Goal: Task Accomplishment & Management: Use online tool/utility

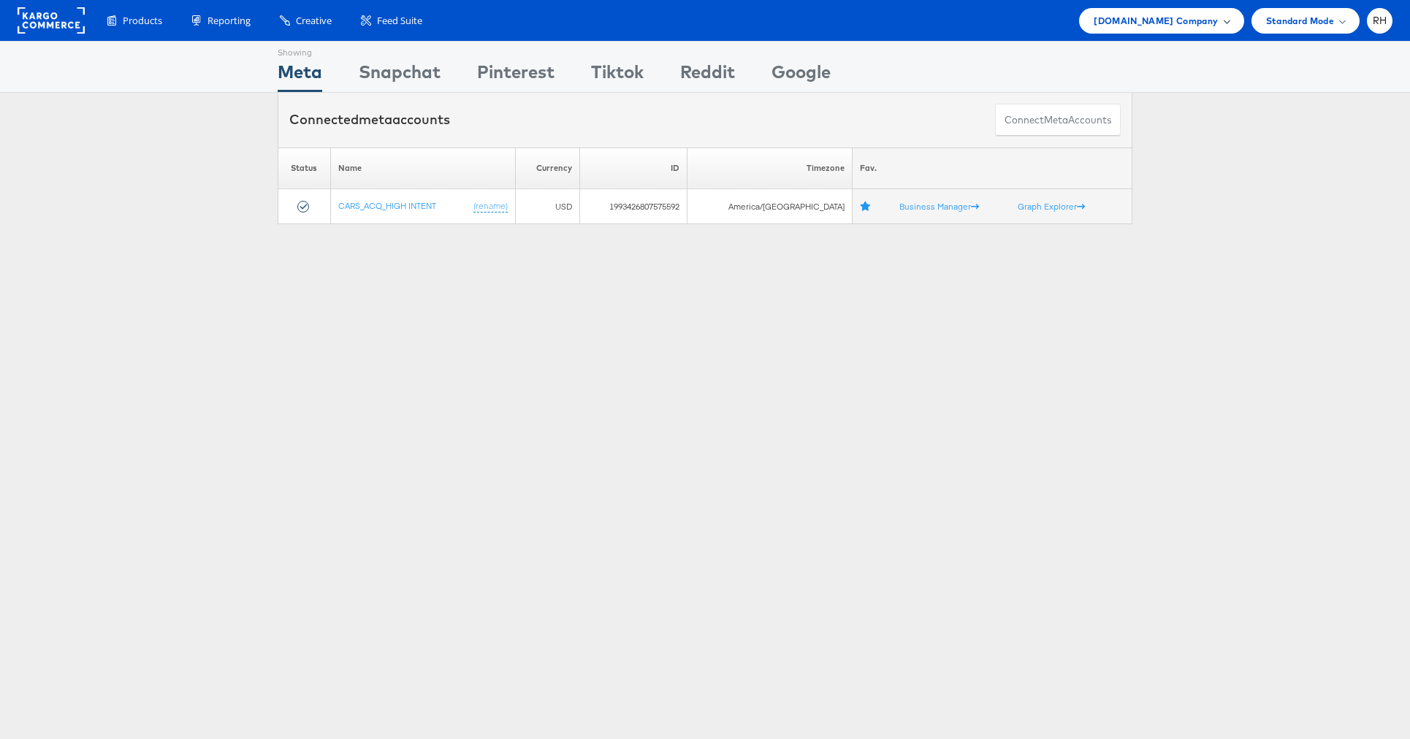
click at [1192, 31] on div "Cars.com Company" at bounding box center [1161, 21] width 164 height 26
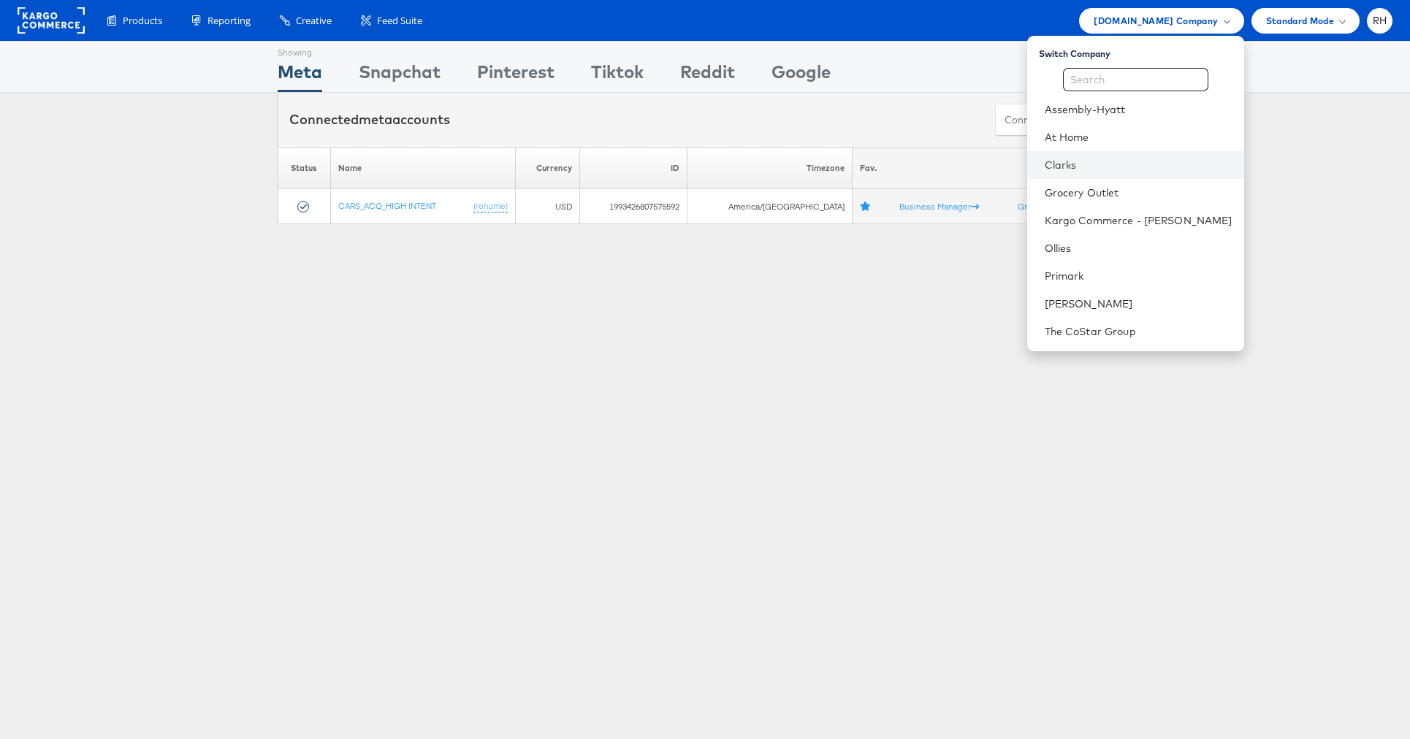
click at [1150, 156] on li "Clarks" at bounding box center [1135, 165] width 217 height 28
click at [1175, 159] on link "Clarks" at bounding box center [1139, 165] width 188 height 15
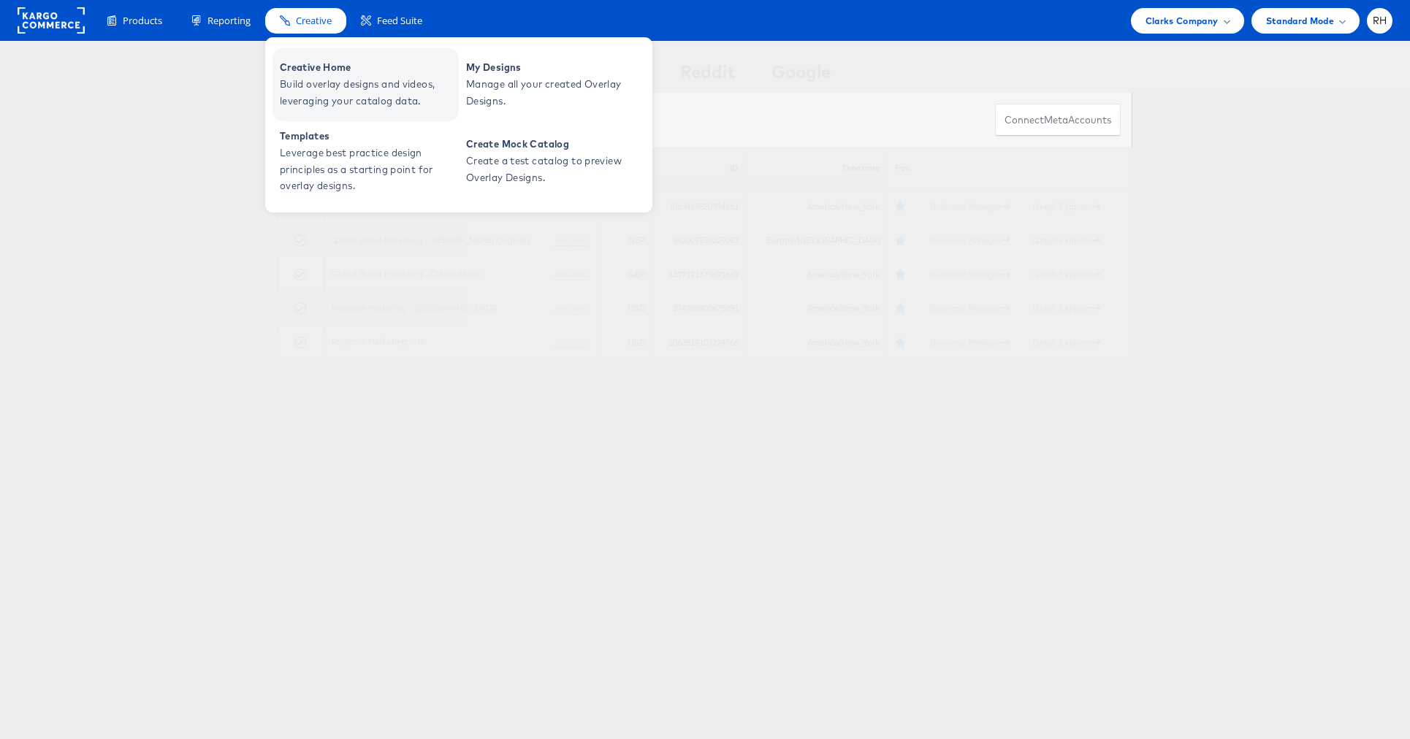
click at [326, 73] on span "Creative Home" at bounding box center [367, 67] width 175 height 17
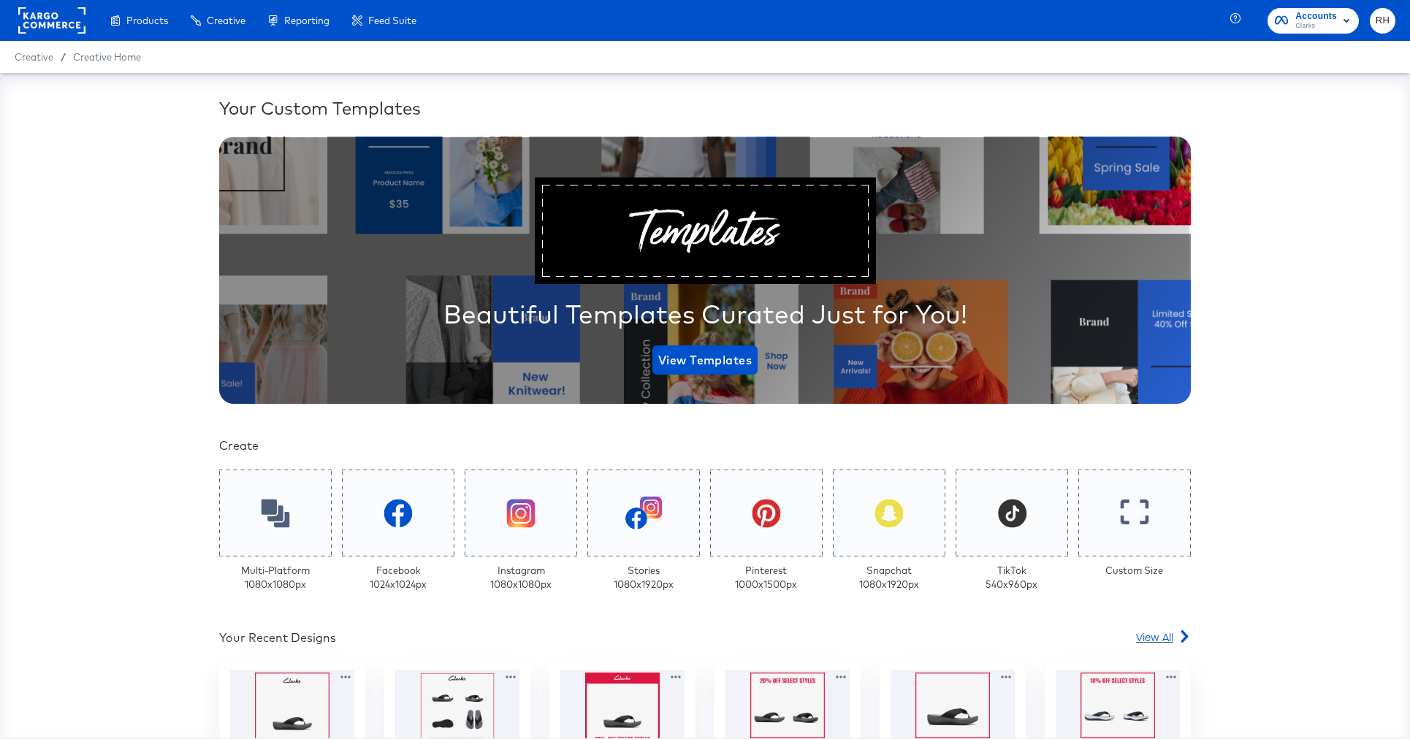
click at [1158, 641] on span "View All" at bounding box center [1154, 637] width 37 height 15
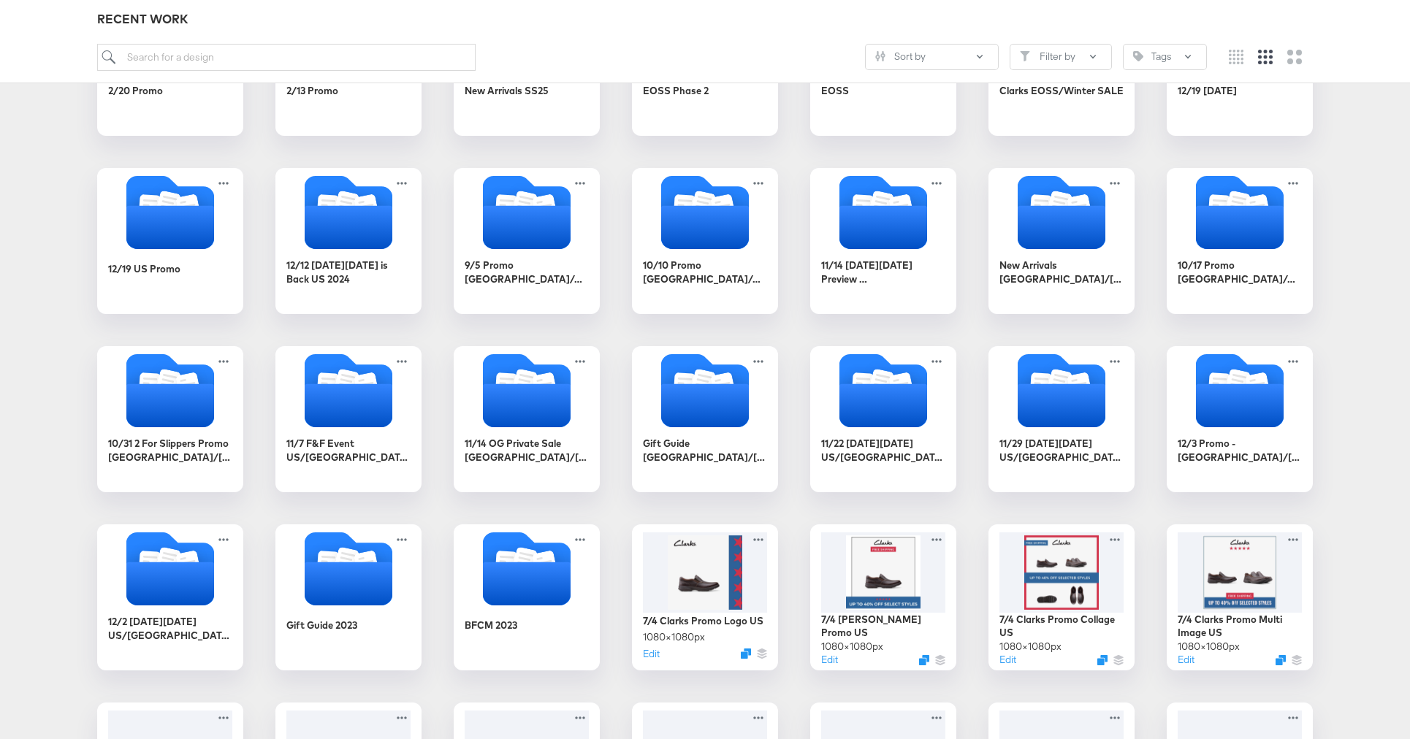
scroll to position [692, 0]
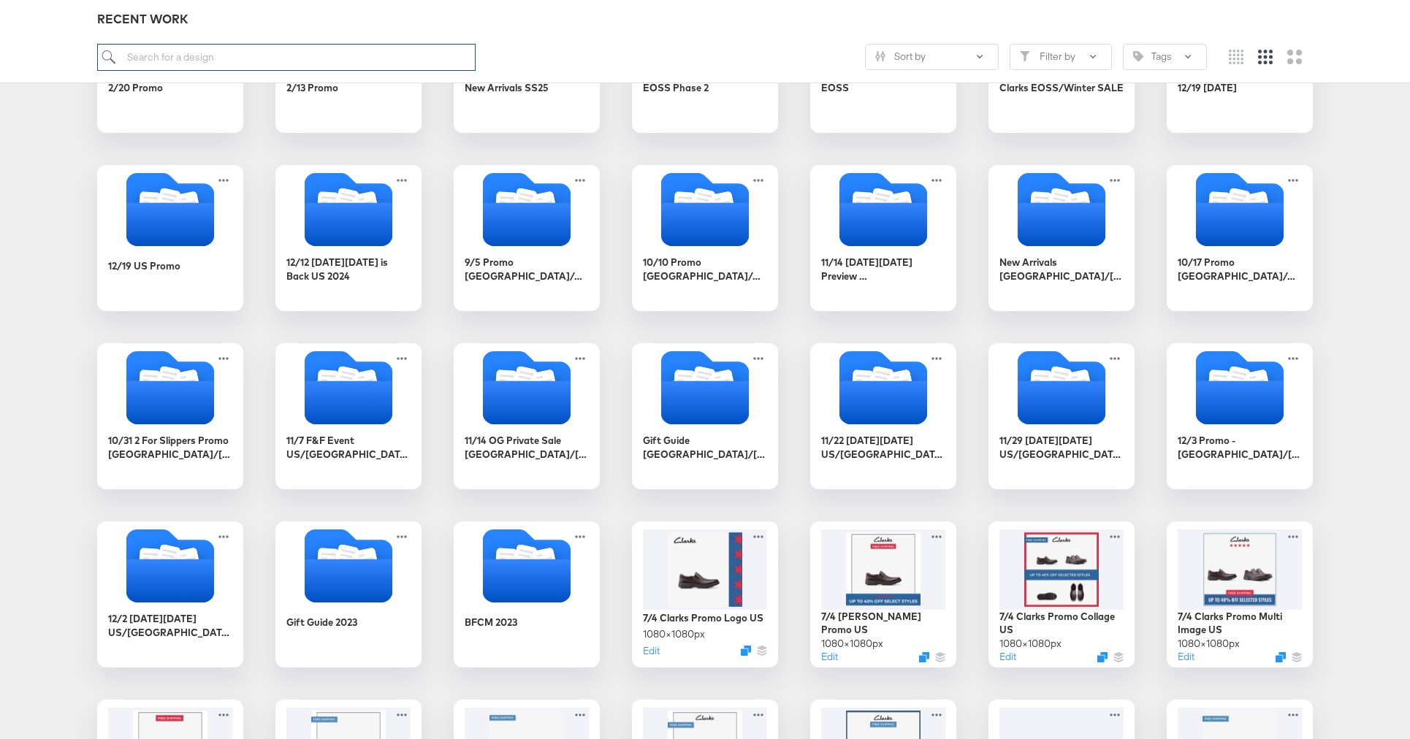
click at [393, 61] on input "search" at bounding box center [286, 57] width 378 height 27
type input "8816"
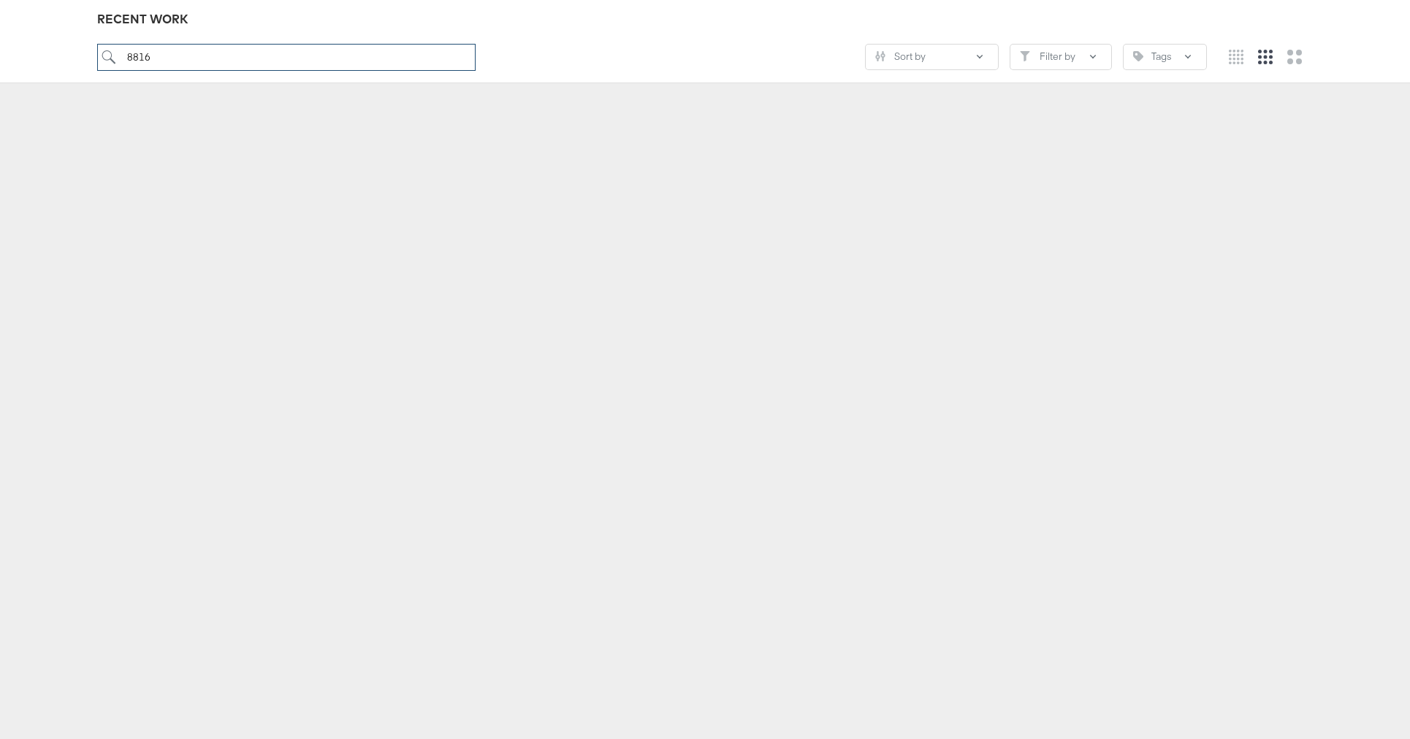
scroll to position [161, 0]
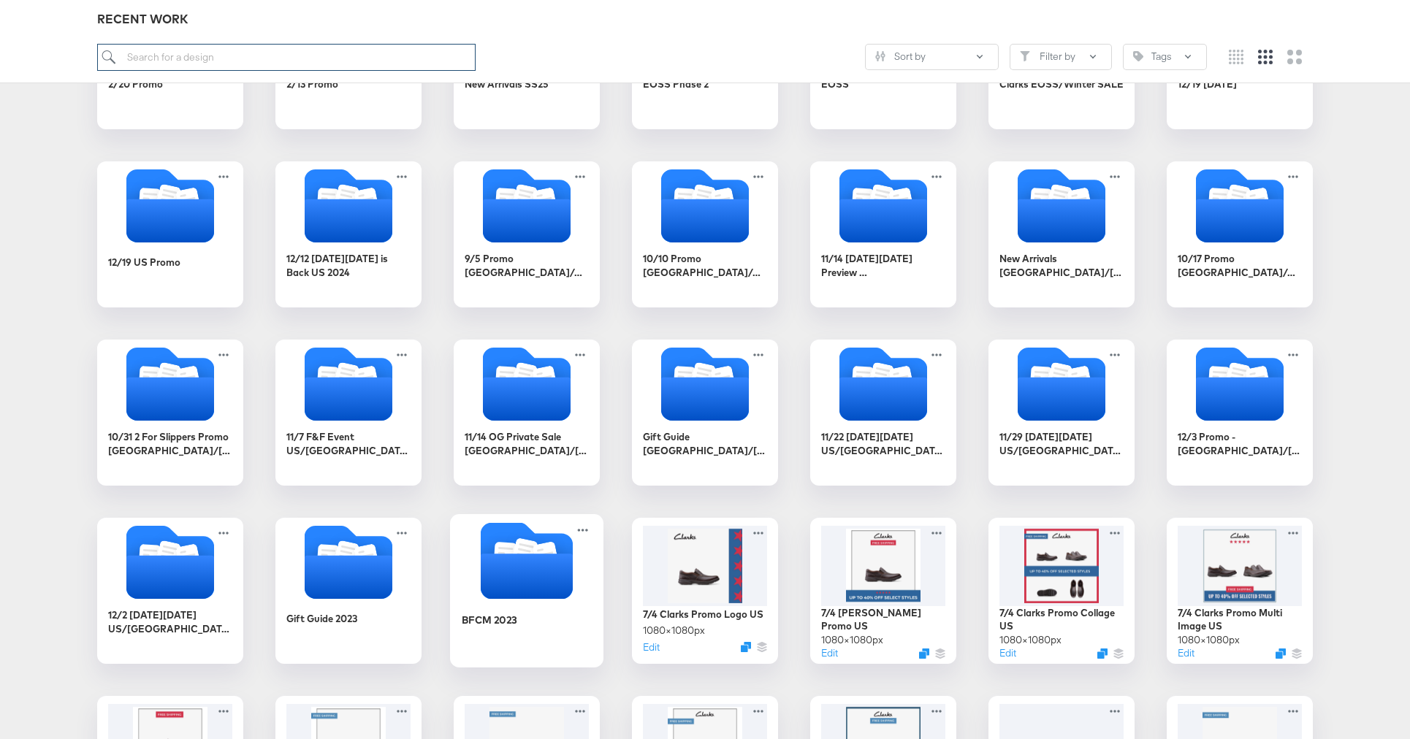
scroll to position [692, 0]
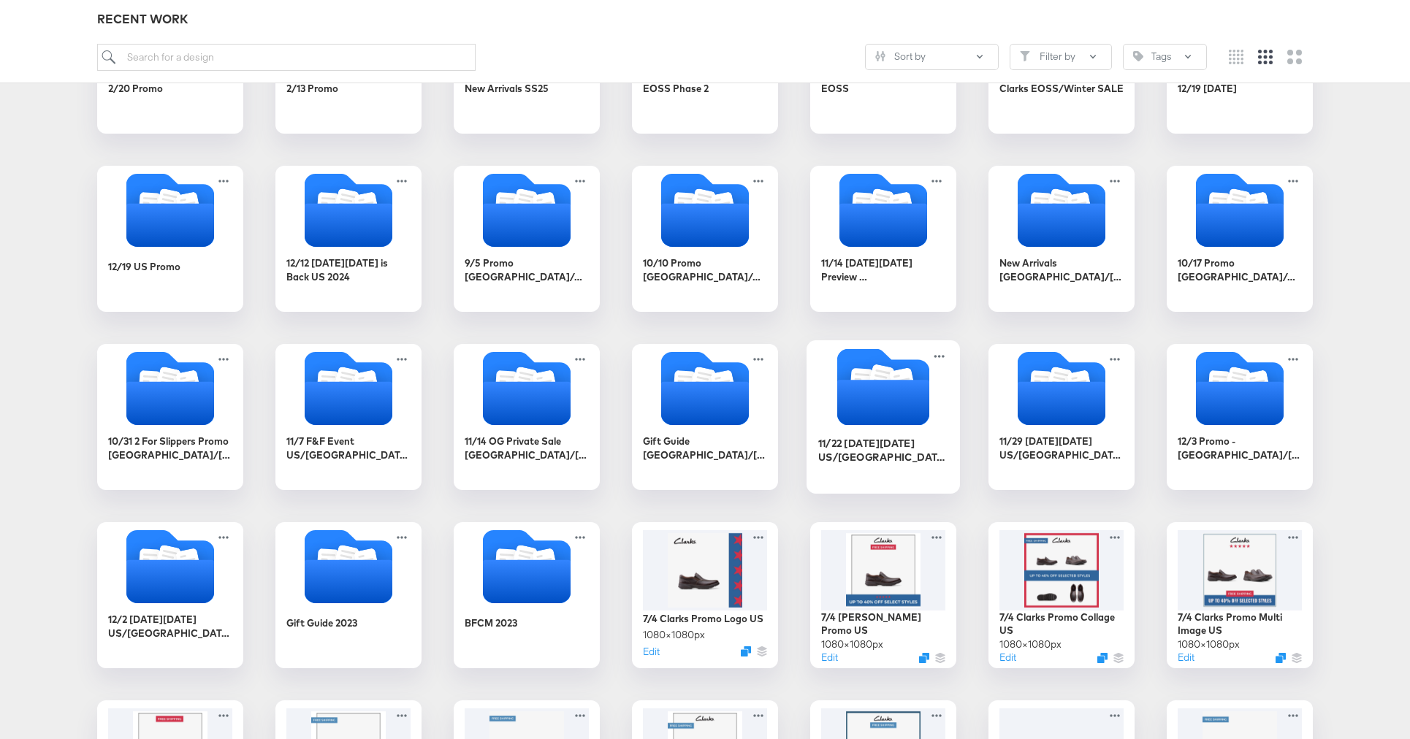
click at [866, 413] on icon "Folder" at bounding box center [883, 402] width 92 height 45
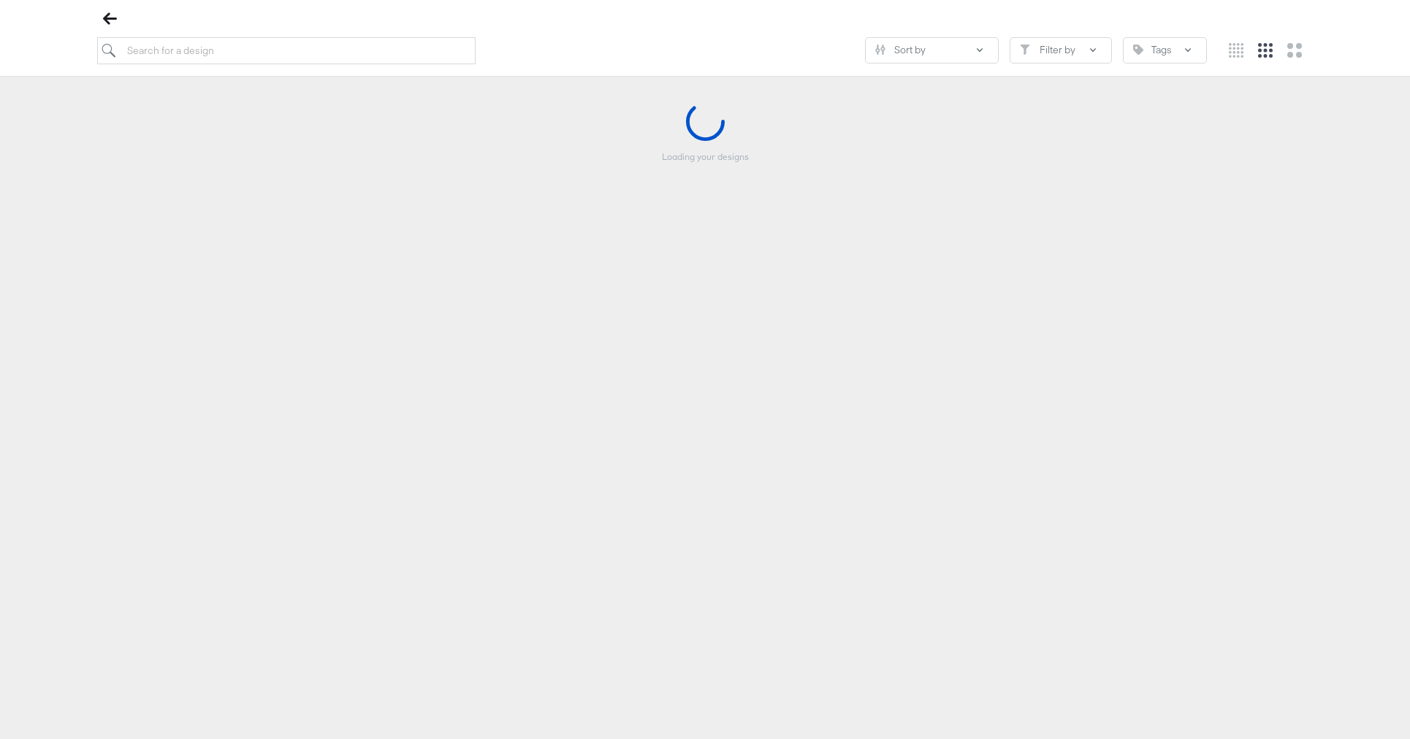
scroll to position [167, 0]
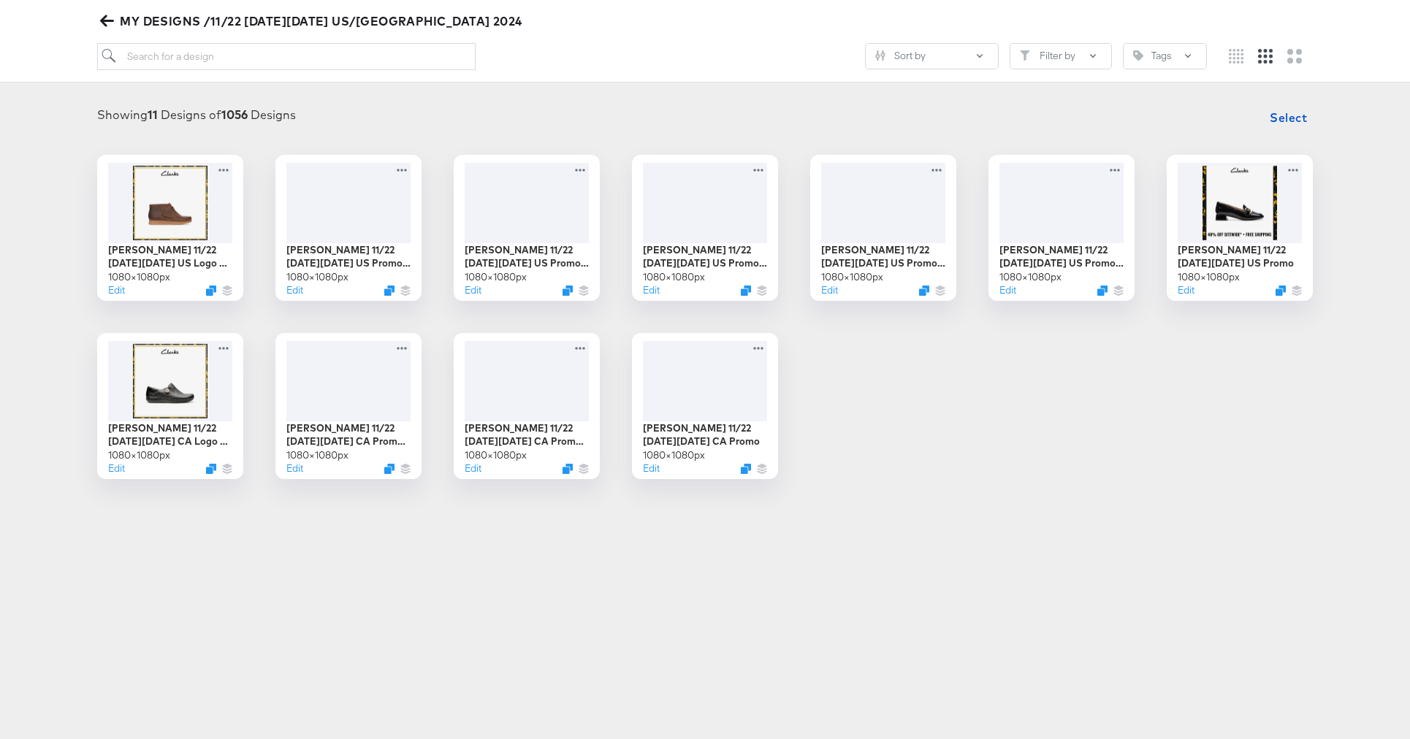
click at [107, 23] on icon "button" at bounding box center [107, 21] width 14 height 14
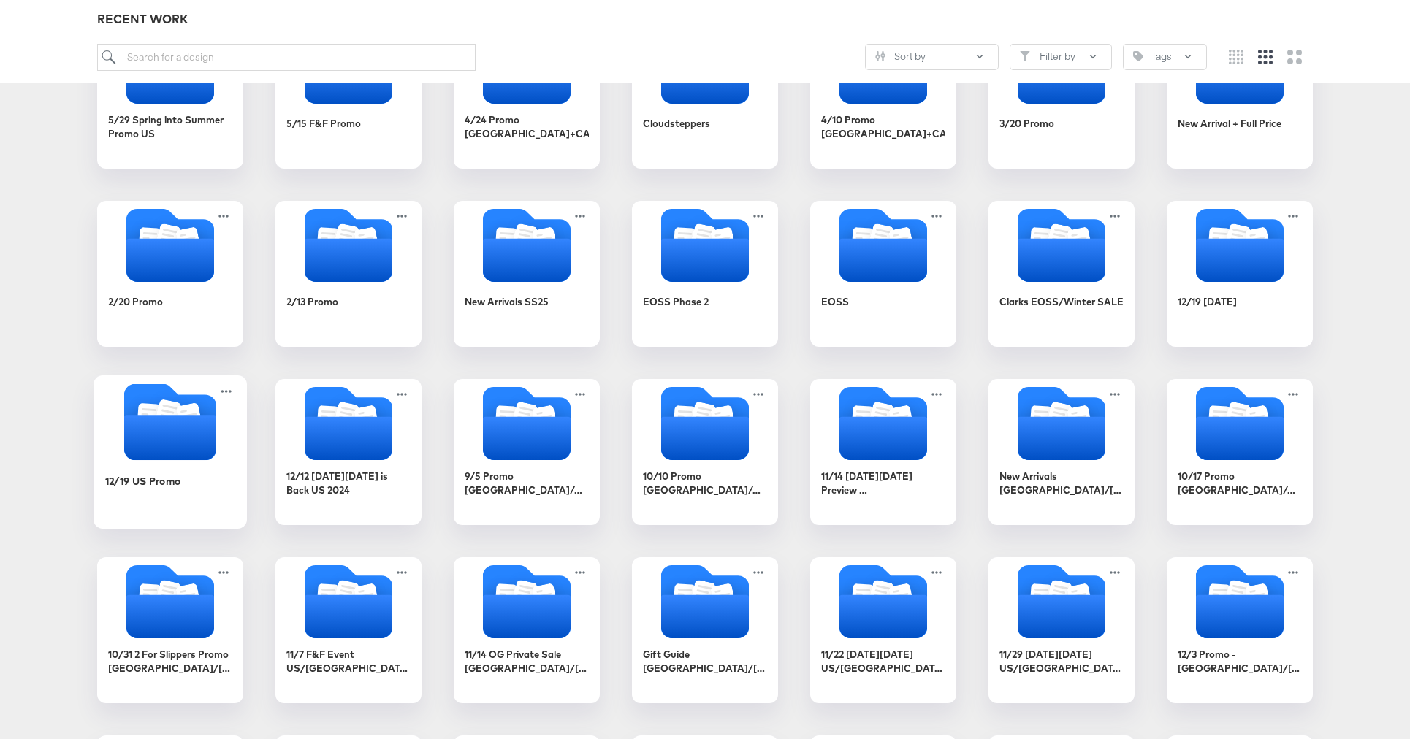
scroll to position [476, 0]
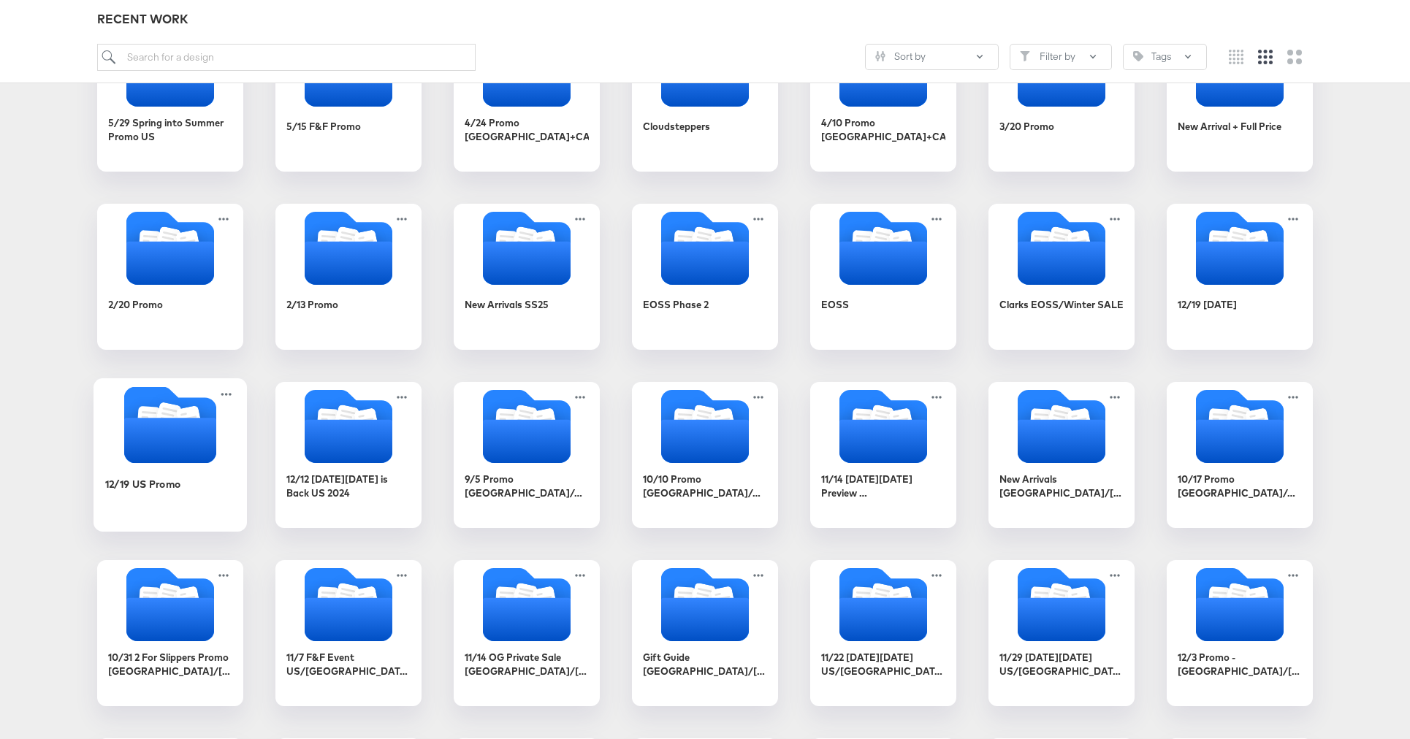
click at [195, 421] on icon "Folder" at bounding box center [170, 440] width 92 height 45
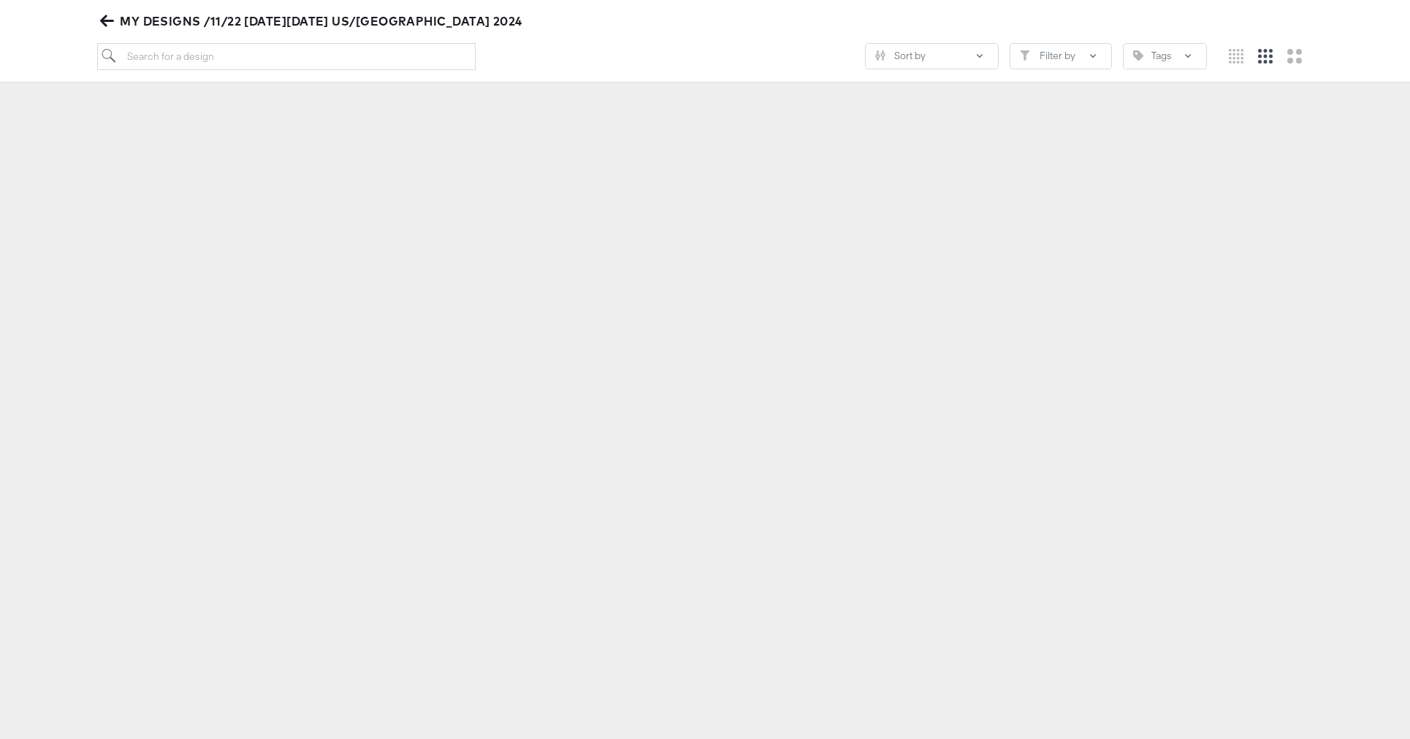
scroll to position [161, 0]
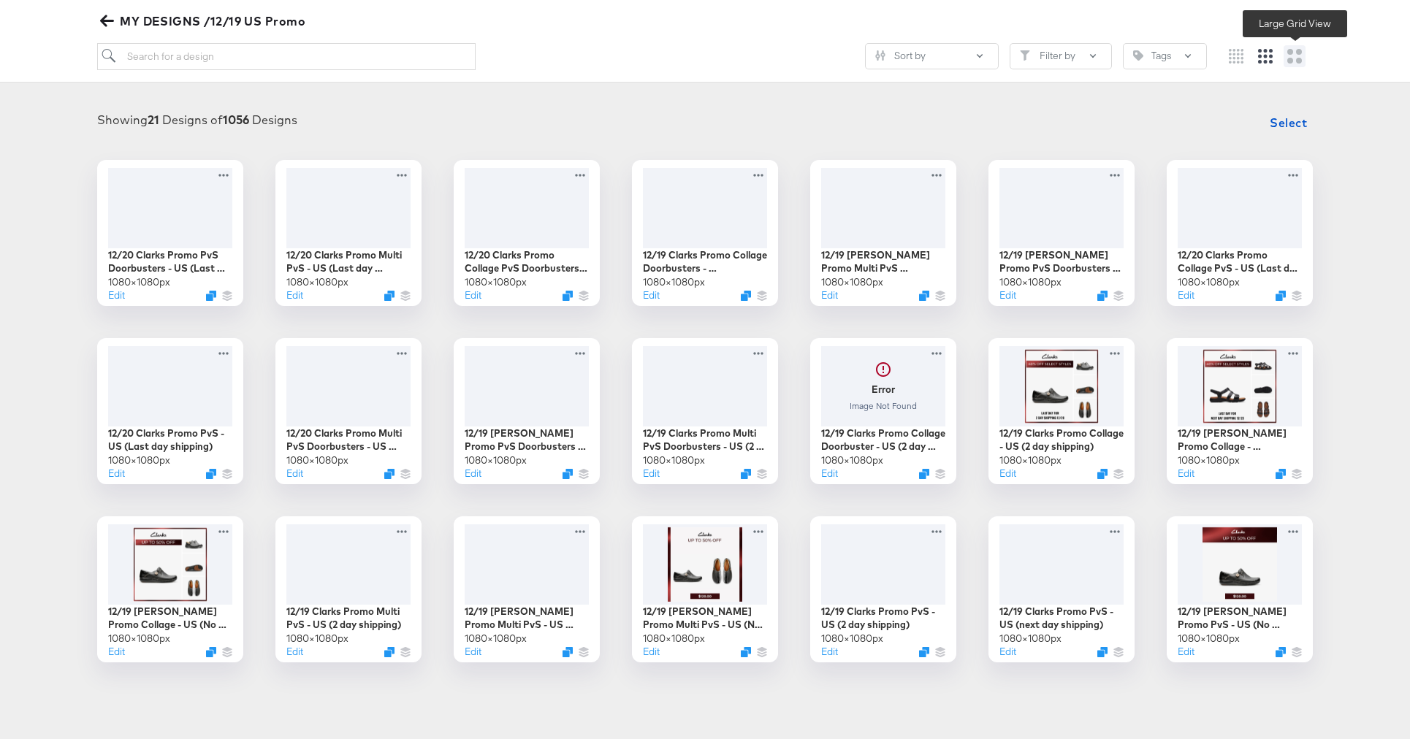
click at [1287, 63] on icon "Large grid" at bounding box center [1294, 56] width 15 height 15
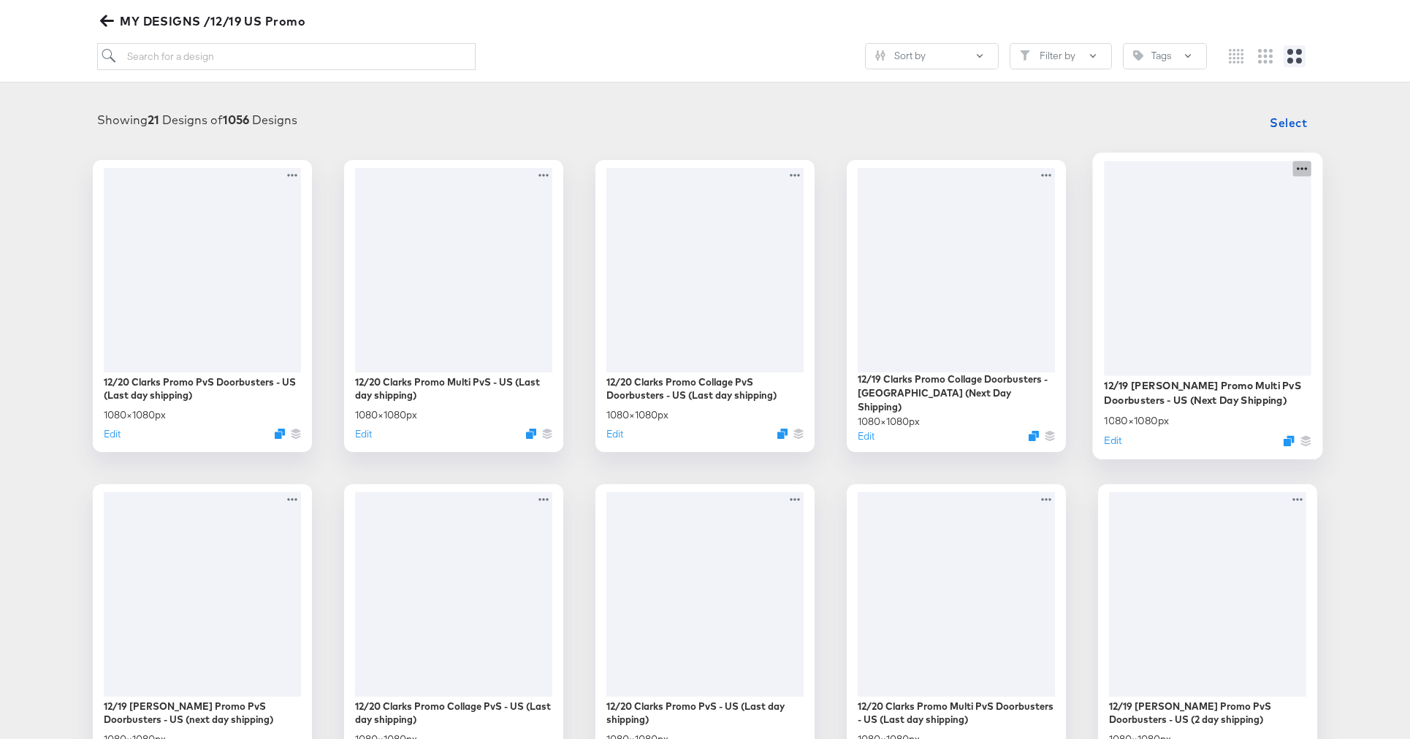
click at [1305, 169] on icon at bounding box center [1302, 168] width 18 height 15
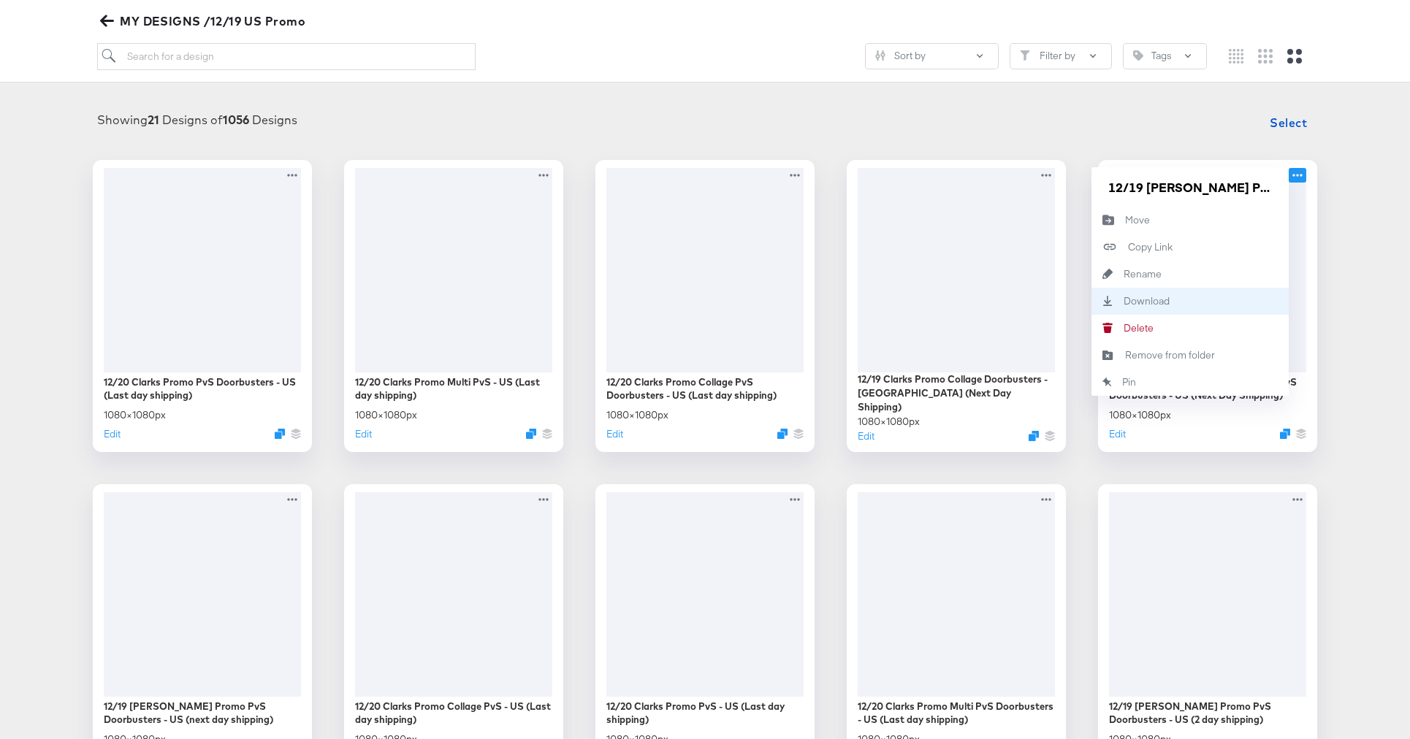
click at [1181, 290] on div "Download Download" at bounding box center [1189, 301] width 197 height 27
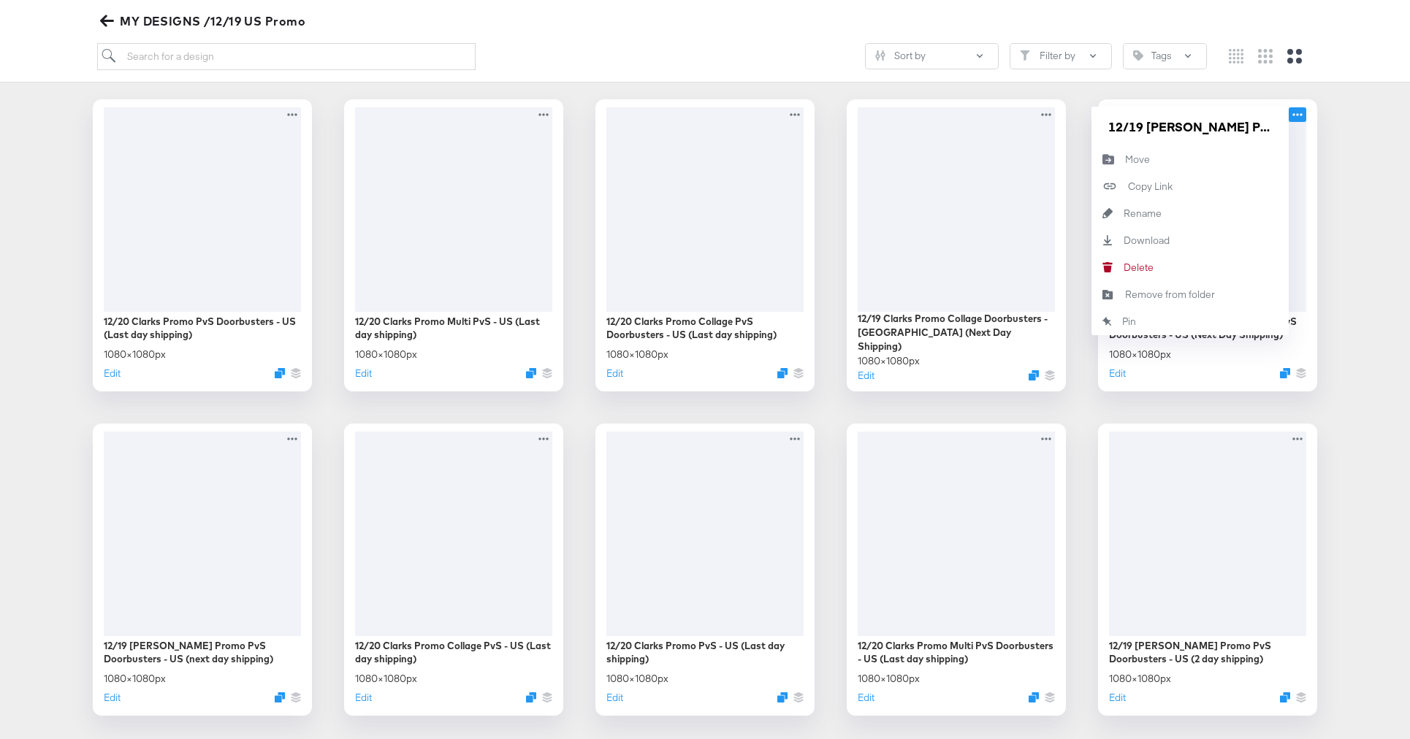
scroll to position [232, 0]
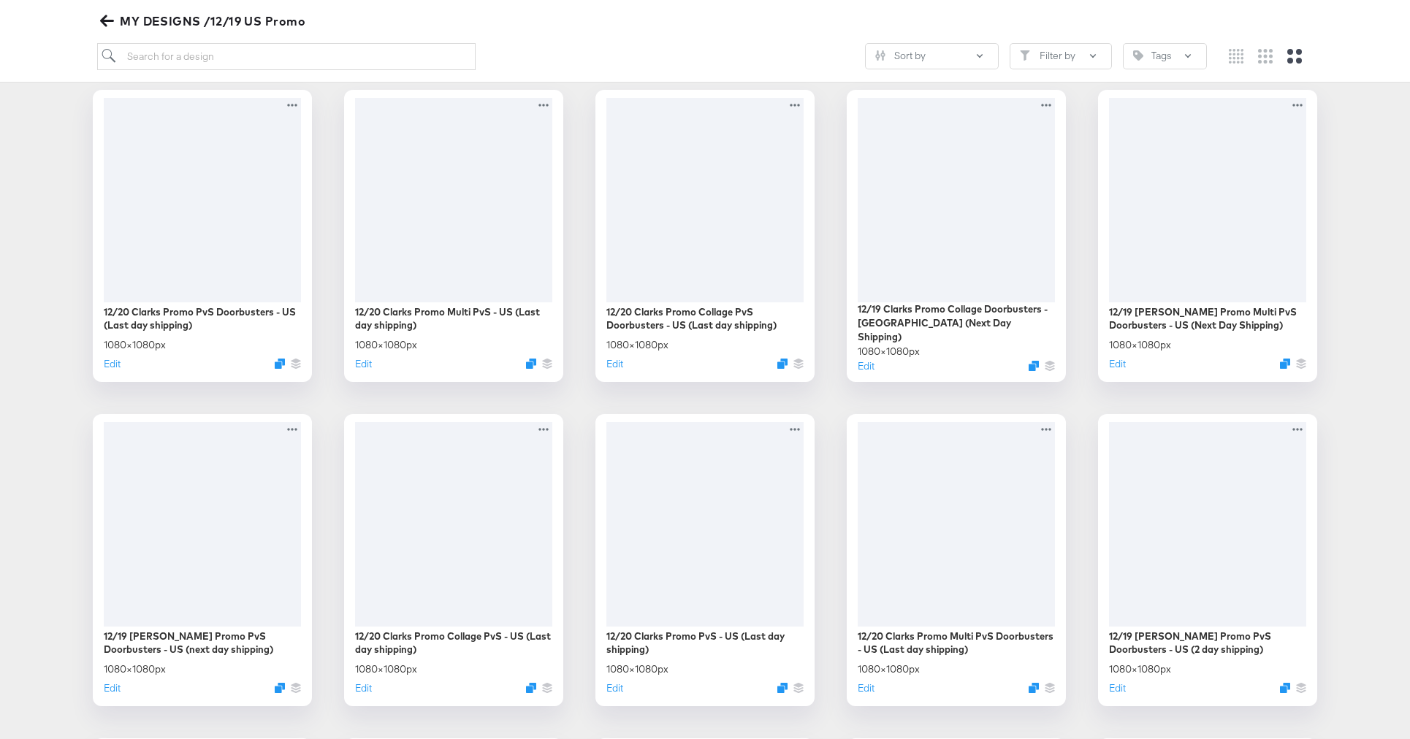
click at [1302, 423] on icon at bounding box center [1302, 422] width 10 height 3
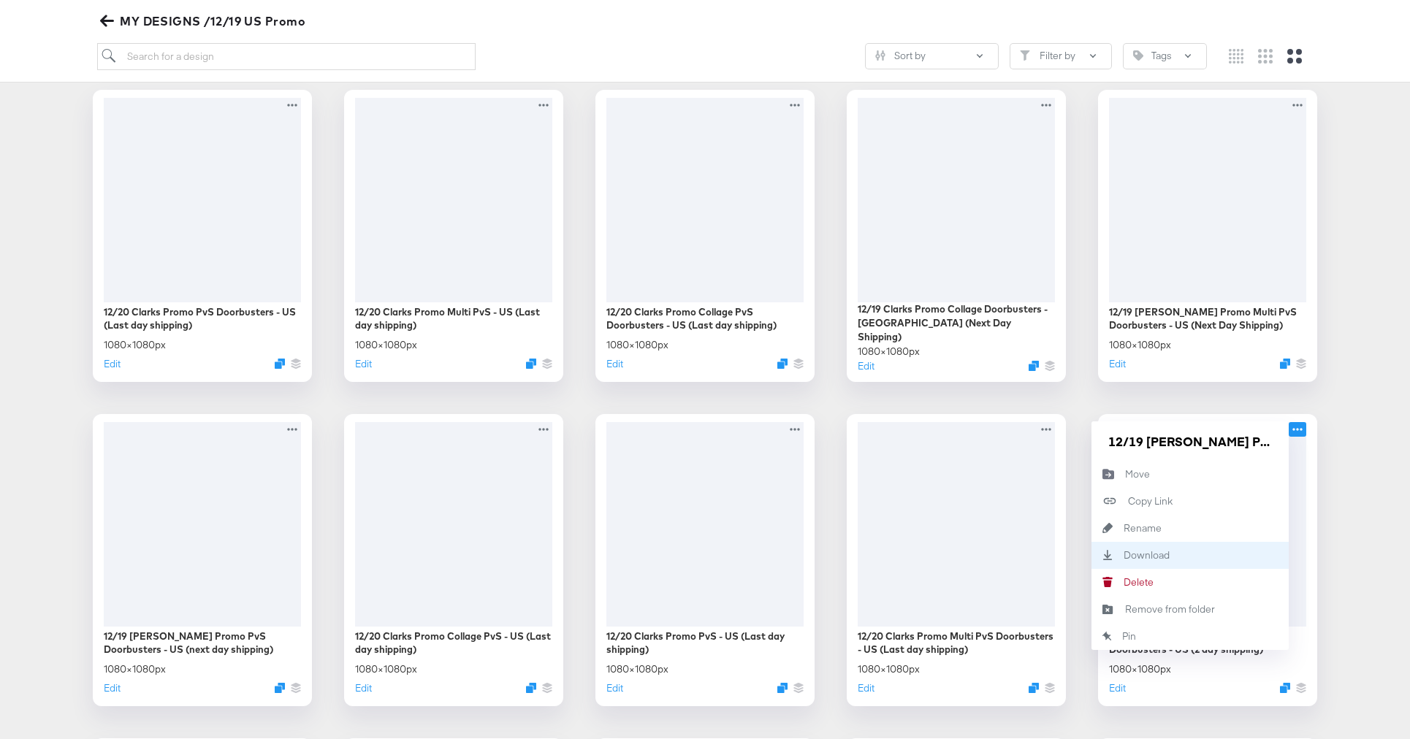
click at [1123, 555] on div "Download Download" at bounding box center [1123, 555] width 0 height 0
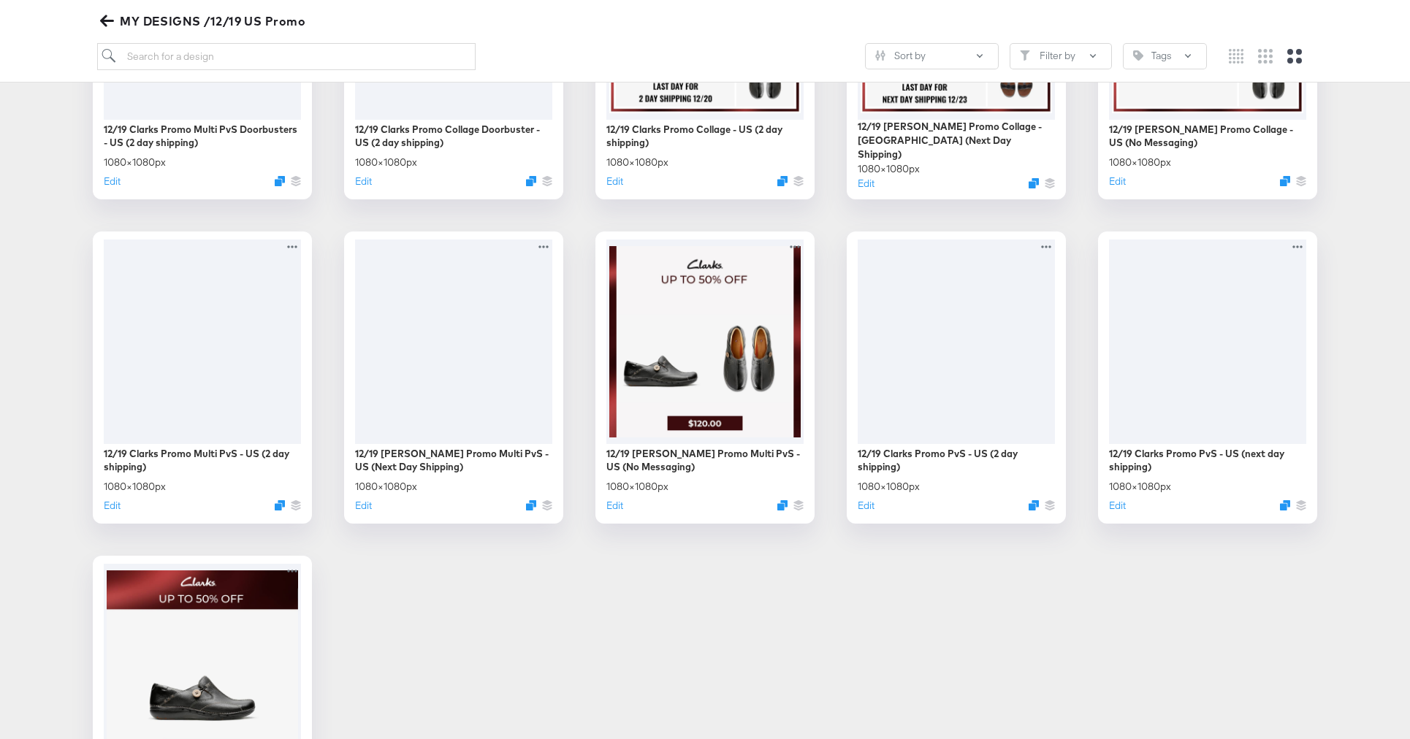
scroll to position [1055, 0]
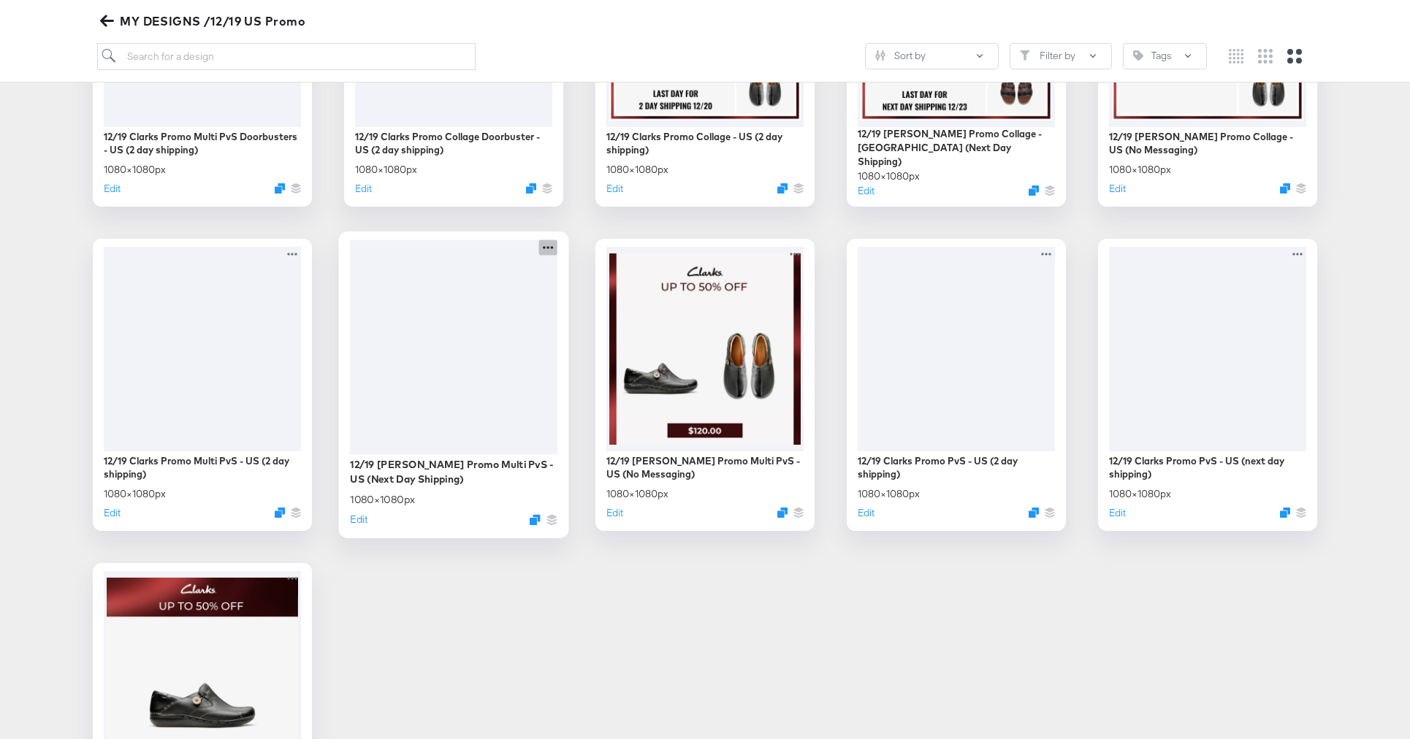
click at [554, 245] on icon at bounding box center [548, 247] width 18 height 15
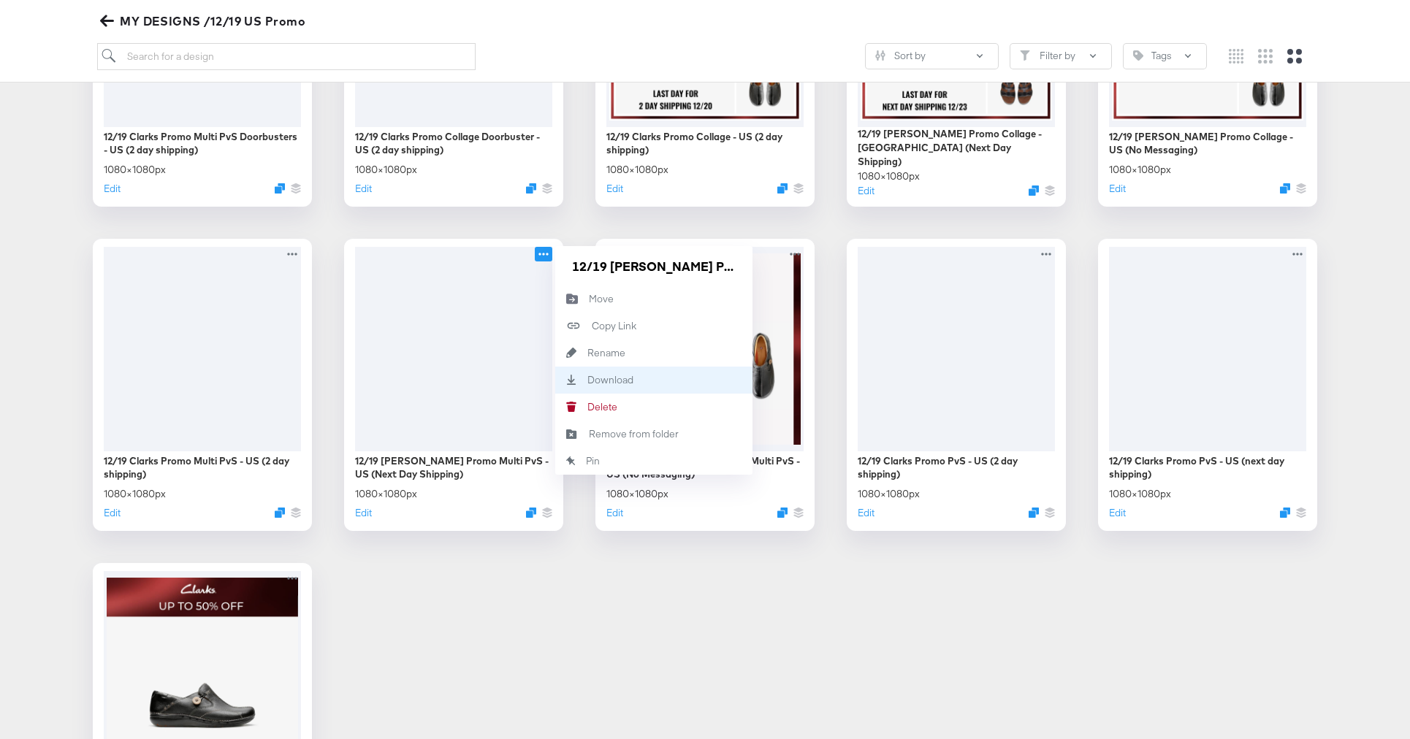
click at [578, 379] on icon "Download" at bounding box center [571, 380] width 32 height 10
click at [299, 248] on icon at bounding box center [297, 247] width 18 height 15
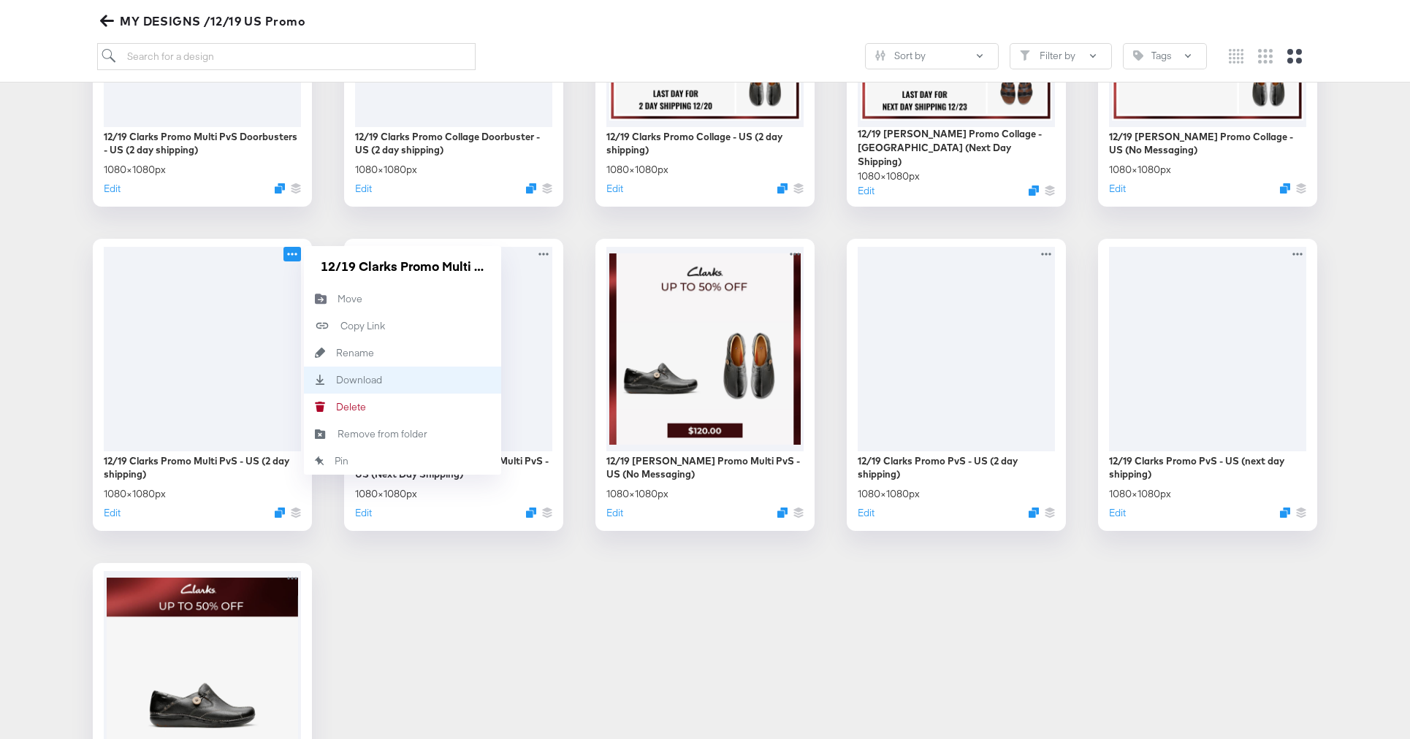
click at [336, 380] on div "Download Download" at bounding box center [336, 380] width 0 height 0
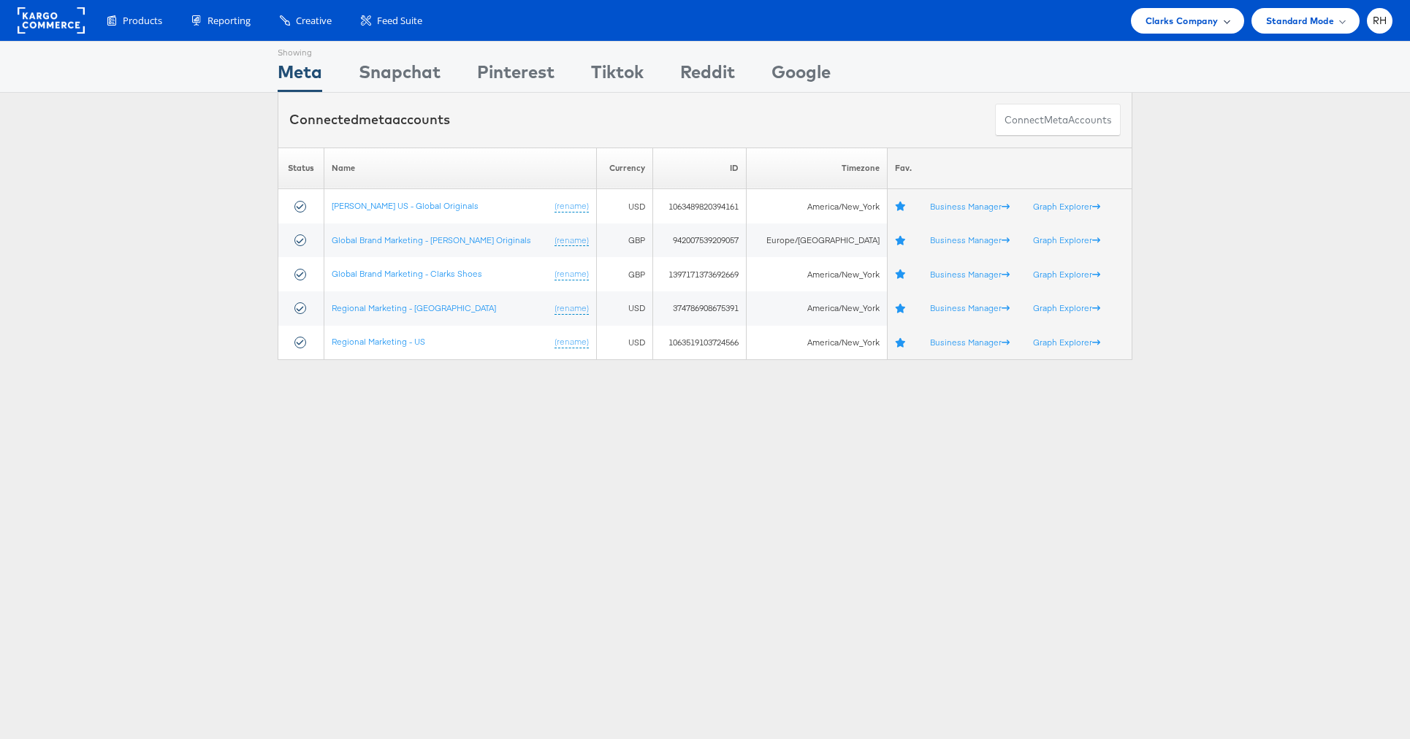
click at [1191, 15] on span "Clarks Company" at bounding box center [1181, 20] width 73 height 15
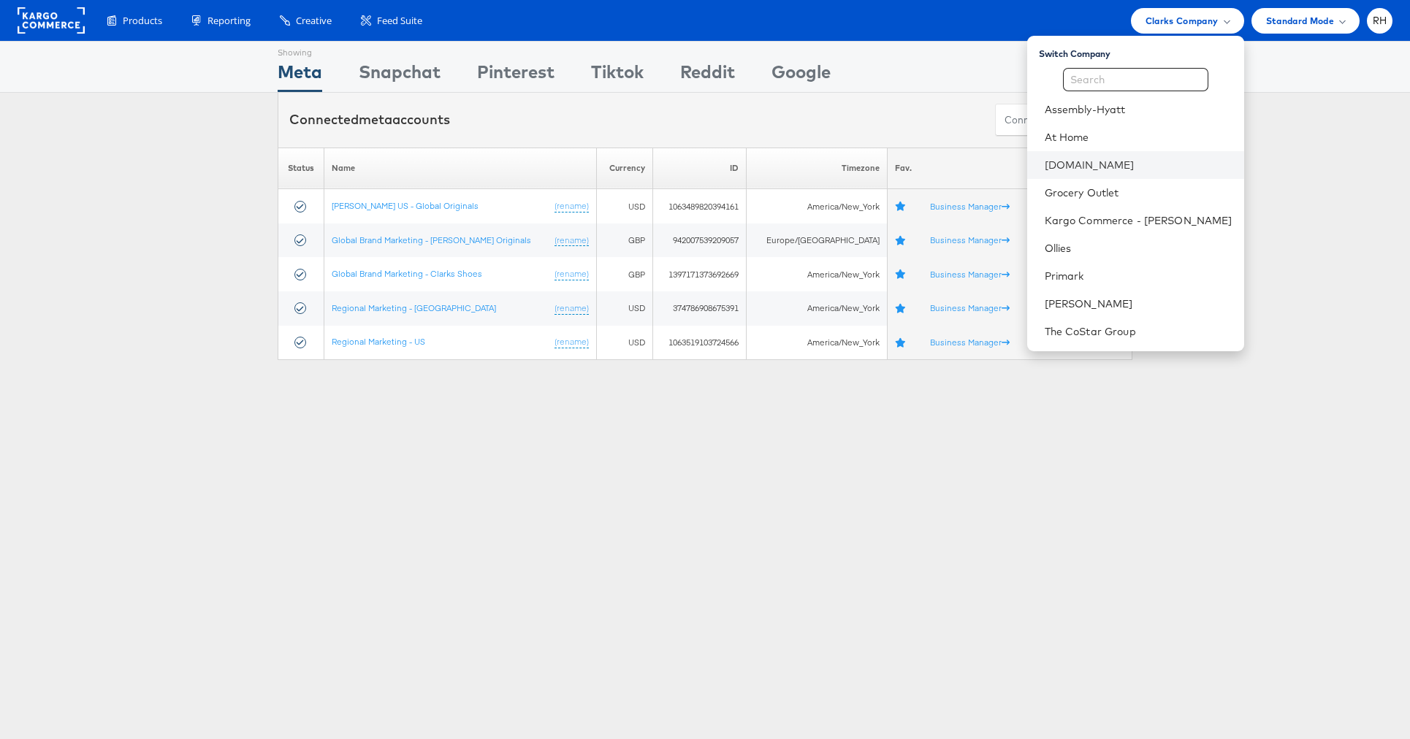
click at [1131, 172] on li "Cars.com" at bounding box center [1135, 165] width 217 height 28
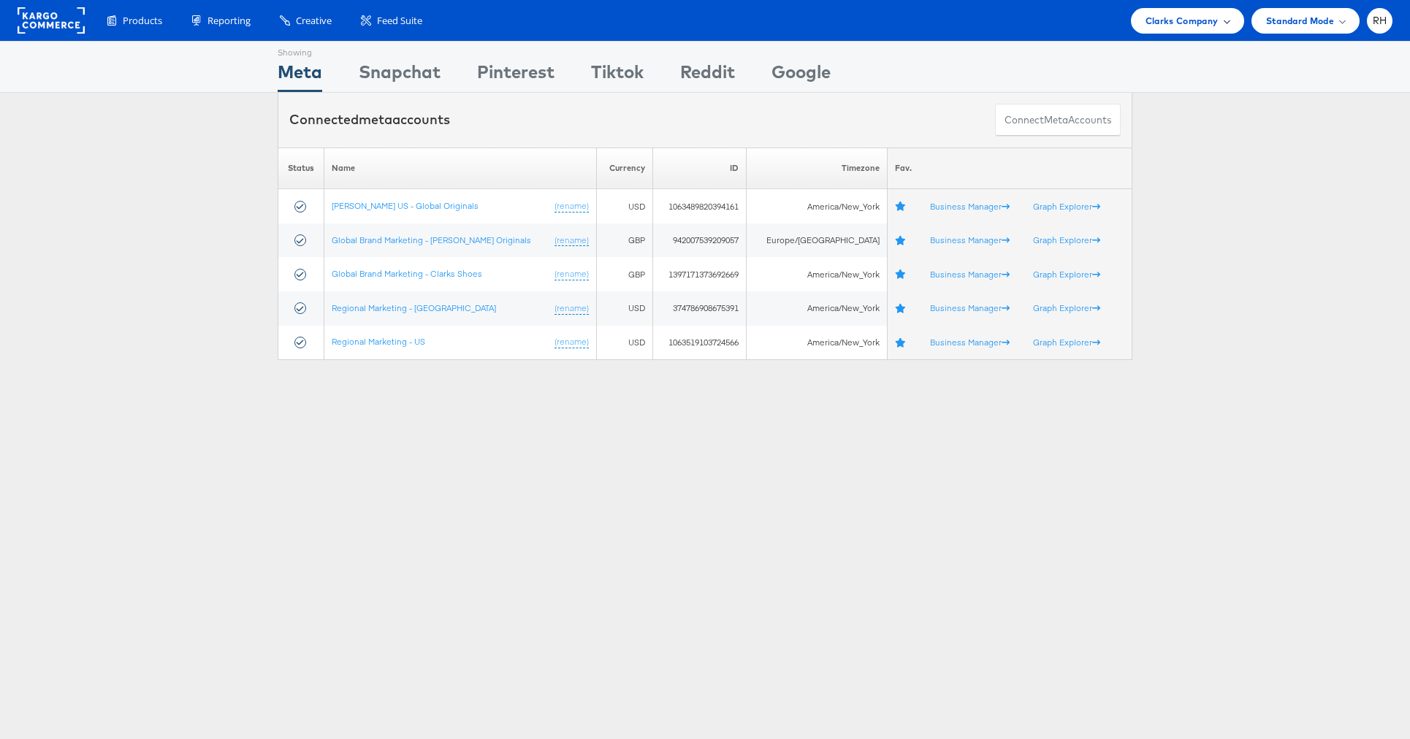
click at [1189, 23] on span "Clarks Company" at bounding box center [1181, 20] width 73 height 15
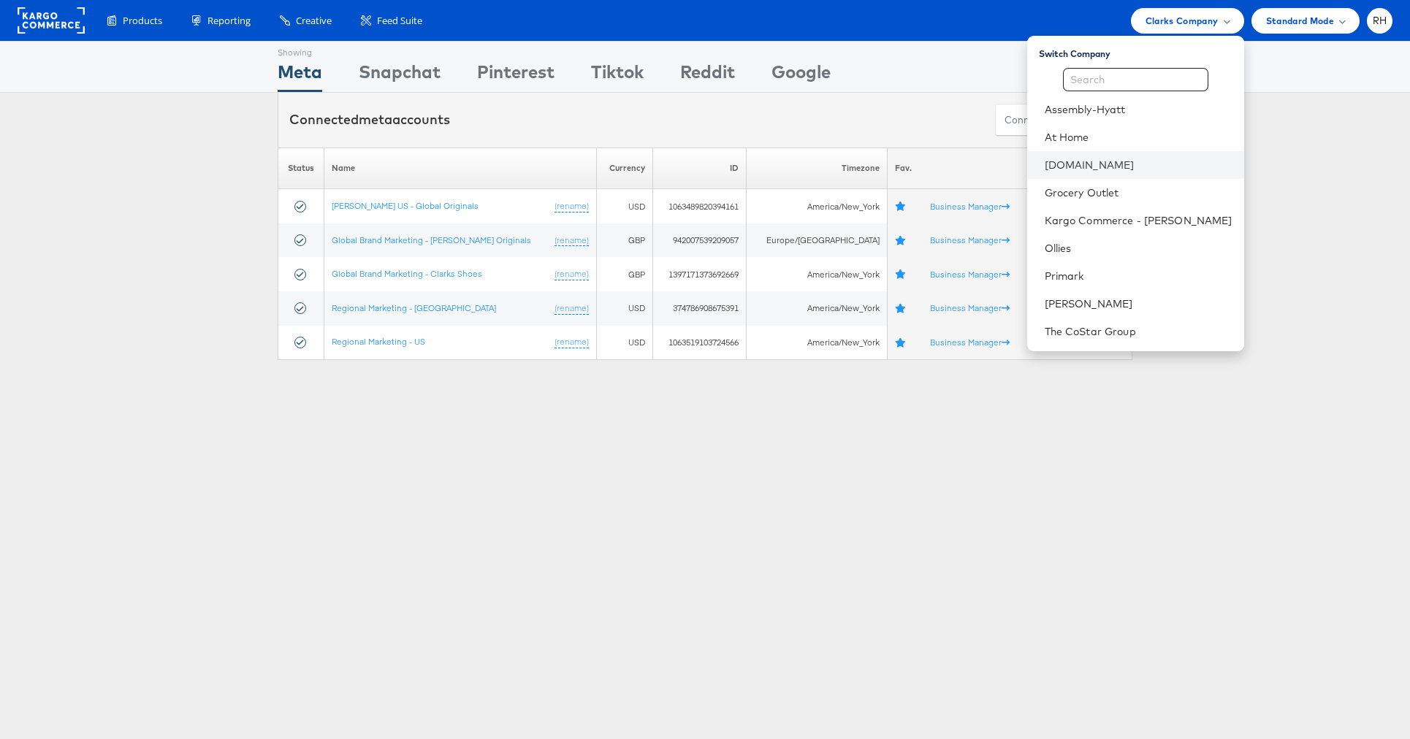
click at [1107, 156] on li "[DOMAIN_NAME]" at bounding box center [1135, 165] width 217 height 28
click at [1215, 170] on link "[DOMAIN_NAME]" at bounding box center [1139, 165] width 188 height 15
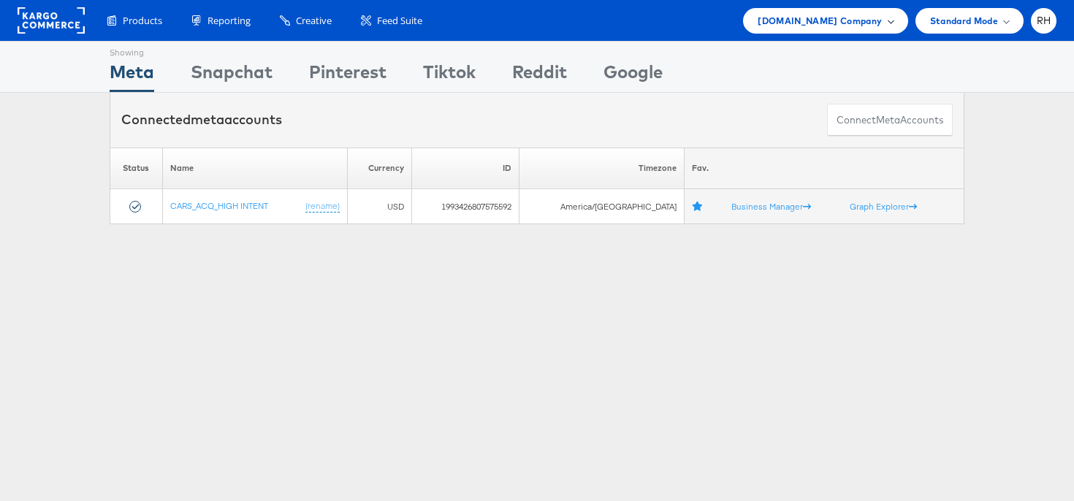
click at [830, 8] on div "Cars.com Company" at bounding box center [825, 21] width 164 height 26
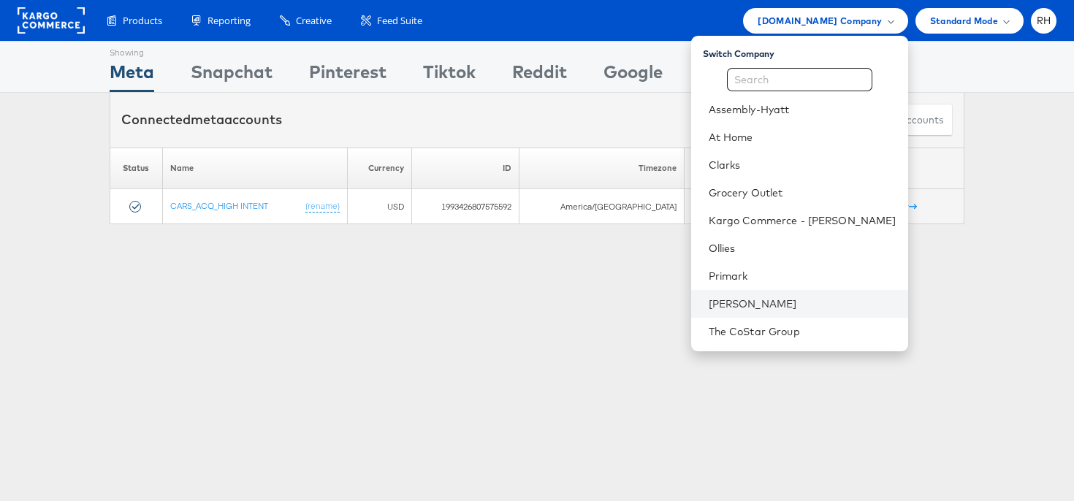
click at [801, 313] on li "[PERSON_NAME]" at bounding box center [799, 304] width 217 height 28
click at [883, 301] on link "[PERSON_NAME]" at bounding box center [803, 304] width 188 height 15
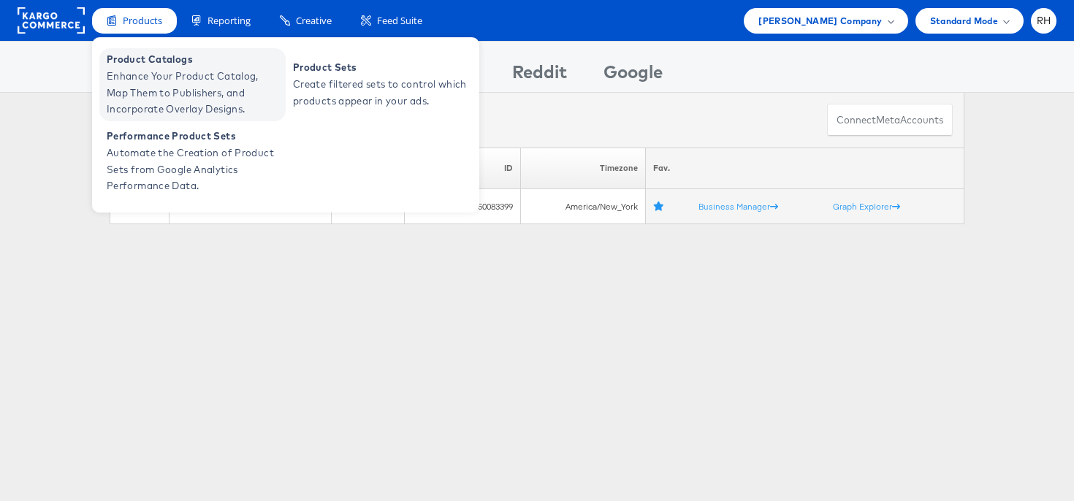
click at [151, 69] on span "Enhance Your Product Catalog, Map Them to Publishers, and Incorporate Overlay D…" at bounding box center [194, 93] width 175 height 50
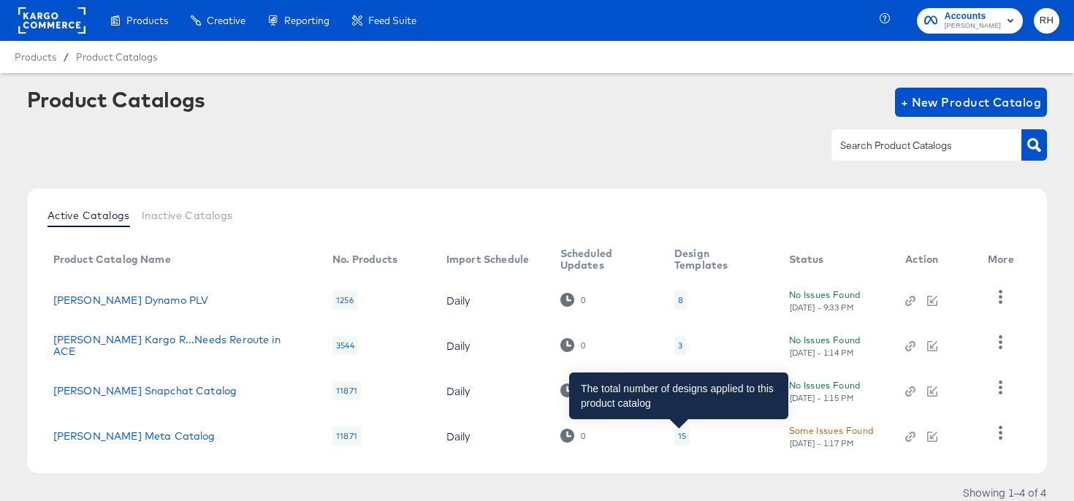
click at [678, 435] on div "15" at bounding box center [682, 436] width 8 height 12
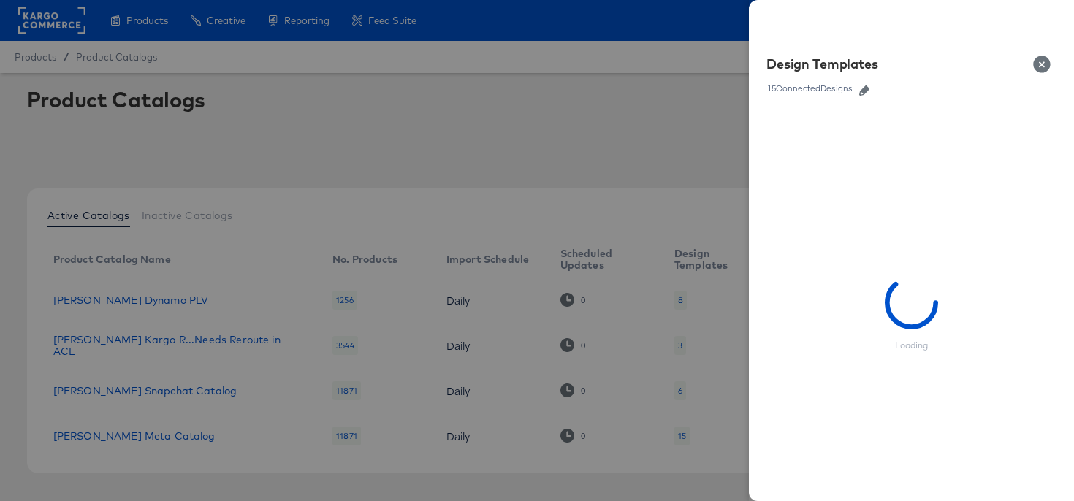
click at [863, 92] on icon "button" at bounding box center [864, 90] width 10 height 10
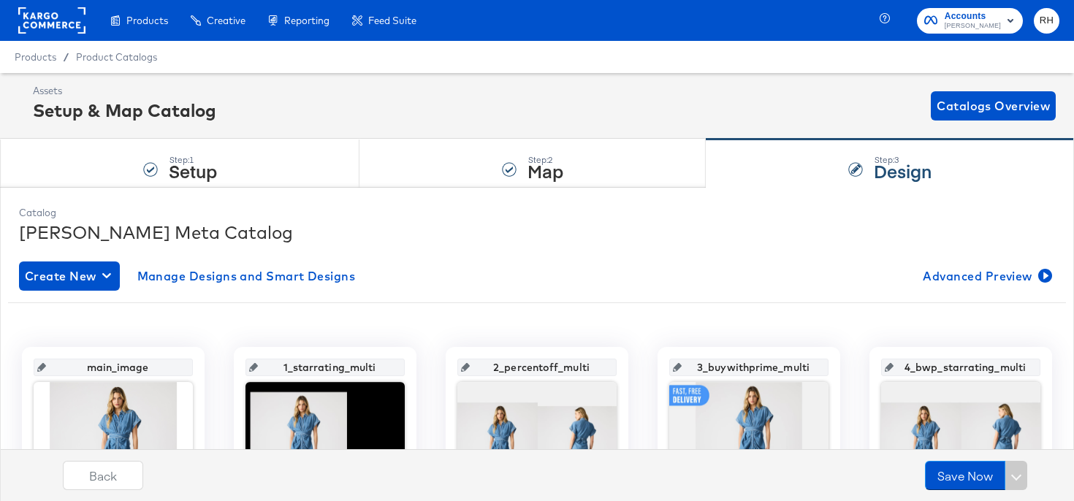
click at [42, 24] on rect at bounding box center [51, 20] width 67 height 26
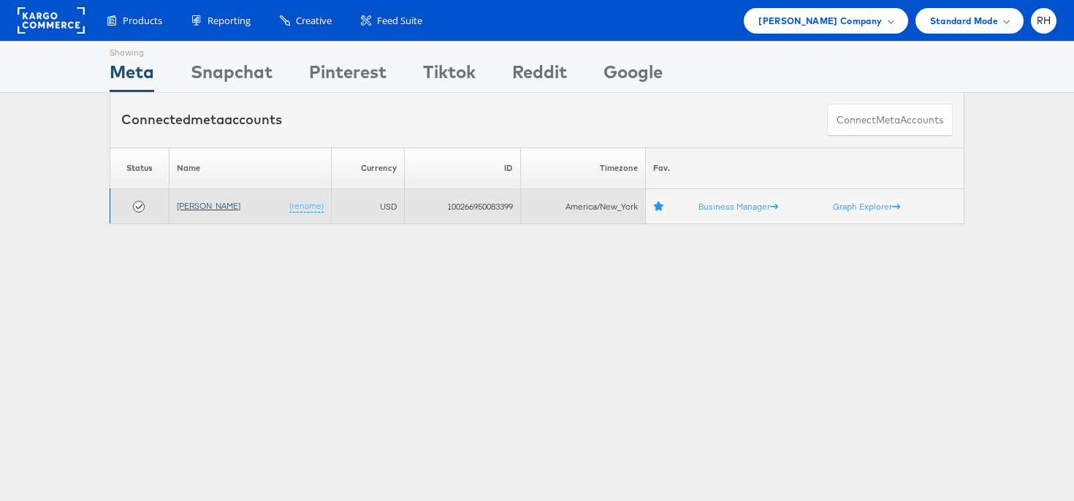
click at [209, 211] on link "[PERSON_NAME]" at bounding box center [209, 205] width 64 height 11
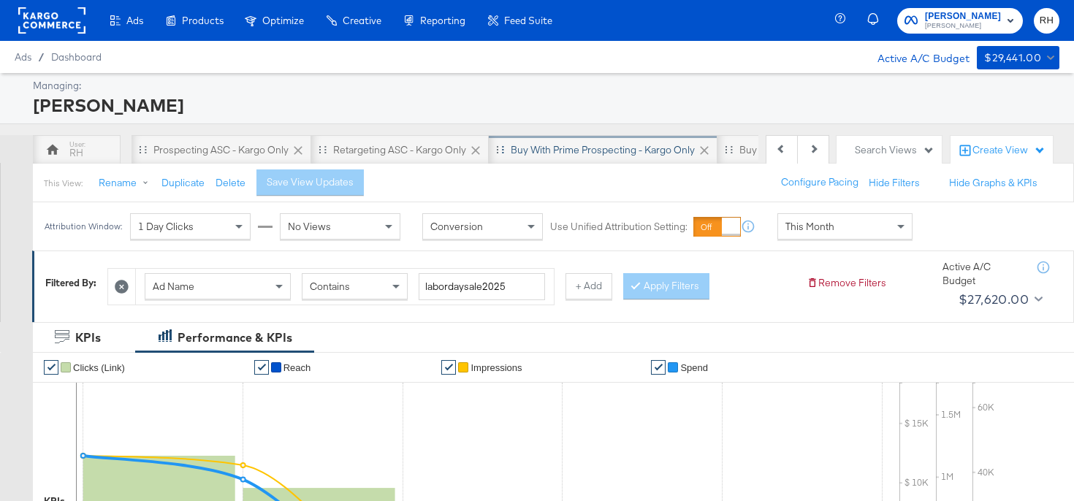
scroll to position [0, 348]
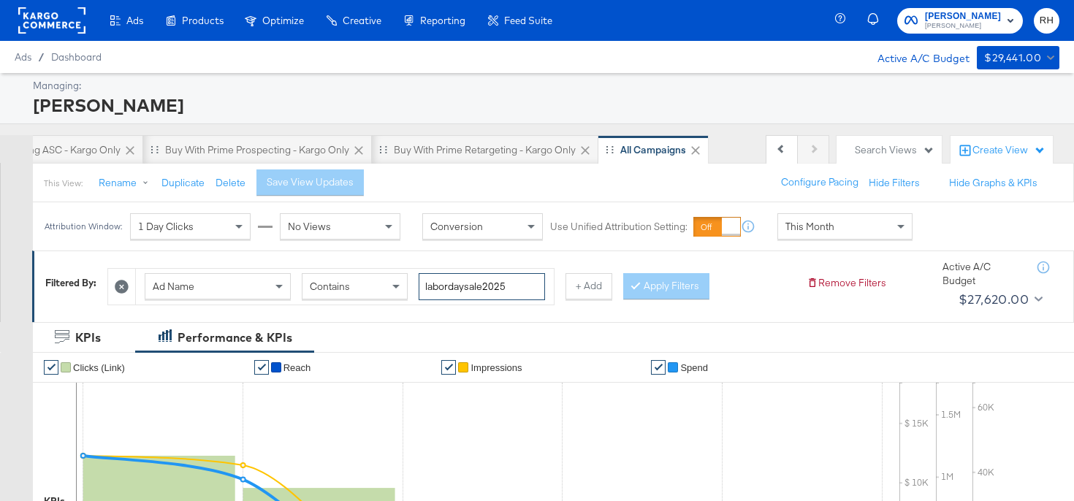
click at [512, 282] on input "labordaysale2025" at bounding box center [482, 286] width 126 height 27
type input "kargo"
click at [671, 291] on button "Apply Filters" at bounding box center [666, 286] width 86 height 26
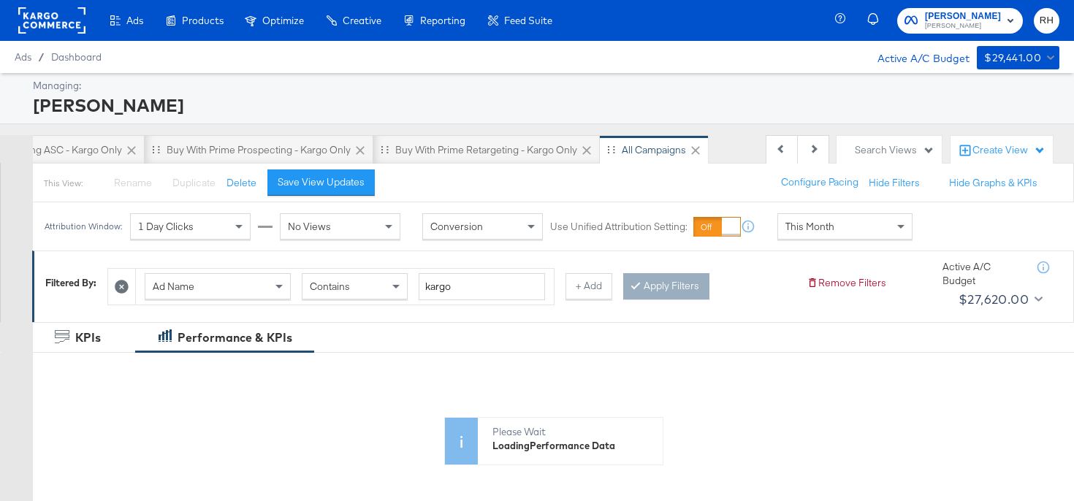
scroll to position [0, 347]
click at [807, 224] on span "This Month" at bounding box center [809, 226] width 49 height 13
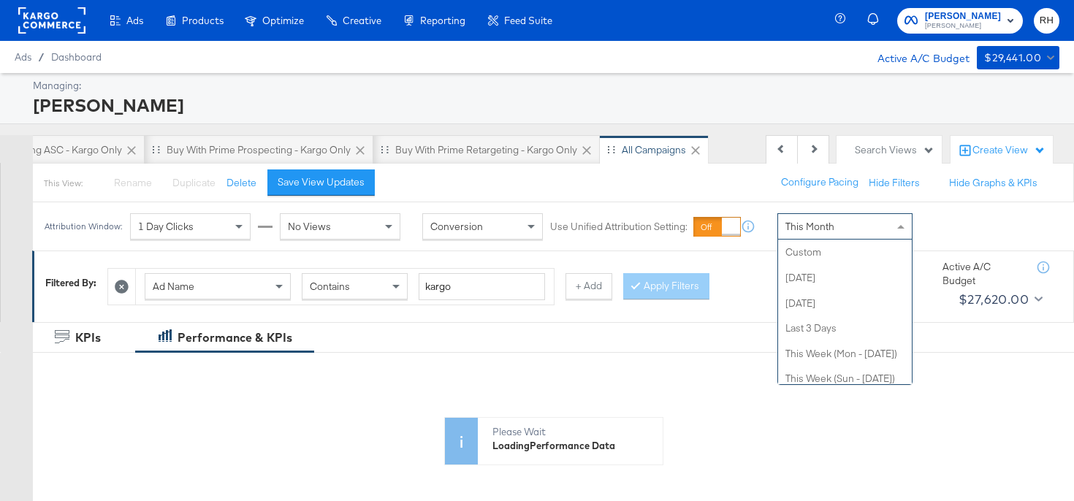
scroll to position [284, 0]
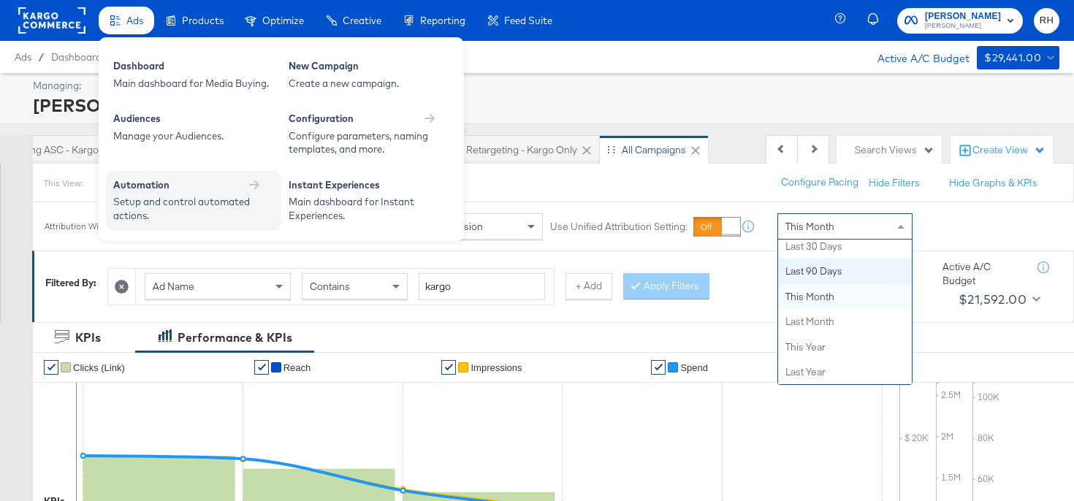
click at [244, 180] on div "Automation" at bounding box center [193, 185] width 161 height 14
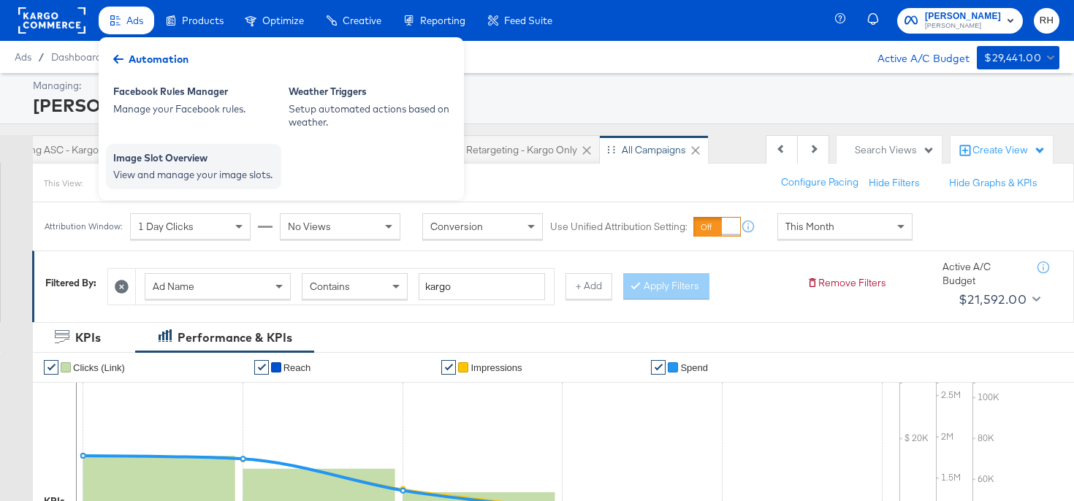
click at [172, 174] on div "View and manage your image slots." at bounding box center [193, 175] width 161 height 14
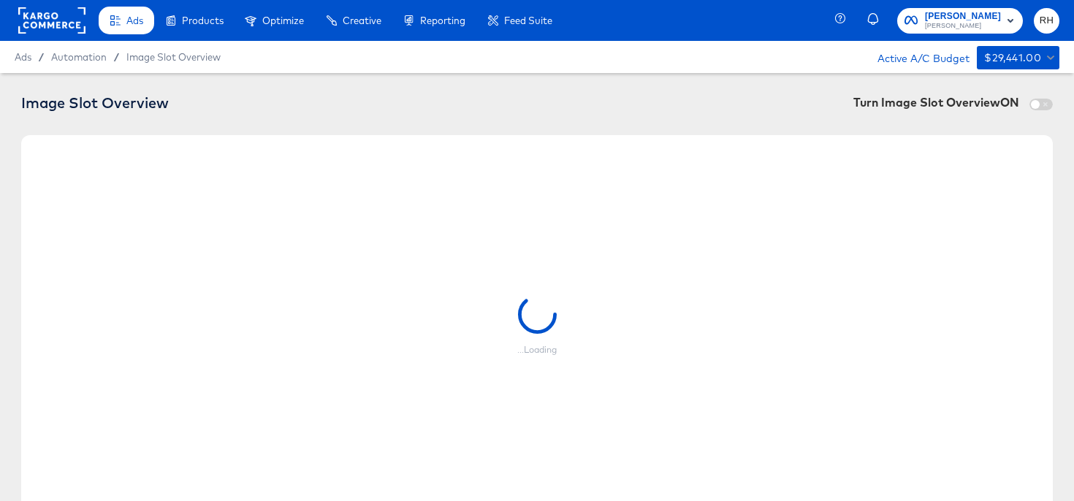
checkbox input "true"
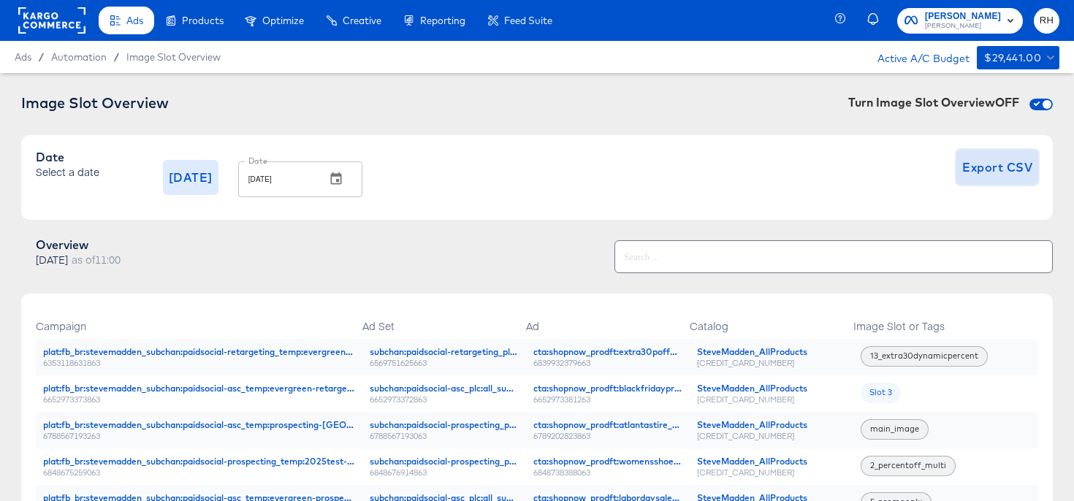
click at [982, 171] on span "Export CSV" at bounding box center [997, 167] width 70 height 20
click at [487, 142] on div "Date Select a date [DATE] Date [DATE] Date Export CSV" at bounding box center [536, 177] width 1031 height 85
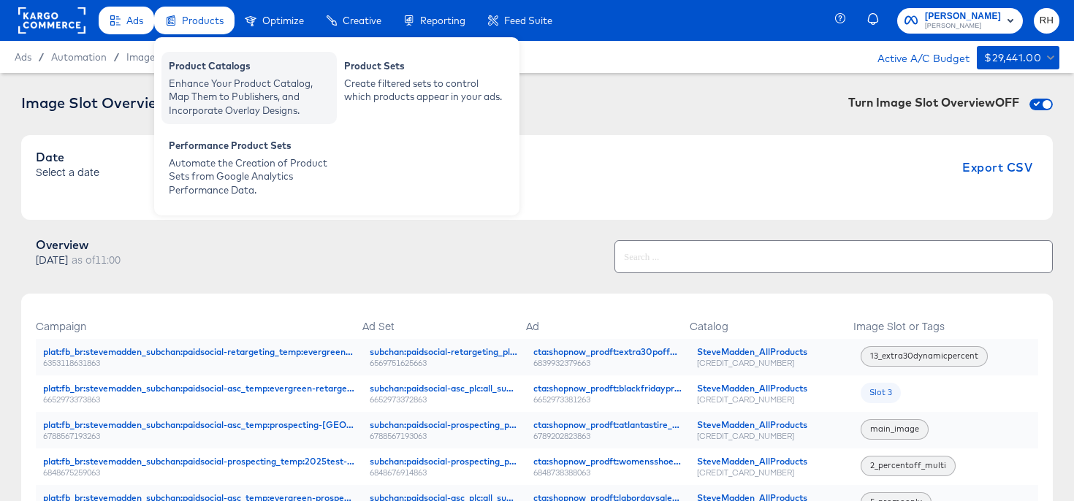
click at [198, 71] on div "Product Catalogs" at bounding box center [249, 68] width 161 height 18
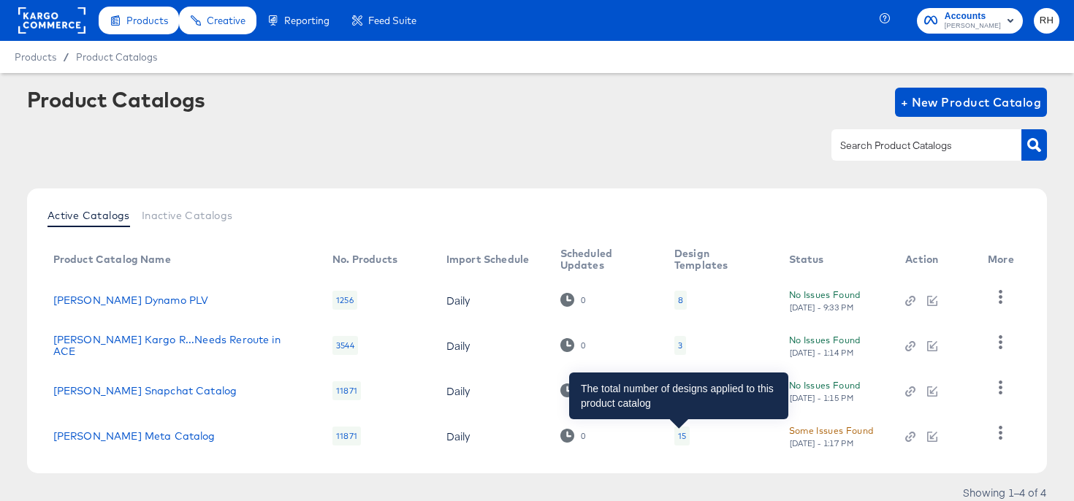
click at [681, 438] on div "15" at bounding box center [682, 436] width 8 height 12
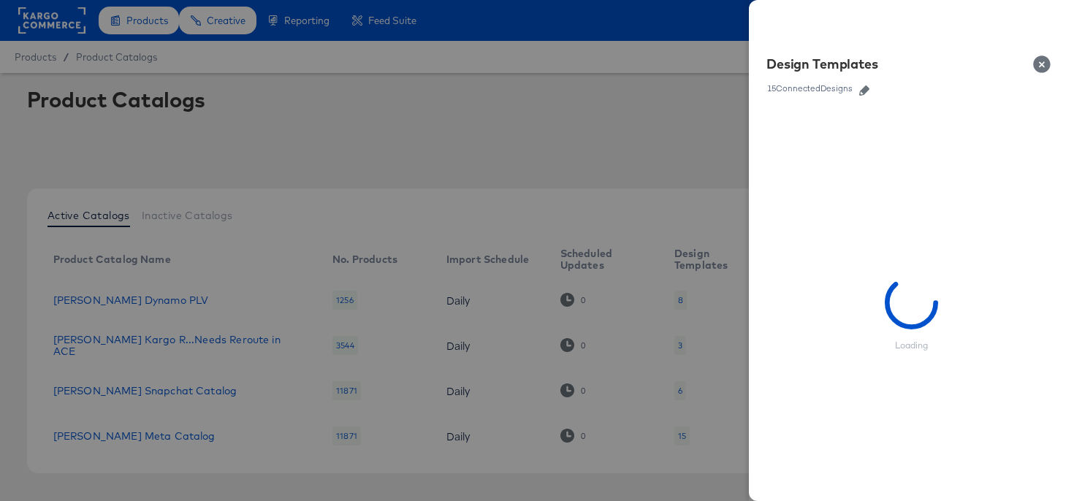
click at [866, 93] on icon "button" at bounding box center [864, 90] width 10 height 10
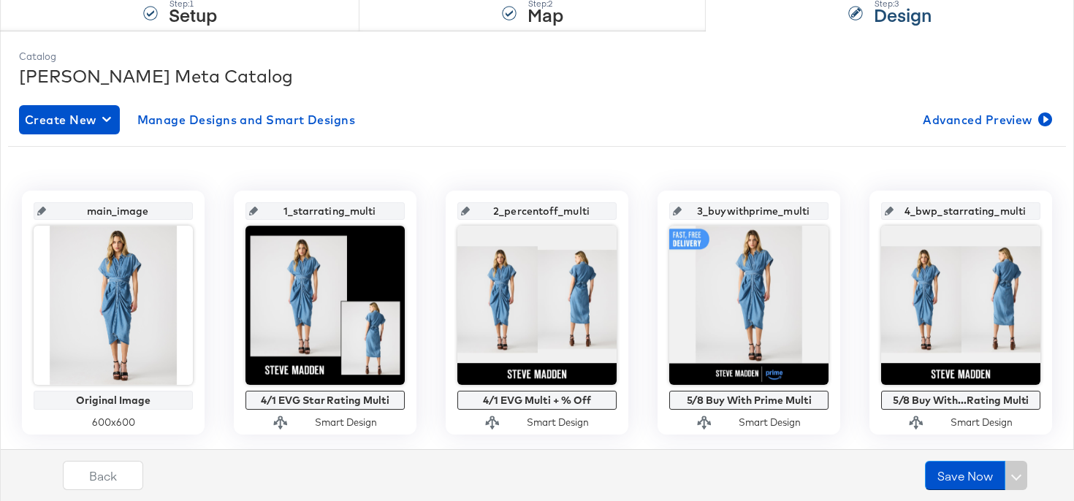
scroll to position [197, 0]
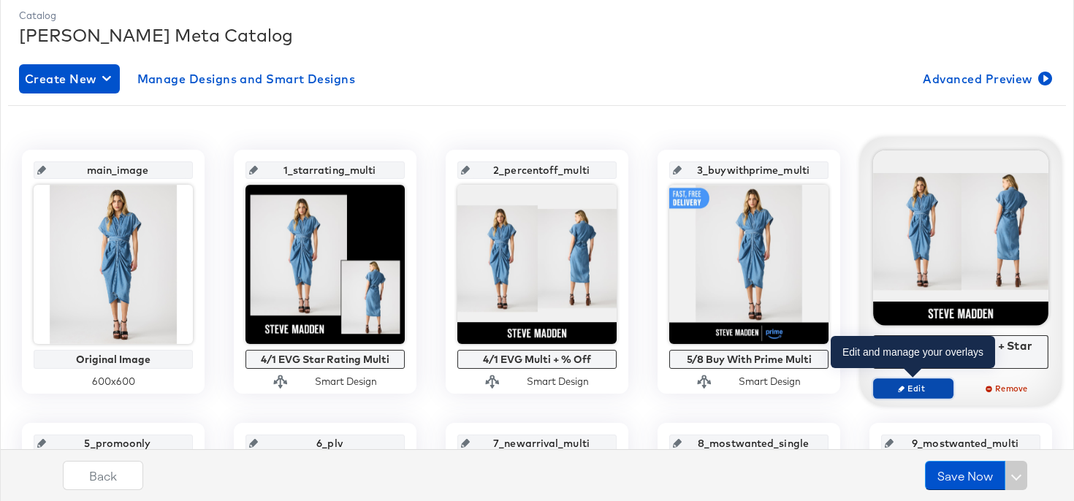
click at [918, 389] on span "Edit" at bounding box center [912, 388] width 67 height 11
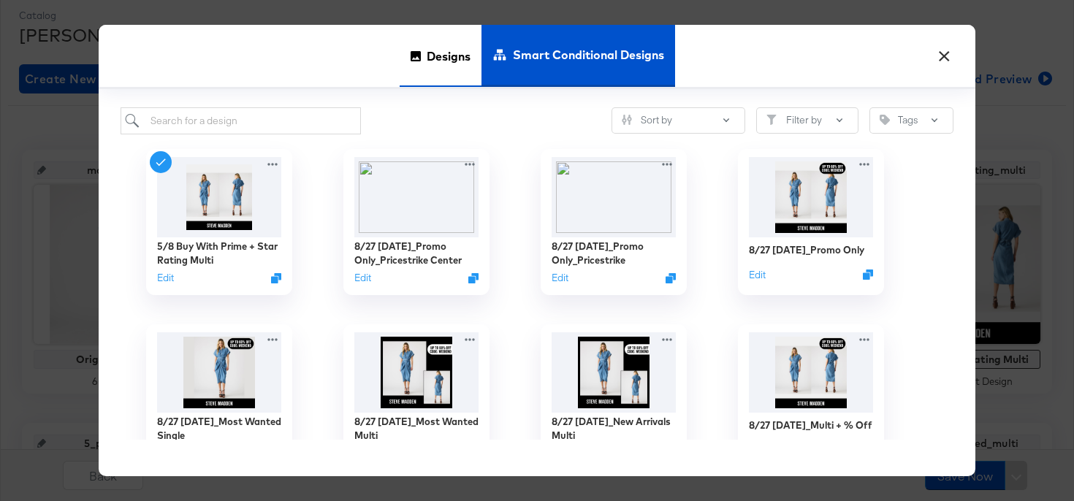
click at [432, 71] on span "Designs" at bounding box center [449, 56] width 44 height 64
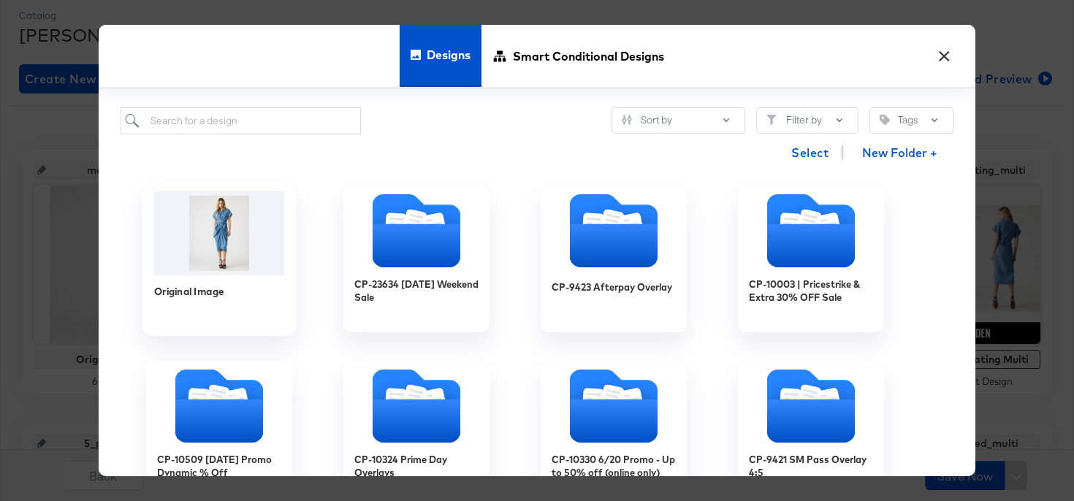
click at [215, 237] on img at bounding box center [219, 233] width 131 height 84
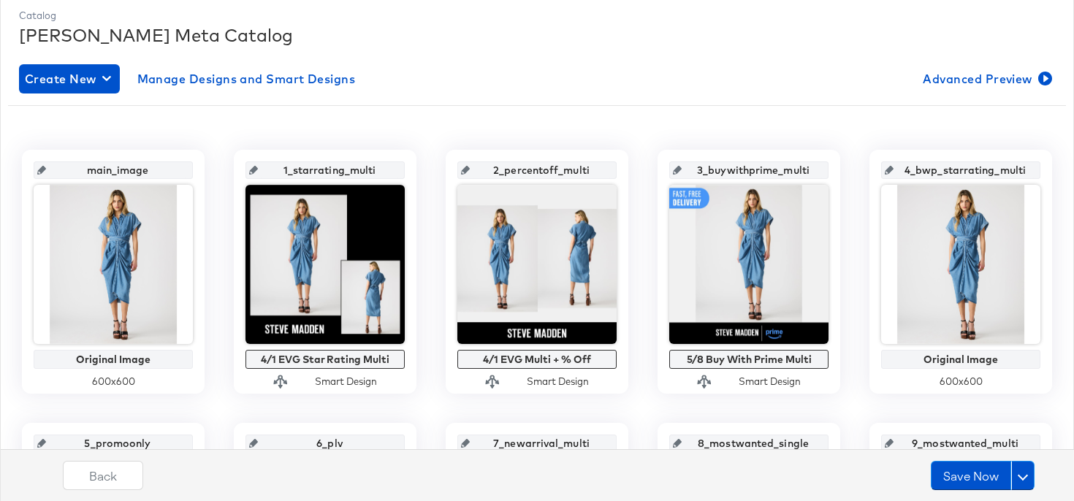
click at [917, 170] on input "4_bwp_starrating_multi" at bounding box center [964, 164] width 143 height 39
type input "4_openslot"
click at [958, 472] on button "Save Now" at bounding box center [971, 475] width 80 height 29
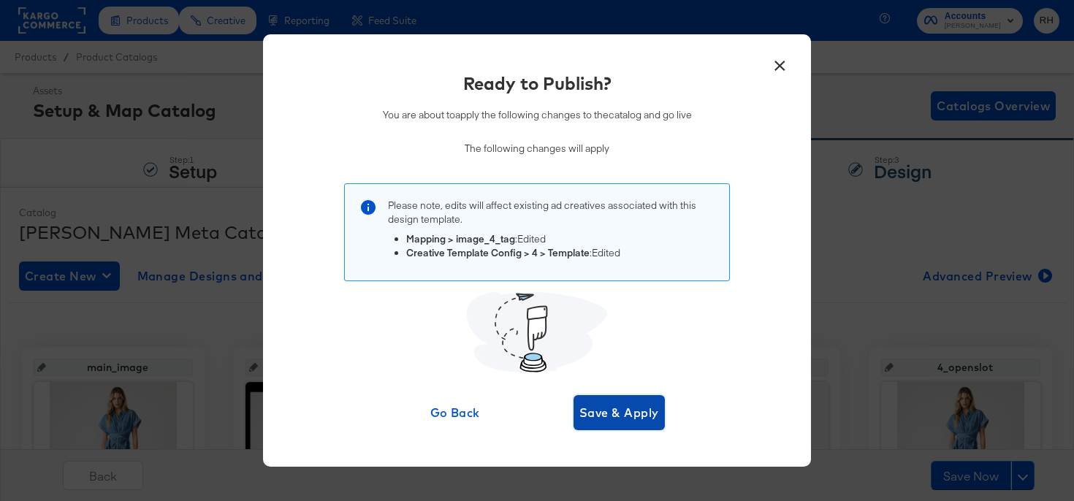
click at [603, 408] on span "Save & Apply" at bounding box center [619, 412] width 80 height 20
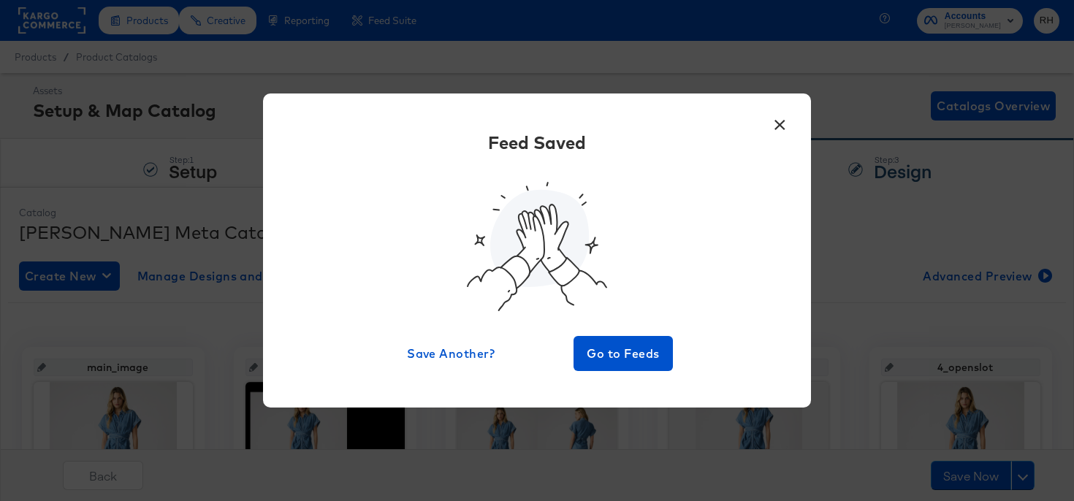
click at [775, 127] on button "×" at bounding box center [779, 121] width 26 height 26
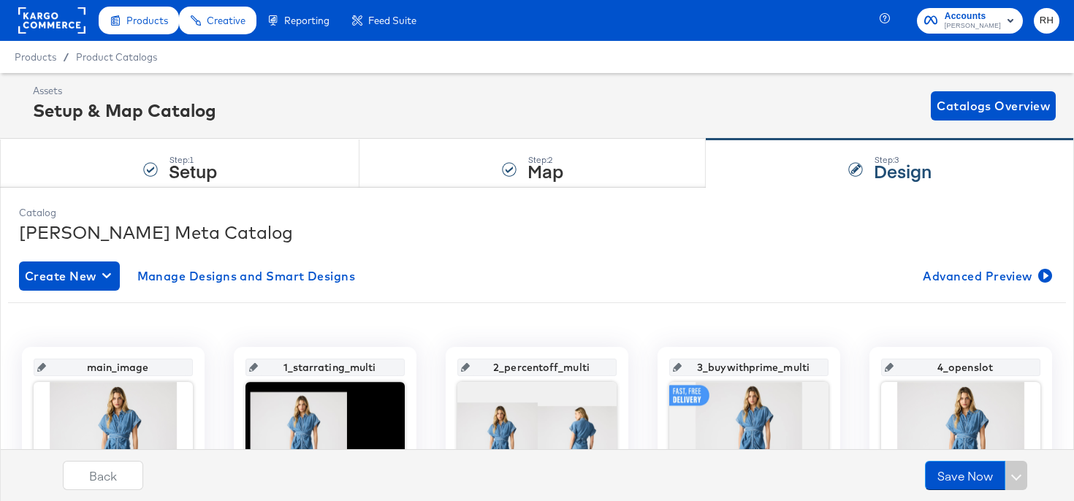
click at [597, 100] on div "Assets Setup & Map Catalog Catalogs Overview" at bounding box center [544, 105] width 1023 height 43
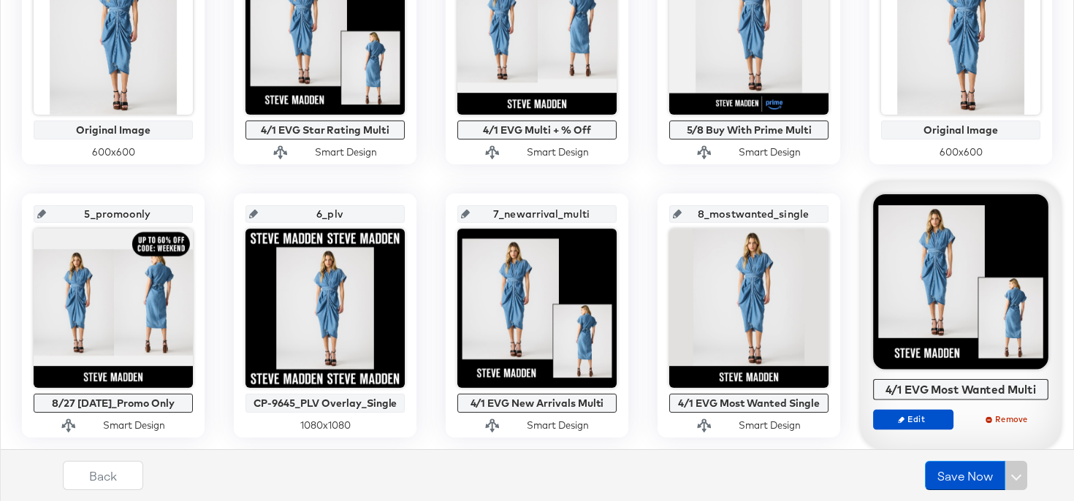
scroll to position [431, 0]
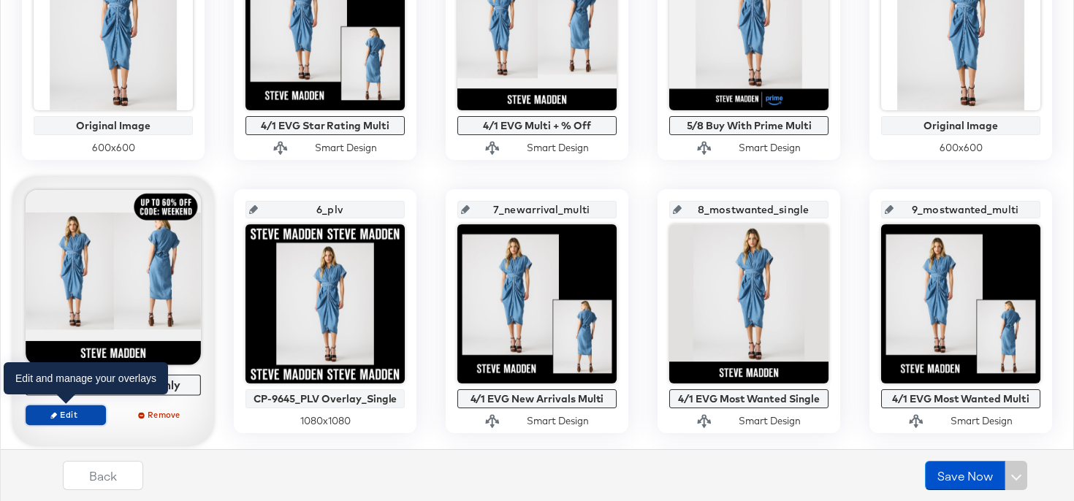
click at [66, 419] on span "Edit" at bounding box center [65, 414] width 67 height 11
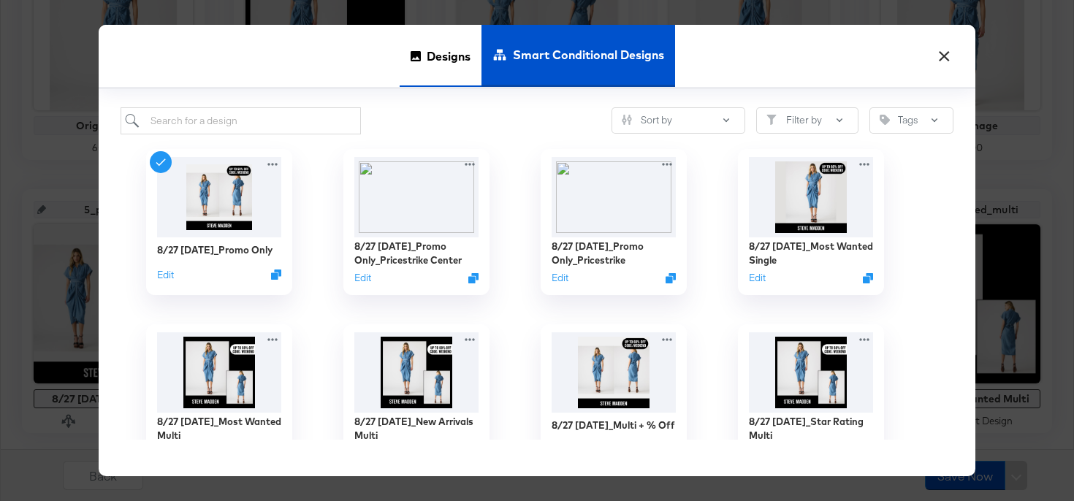
click at [427, 53] on span "Designs" at bounding box center [449, 56] width 44 height 64
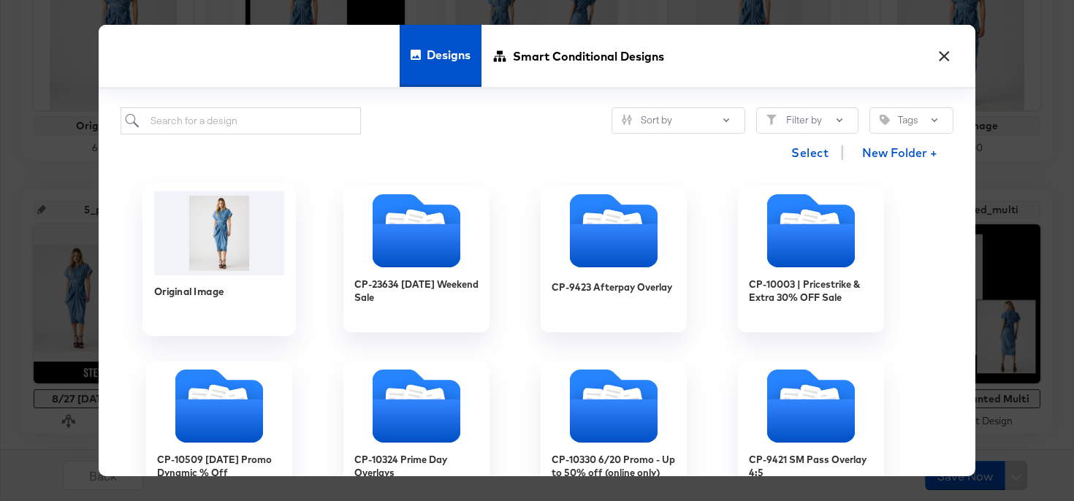
click at [225, 228] on img at bounding box center [219, 233] width 131 height 84
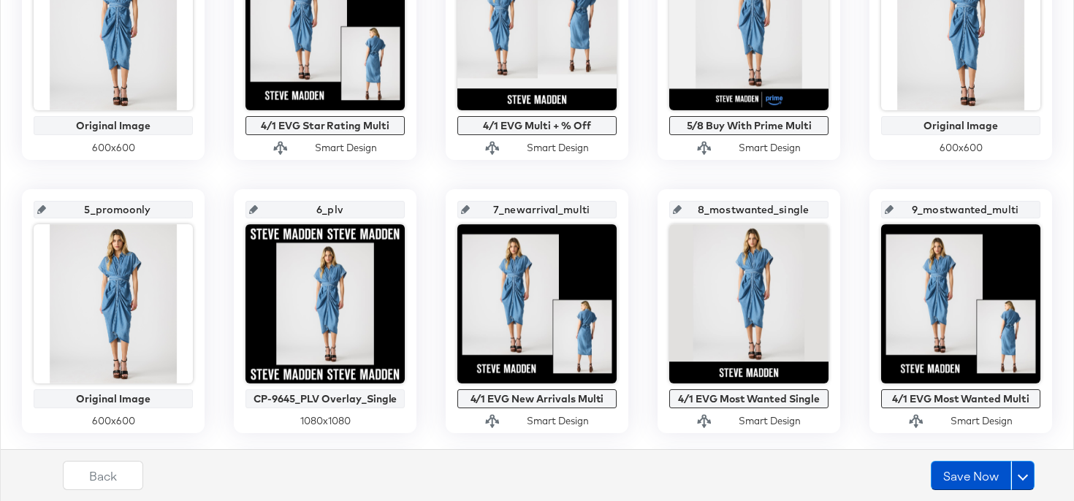
click at [95, 207] on input "5_promoonly" at bounding box center [117, 203] width 143 height 39
type input "5_open"
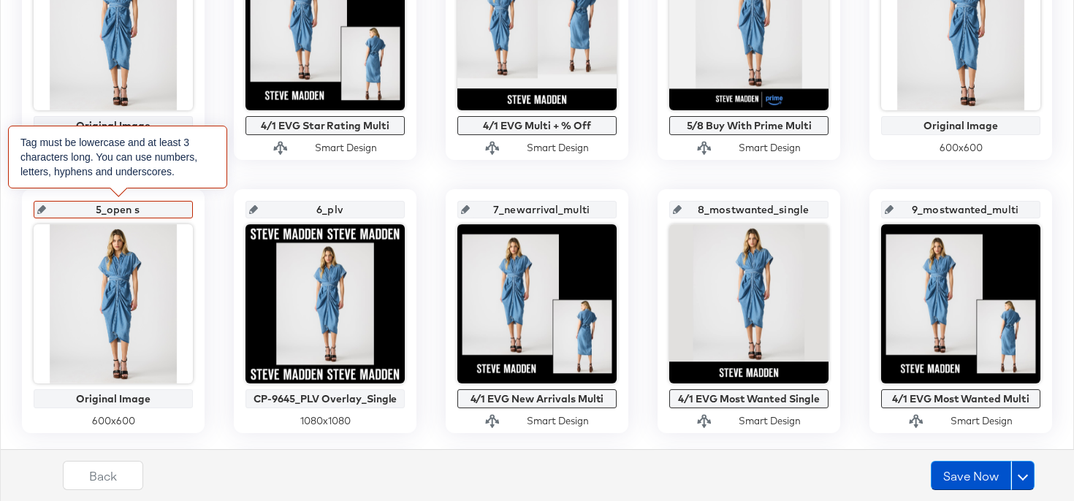
type input "5_open"
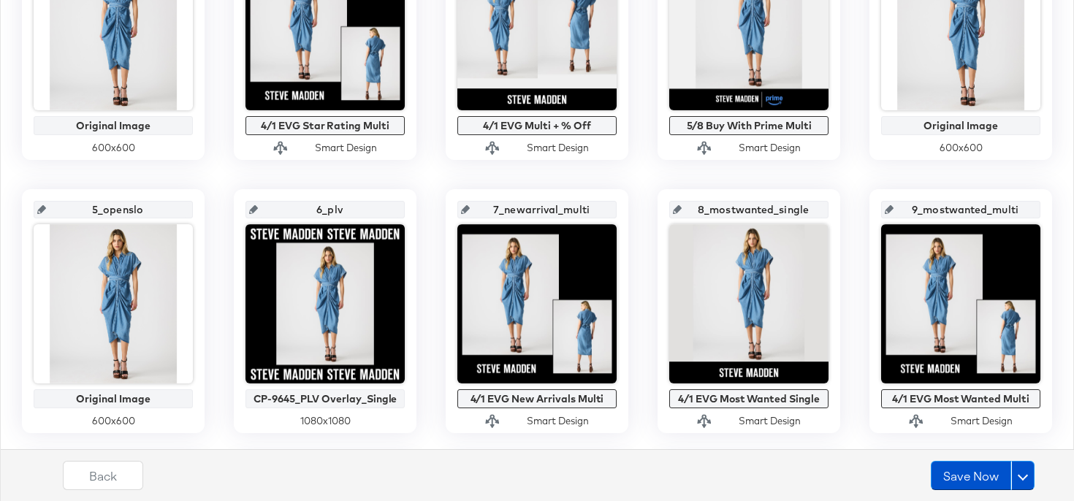
type input "5_openslot"
click at [91, 486] on button "Back" at bounding box center [103, 475] width 80 height 29
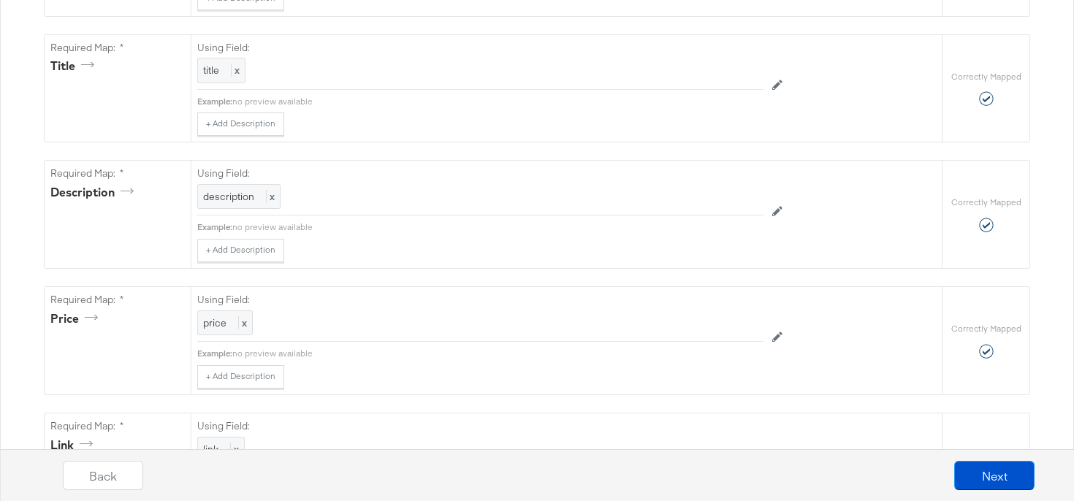
scroll to position [0, 0]
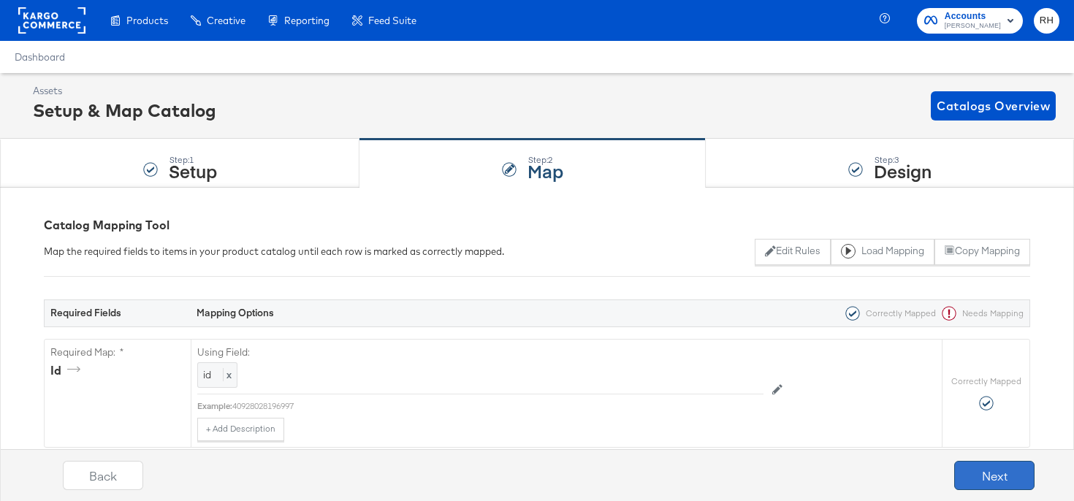
click at [977, 479] on button "Next" at bounding box center [994, 475] width 80 height 29
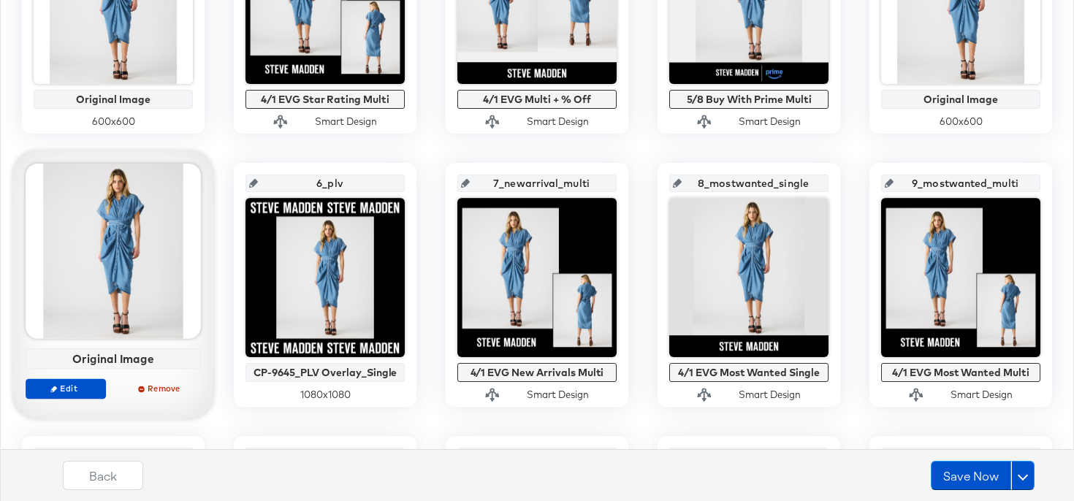
scroll to position [448, 0]
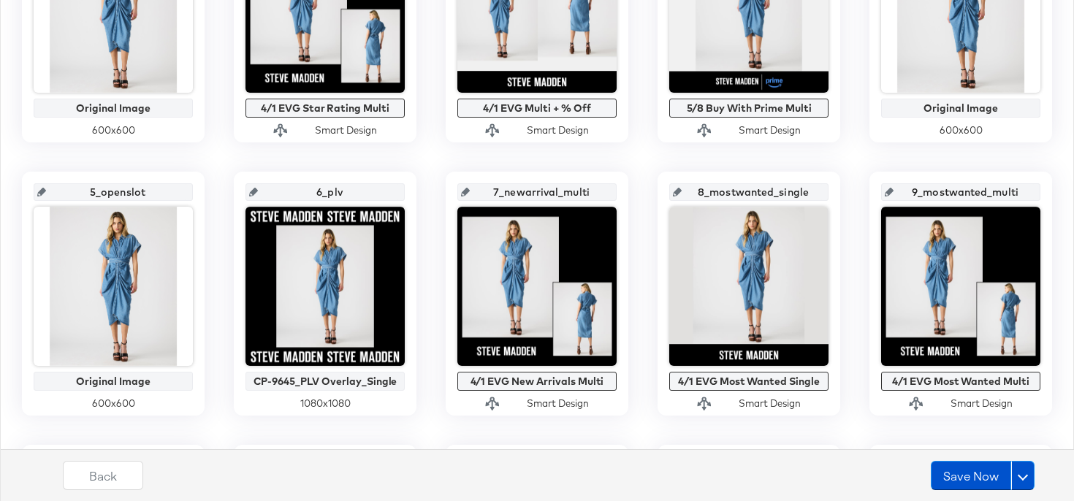
click at [326, 191] on input "6_plv" at bounding box center [329, 186] width 143 height 39
type input "6_openslot"
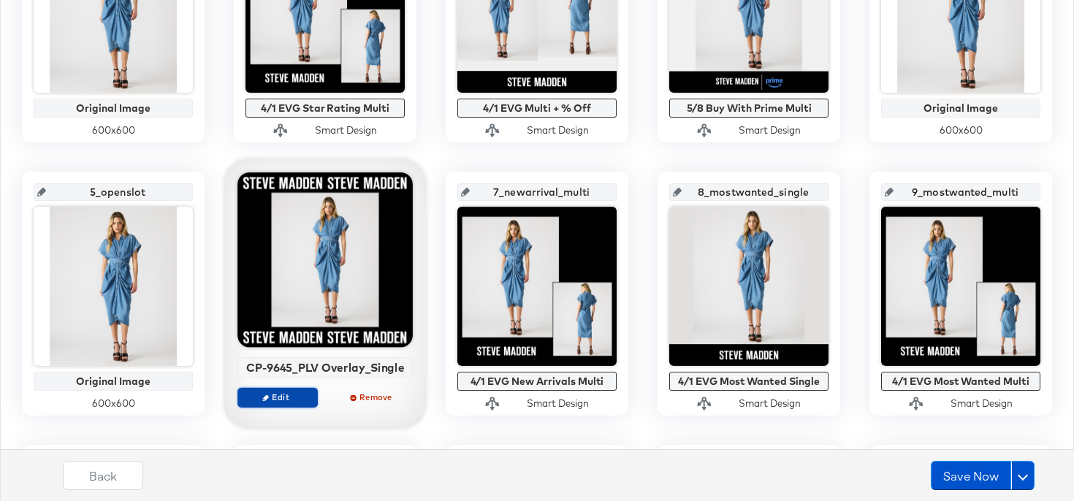
click at [297, 389] on button "Edit" at bounding box center [277, 397] width 80 height 20
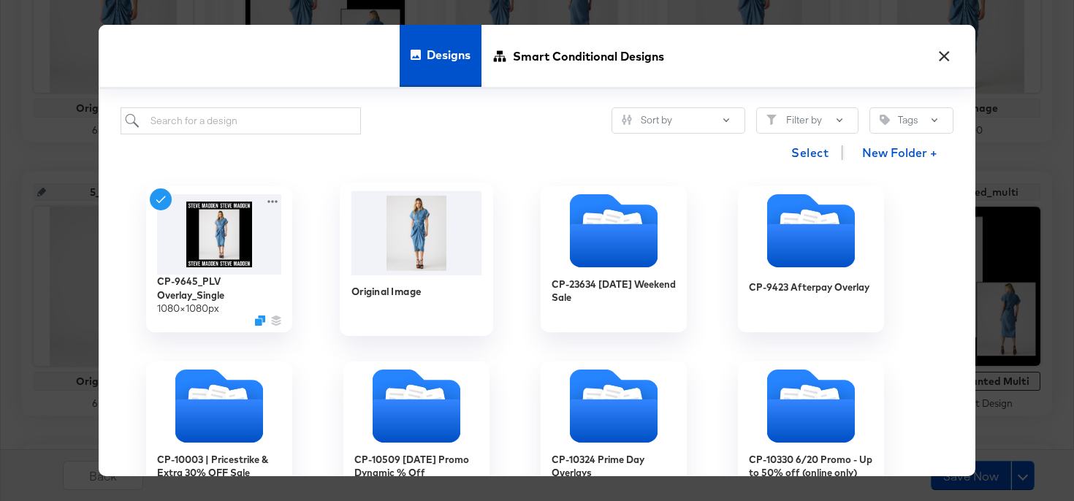
click at [384, 251] on img at bounding box center [416, 233] width 131 height 84
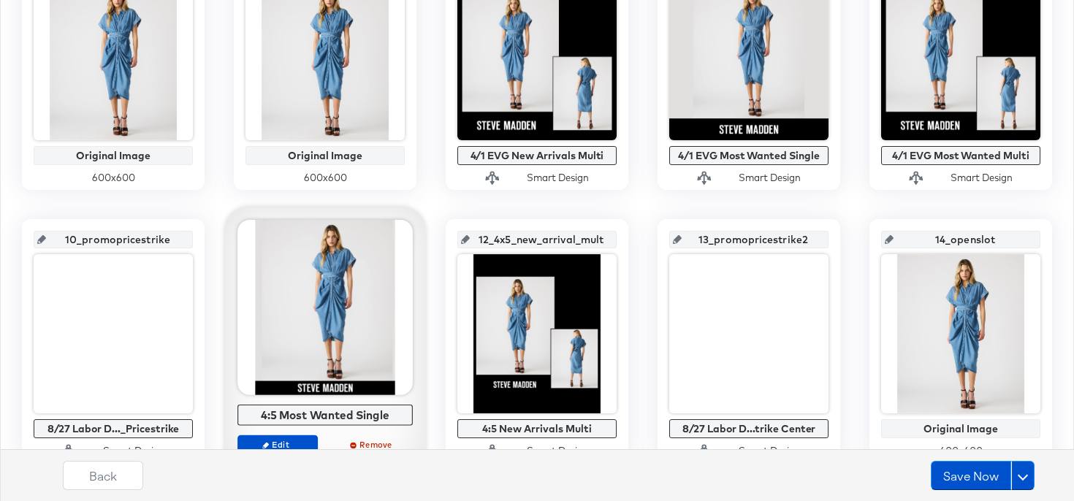
scroll to position [688, 0]
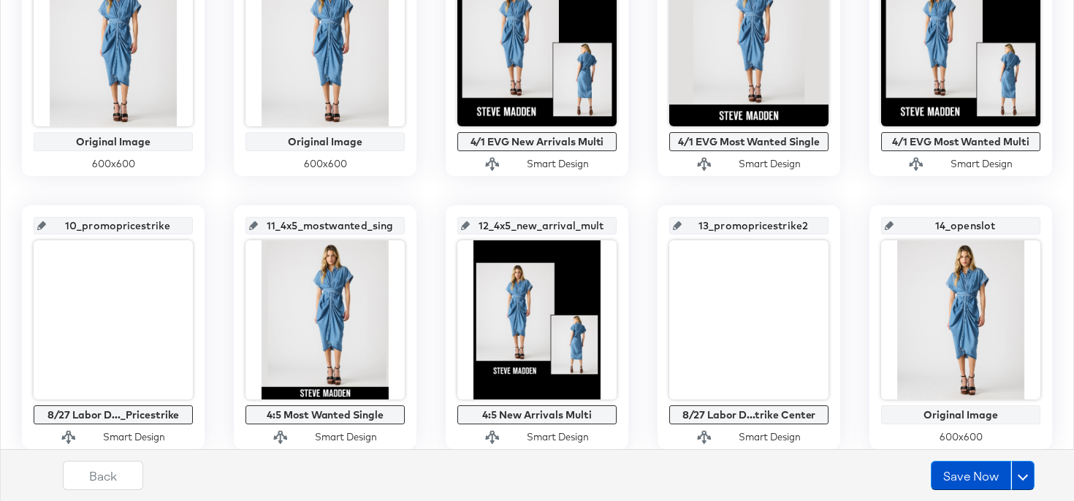
click at [85, 225] on input "10_promopricestrike" at bounding box center [117, 219] width 143 height 39
type input "10_openslot"
click at [80, 440] on div "Back Save Now" at bounding box center [549, 469] width 1074 height 63
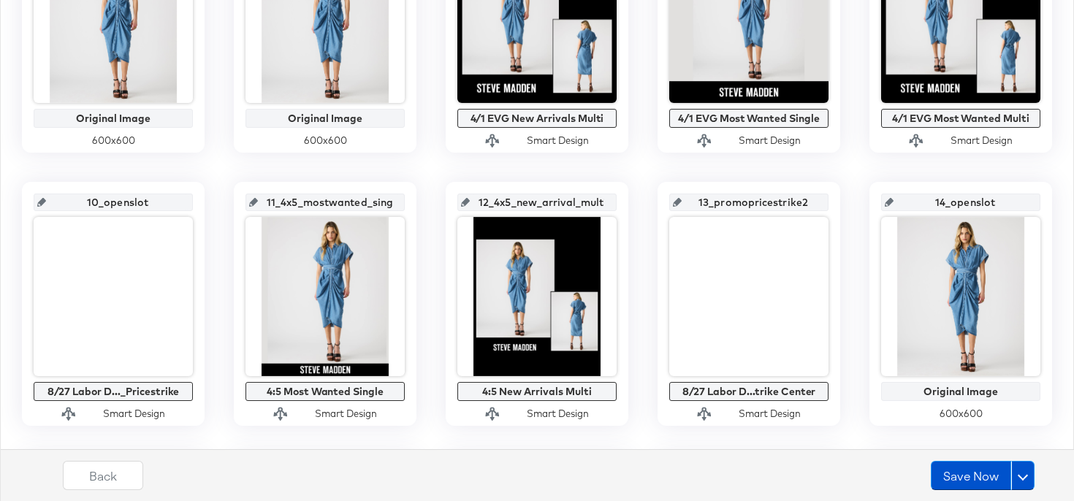
scroll to position [712, 0]
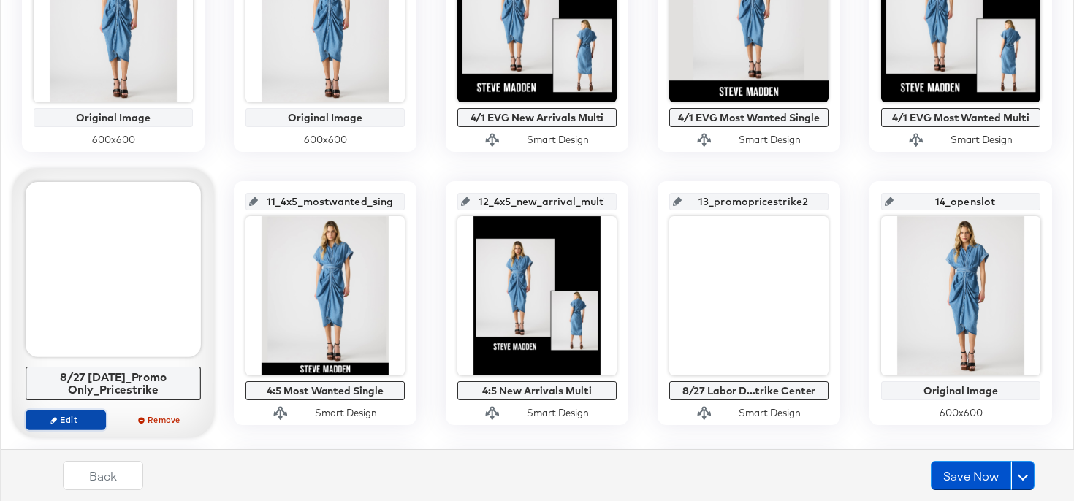
click at [70, 419] on span "Edit" at bounding box center [65, 419] width 67 height 11
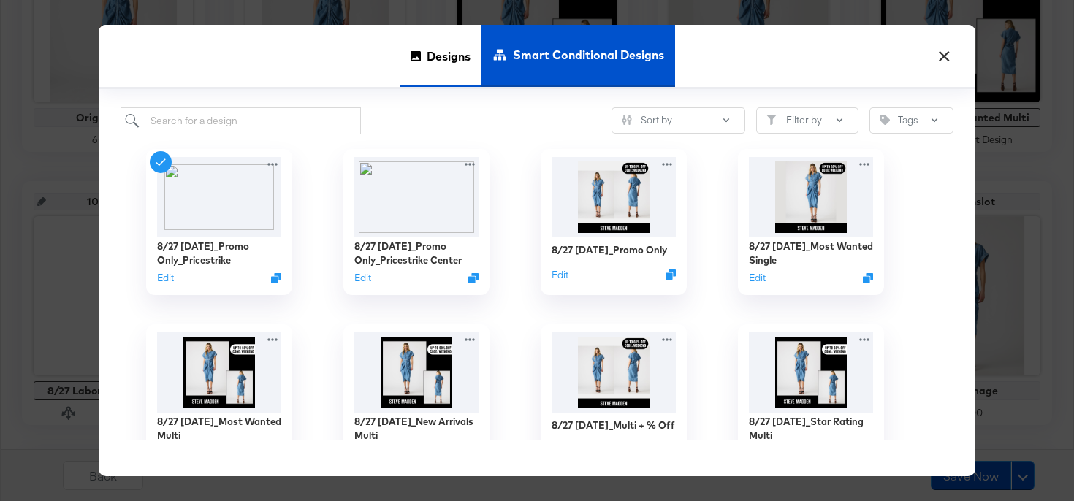
click at [421, 72] on div "Designs" at bounding box center [441, 56] width 82 height 62
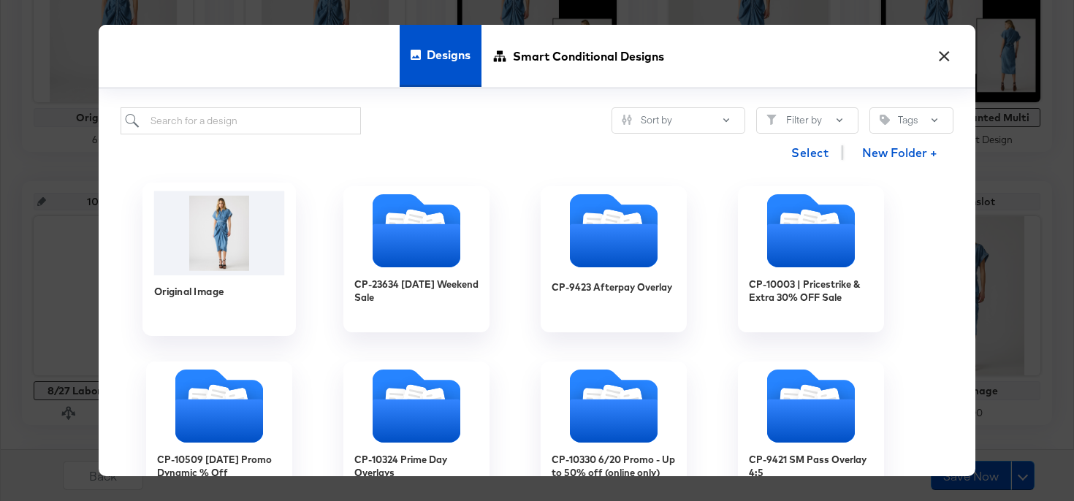
click at [251, 234] on img at bounding box center [219, 233] width 131 height 84
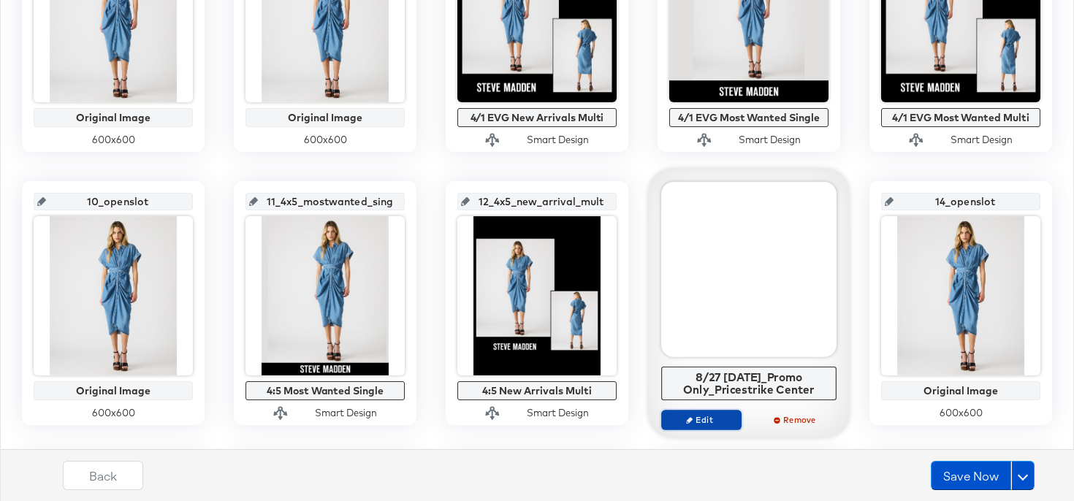
click at [720, 410] on button "Edit" at bounding box center [701, 420] width 80 height 20
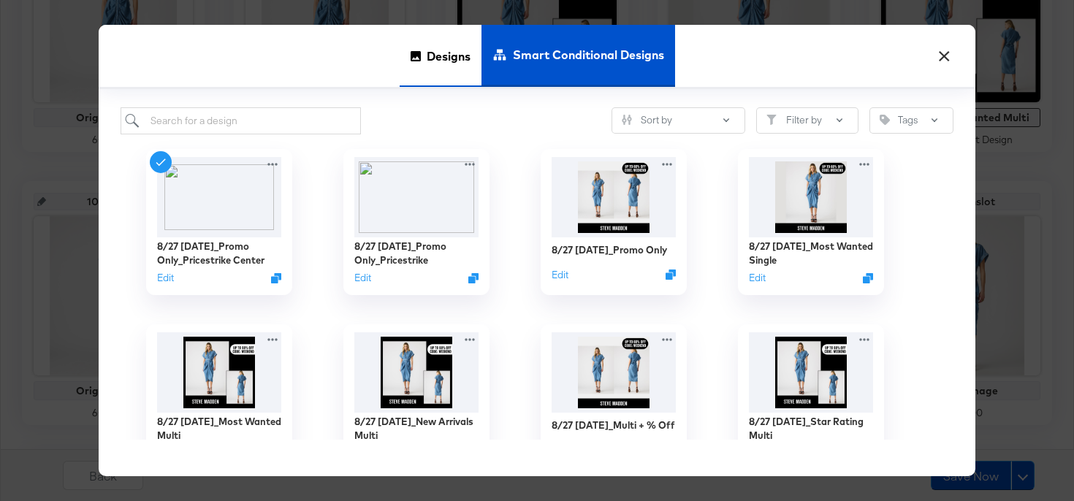
click at [436, 75] on span "Designs" at bounding box center [449, 56] width 44 height 64
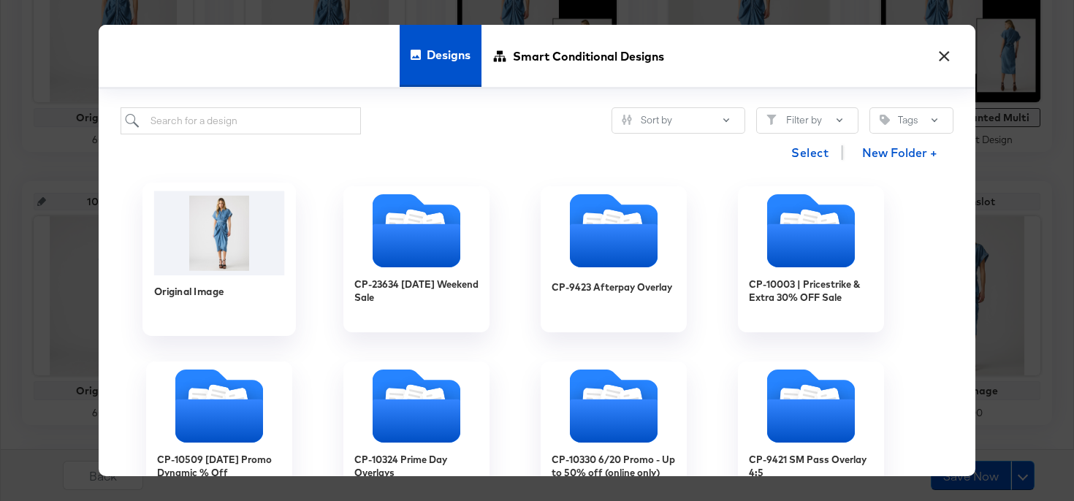
click at [237, 232] on img at bounding box center [219, 233] width 131 height 84
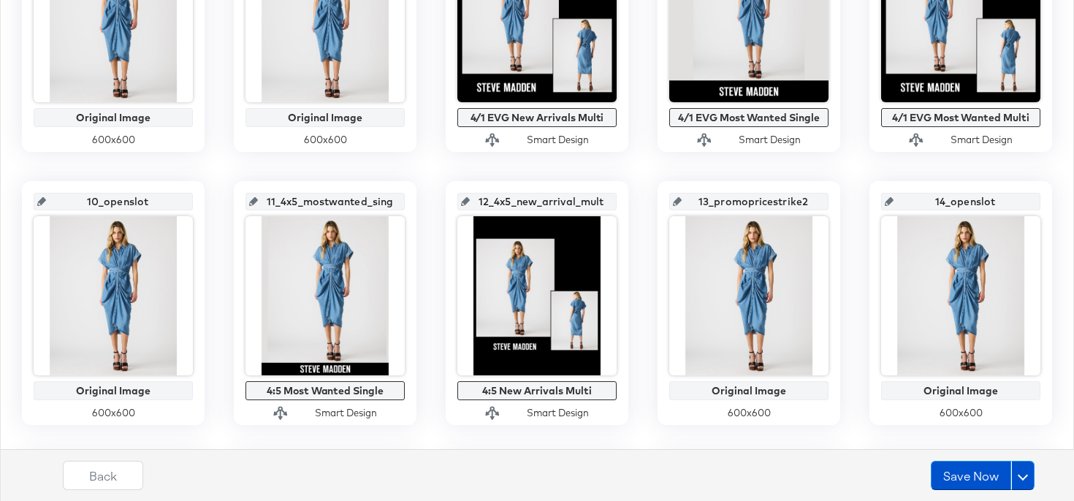
click at [717, 202] on input "13_promopricestrike2" at bounding box center [752, 195] width 143 height 39
type input "13_openslot"
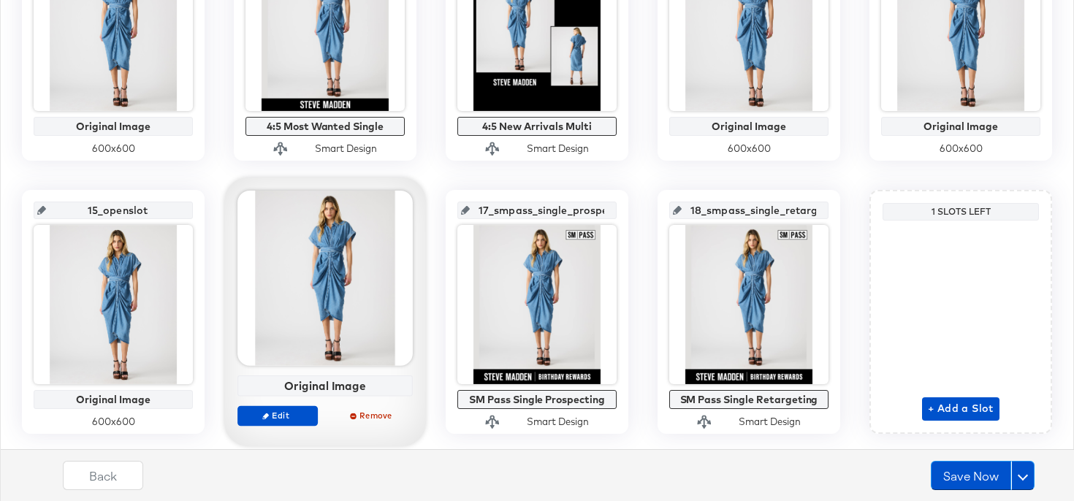
scroll to position [981, 0]
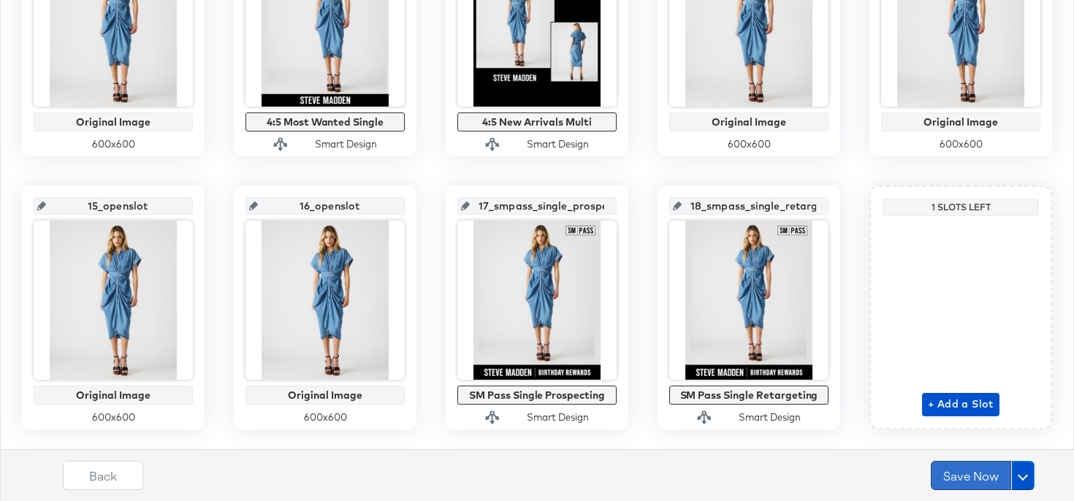
click at [972, 472] on button "Save Now" at bounding box center [971, 475] width 80 height 29
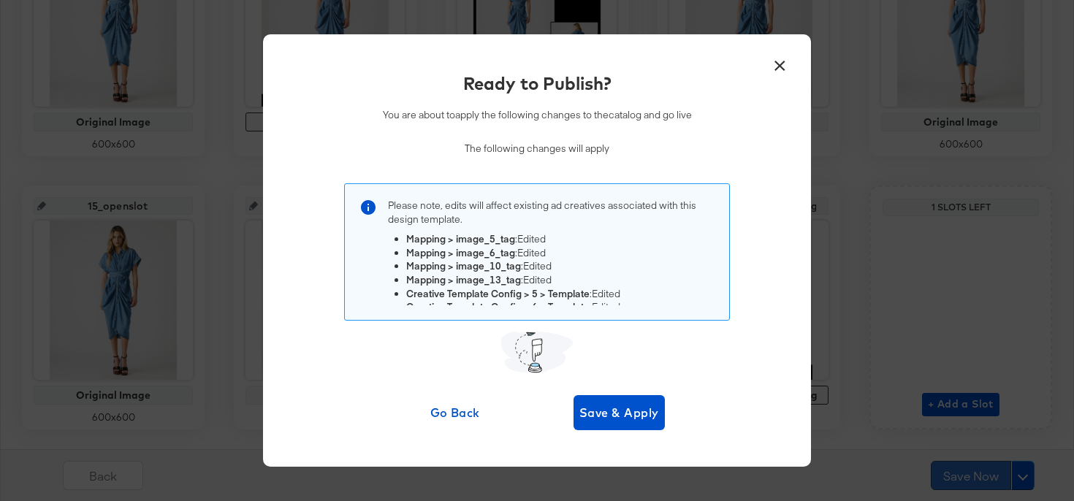
scroll to position [0, 0]
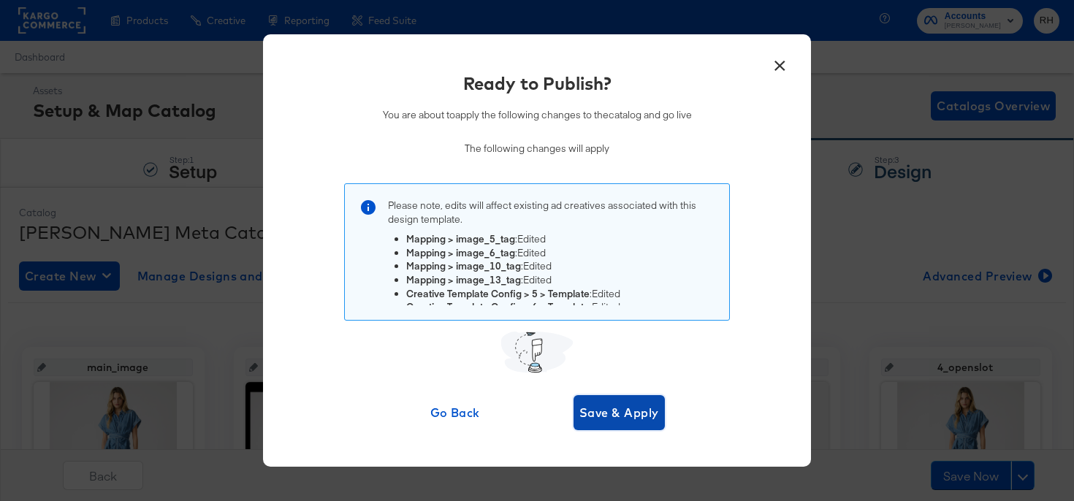
click at [641, 429] on button "Save & Apply" at bounding box center [618, 412] width 91 height 35
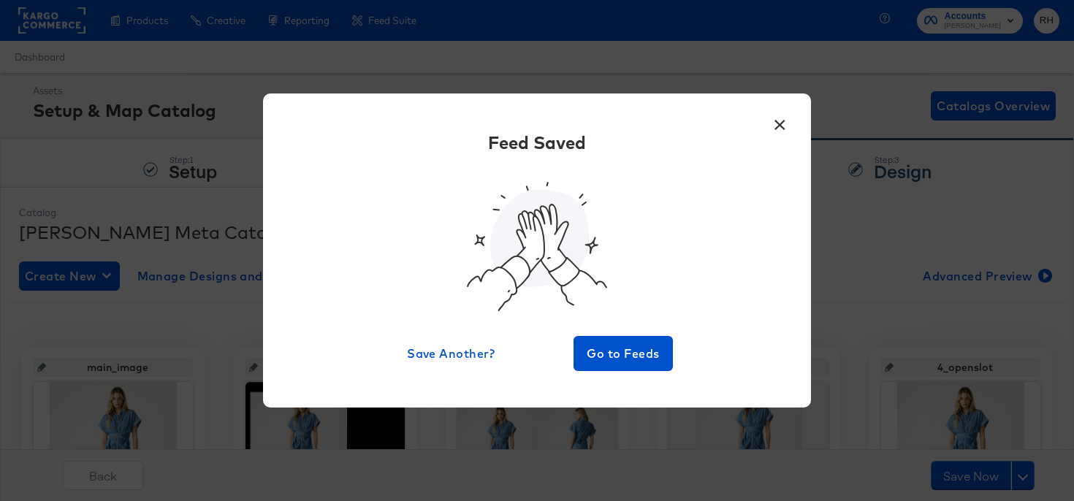
click at [775, 122] on button "×" at bounding box center [779, 121] width 26 height 26
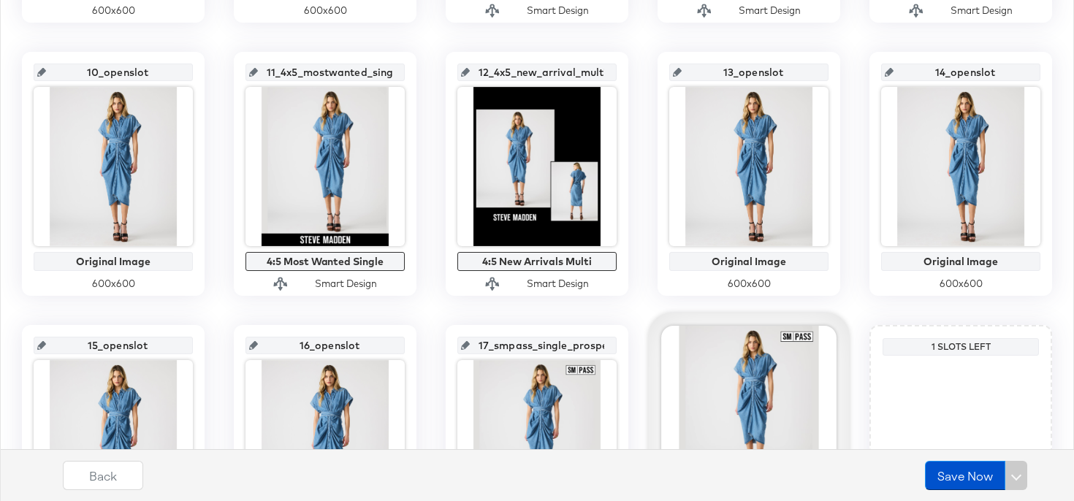
scroll to position [833, 0]
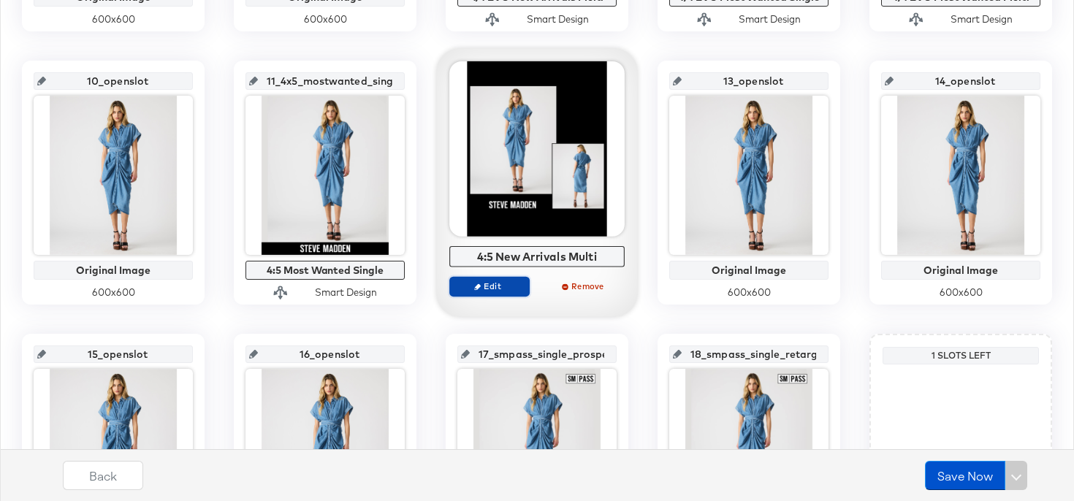
click at [492, 283] on span "Edit" at bounding box center [489, 285] width 67 height 11
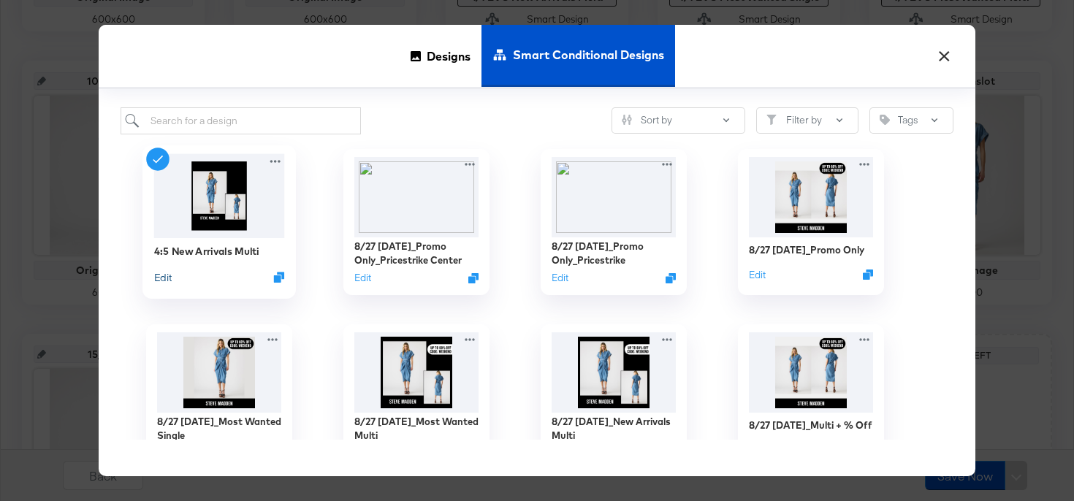
click at [161, 279] on button "Edit" at bounding box center [163, 277] width 18 height 14
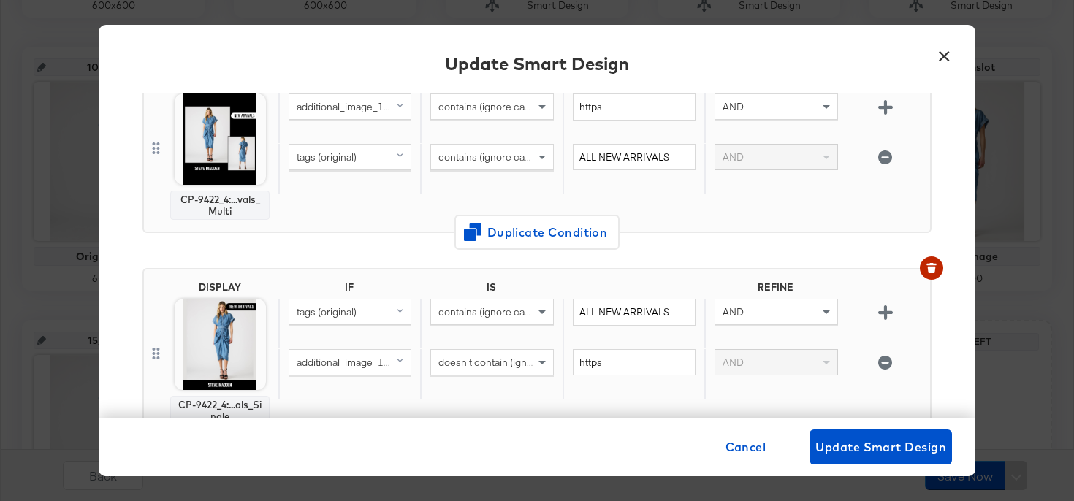
scroll to position [159, 0]
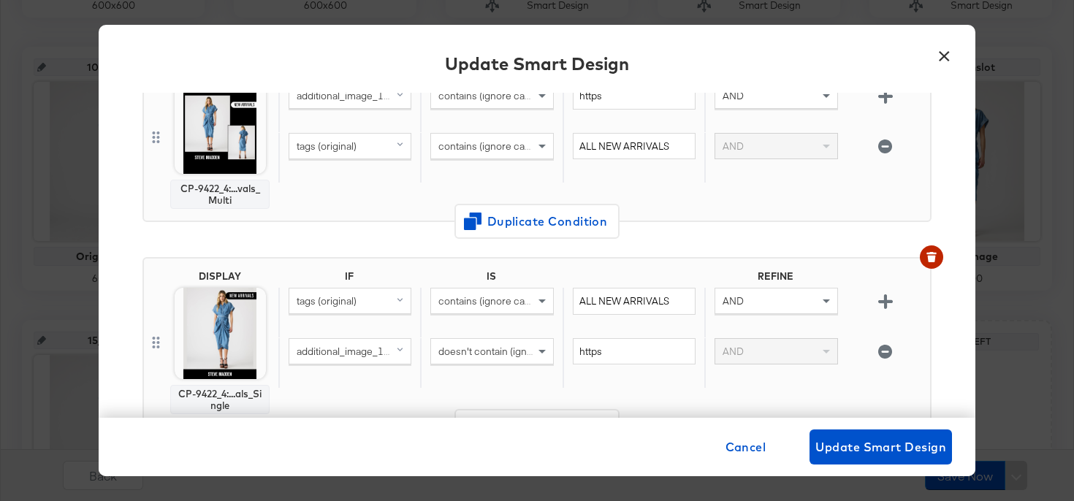
click at [946, 60] on button "×" at bounding box center [944, 52] width 26 height 26
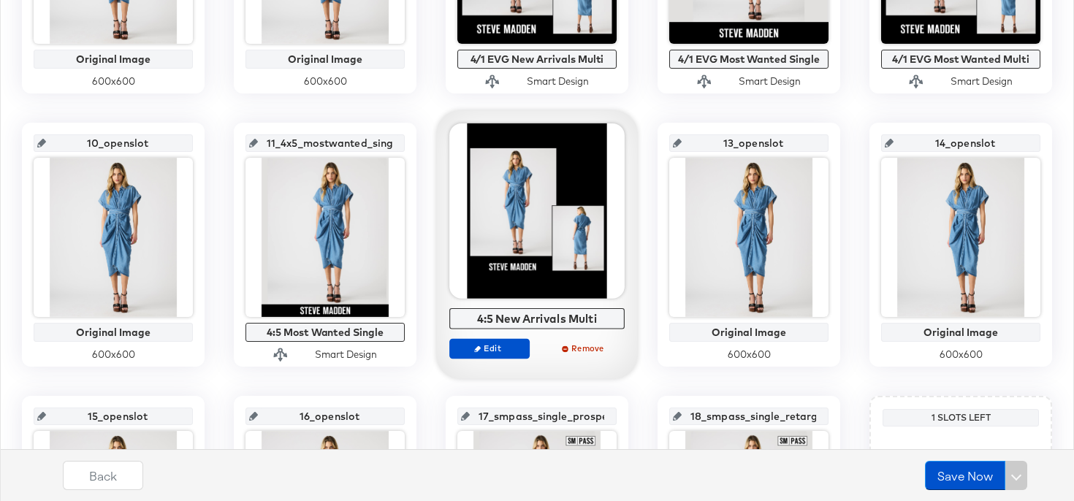
scroll to position [769, 0]
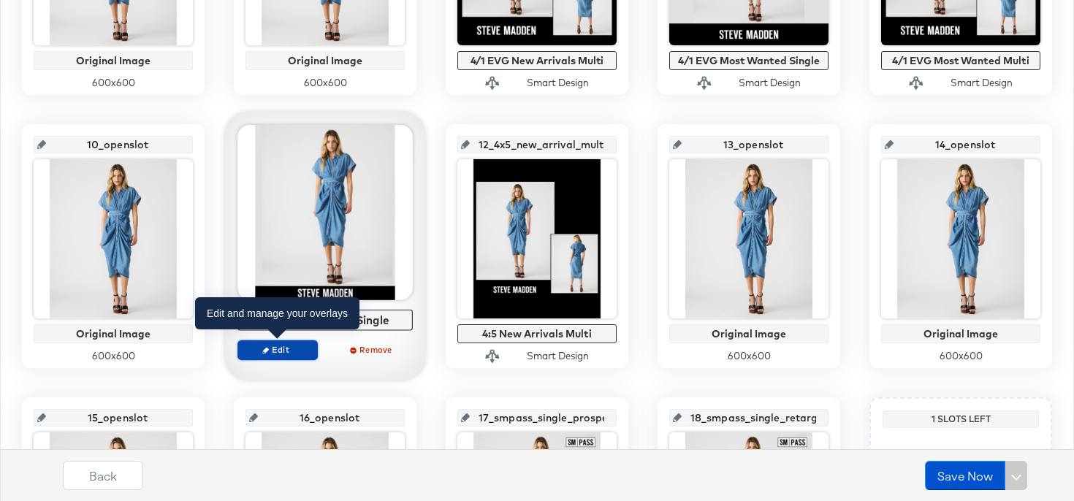
click at [297, 352] on span "Edit" at bounding box center [277, 349] width 67 height 11
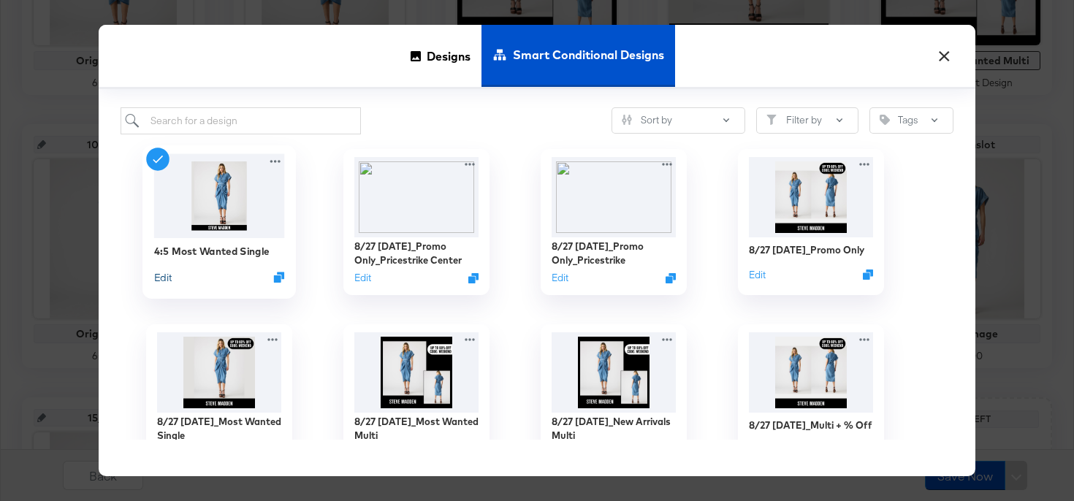
click at [160, 279] on button "Edit" at bounding box center [163, 277] width 18 height 14
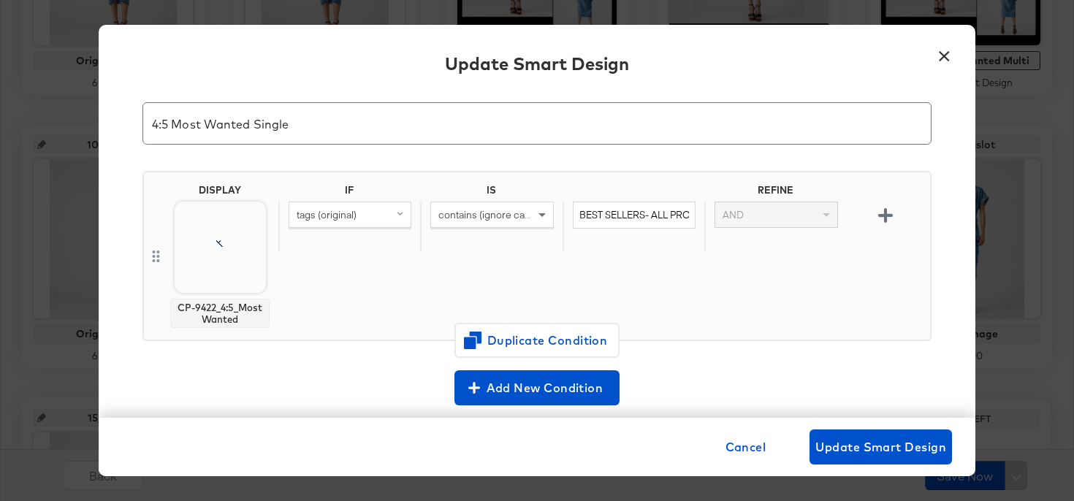
scroll to position [31, 0]
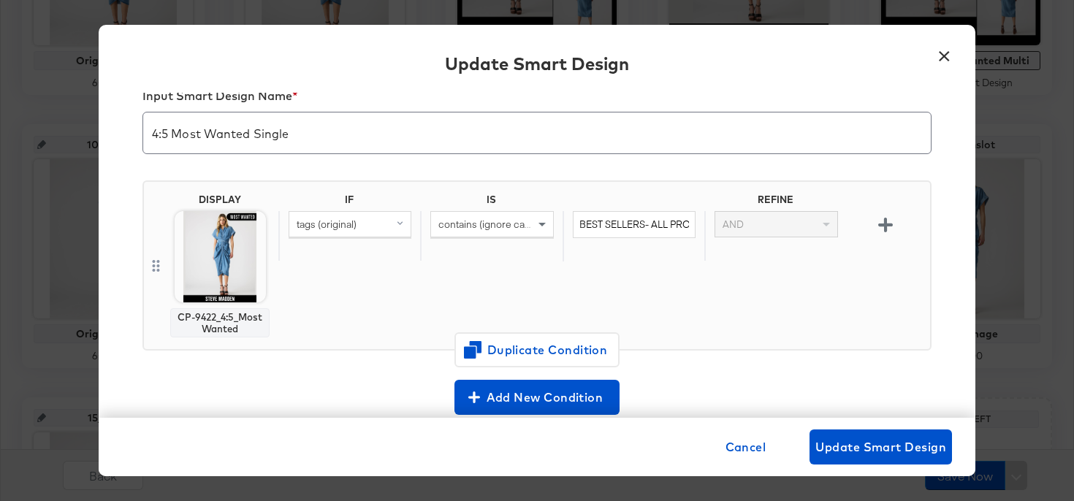
click at [943, 61] on button "×" at bounding box center [944, 52] width 26 height 26
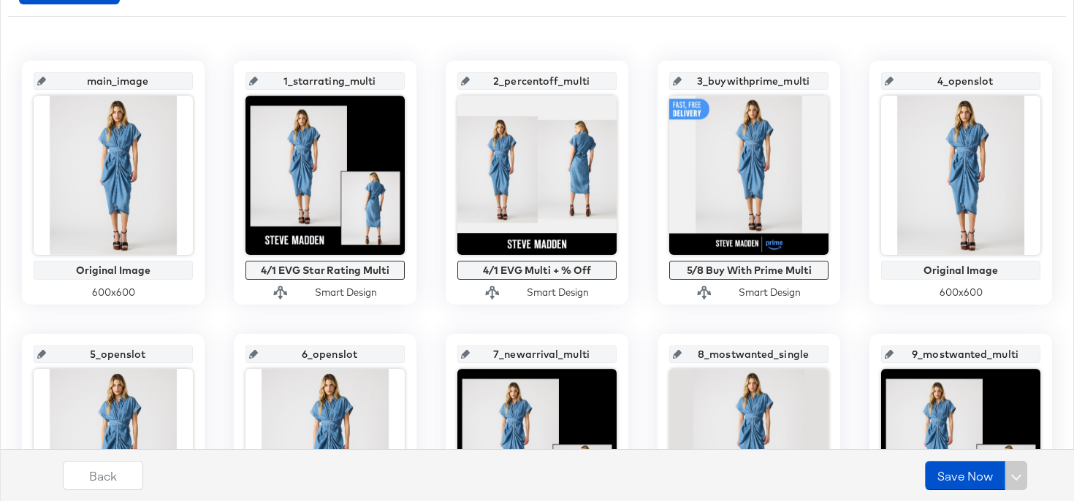
scroll to position [292, 0]
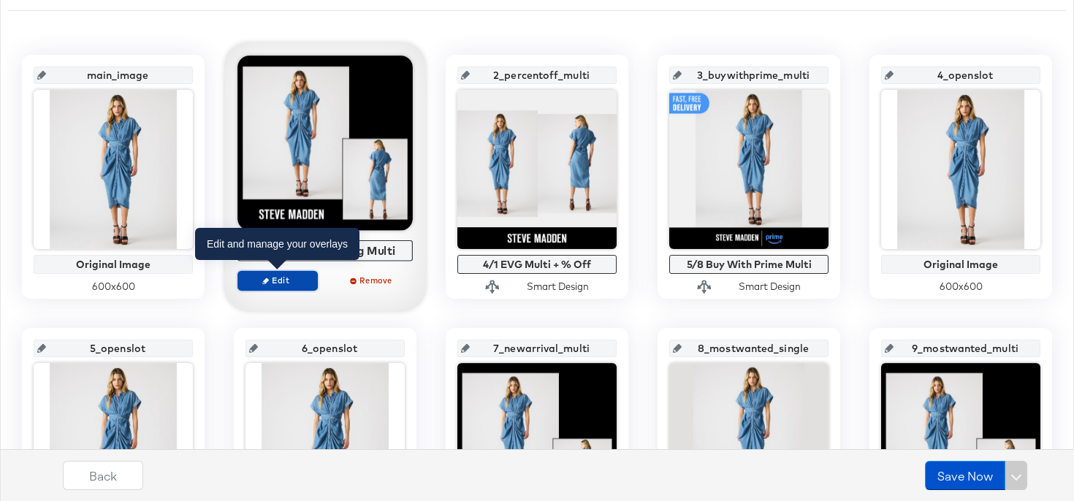
click at [278, 278] on span "Edit" at bounding box center [277, 280] width 67 height 11
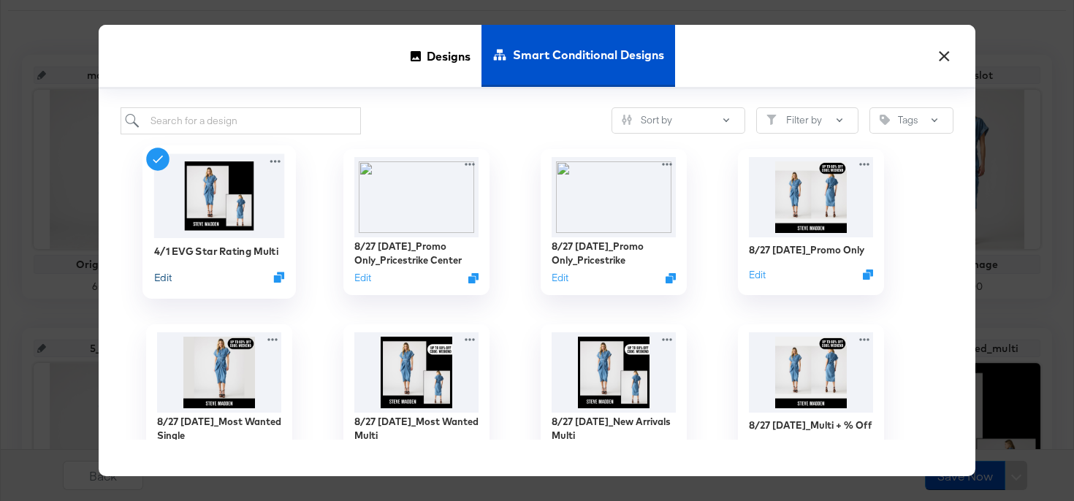
click at [162, 276] on button "Edit" at bounding box center [163, 277] width 18 height 14
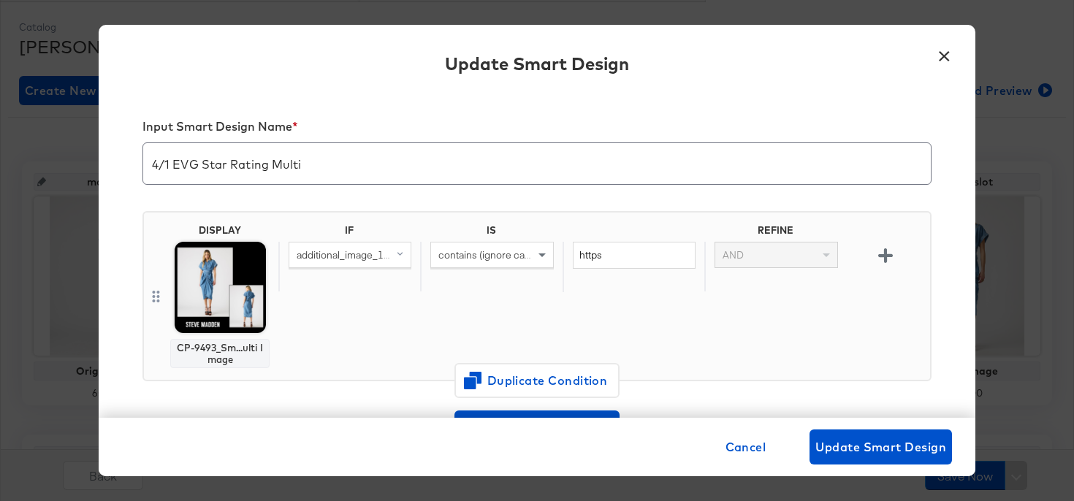
scroll to position [177, 0]
click at [739, 446] on span "Cancel" at bounding box center [745, 447] width 41 height 20
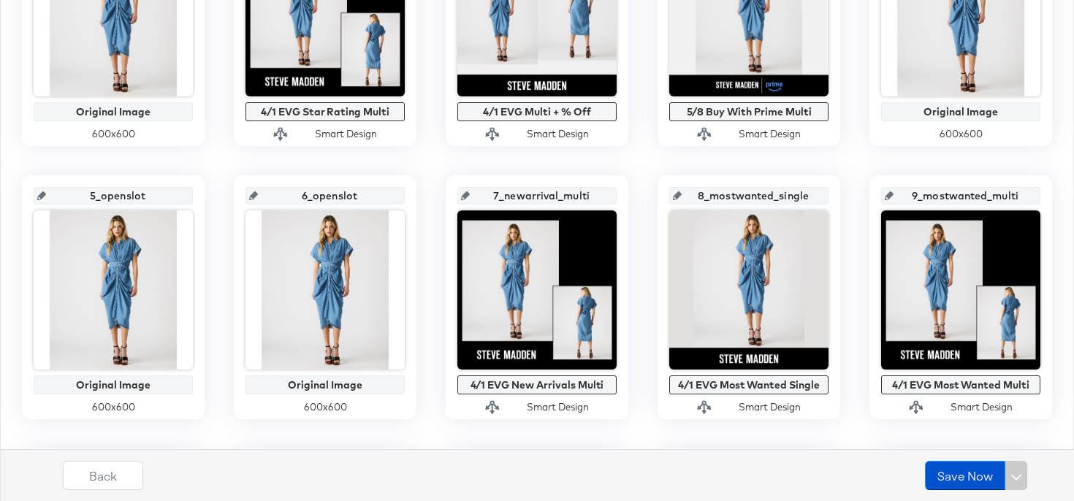
scroll to position [432, 0]
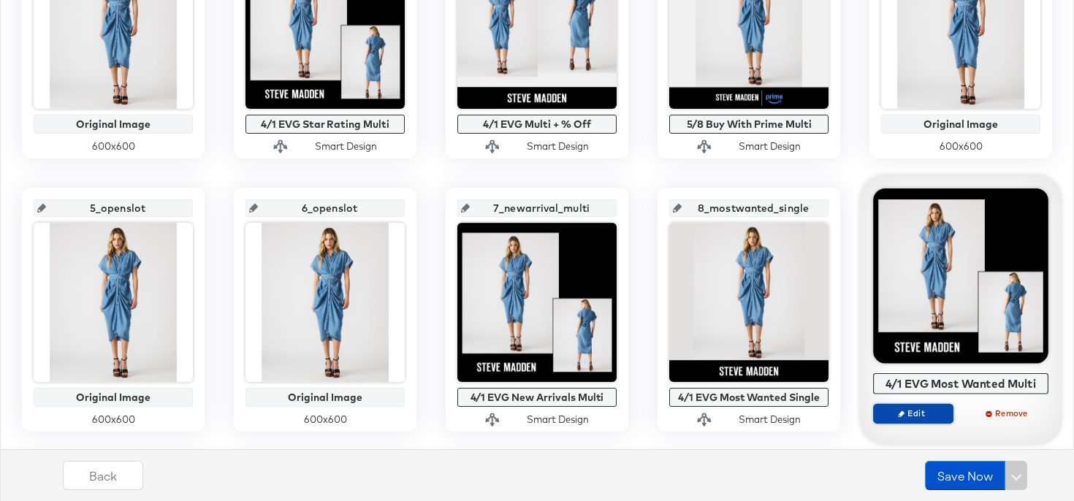
click at [904, 414] on span "Edit" at bounding box center [912, 413] width 67 height 11
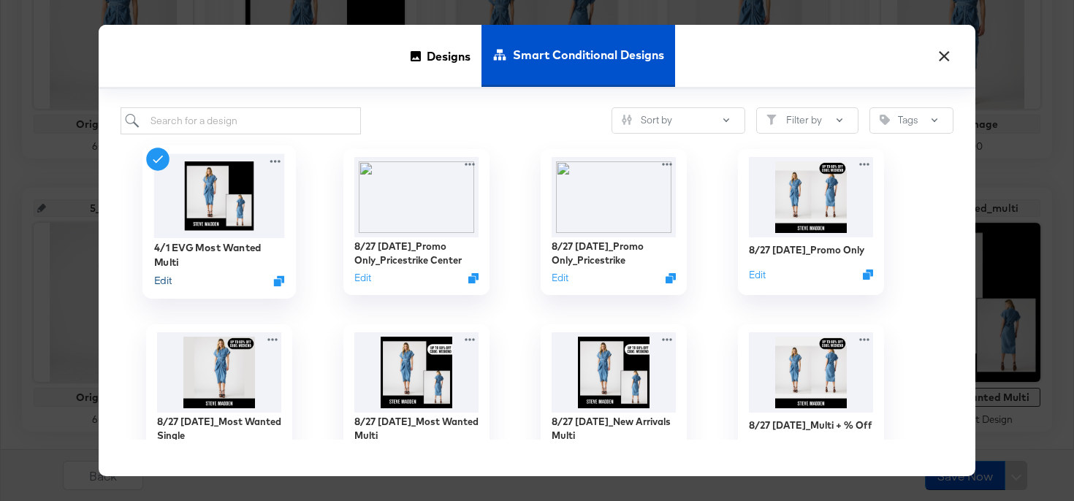
click at [162, 286] on button "Edit" at bounding box center [163, 281] width 18 height 14
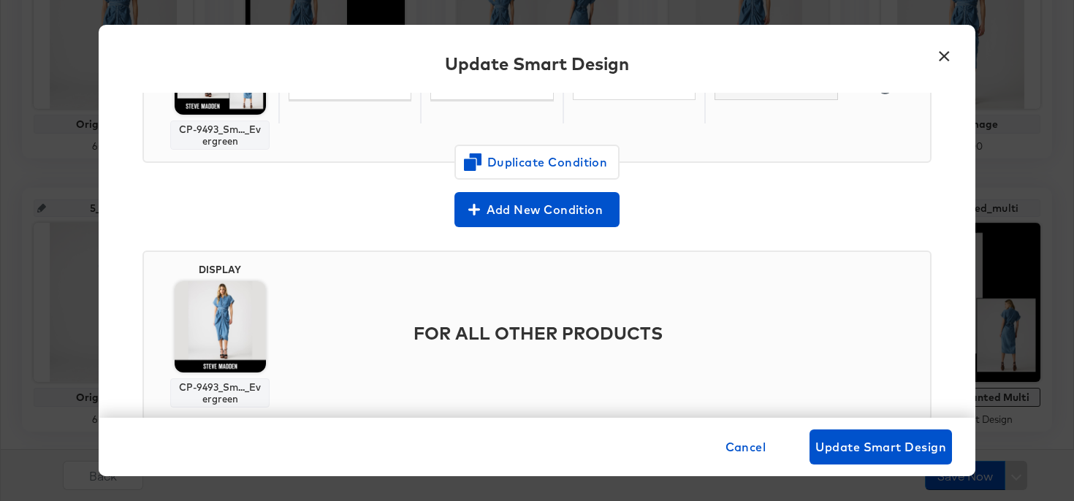
scroll to position [633, 0]
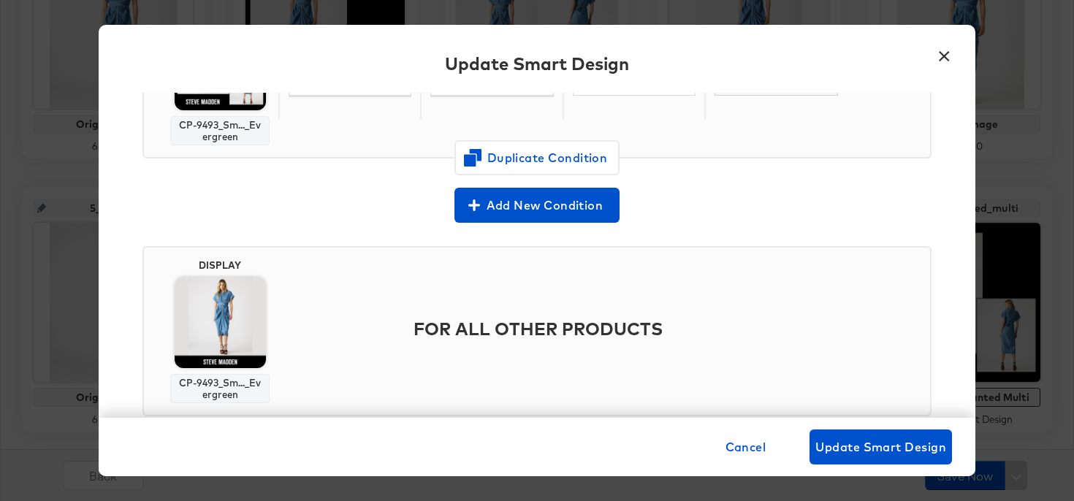
click at [947, 62] on button "×" at bounding box center [944, 52] width 26 height 26
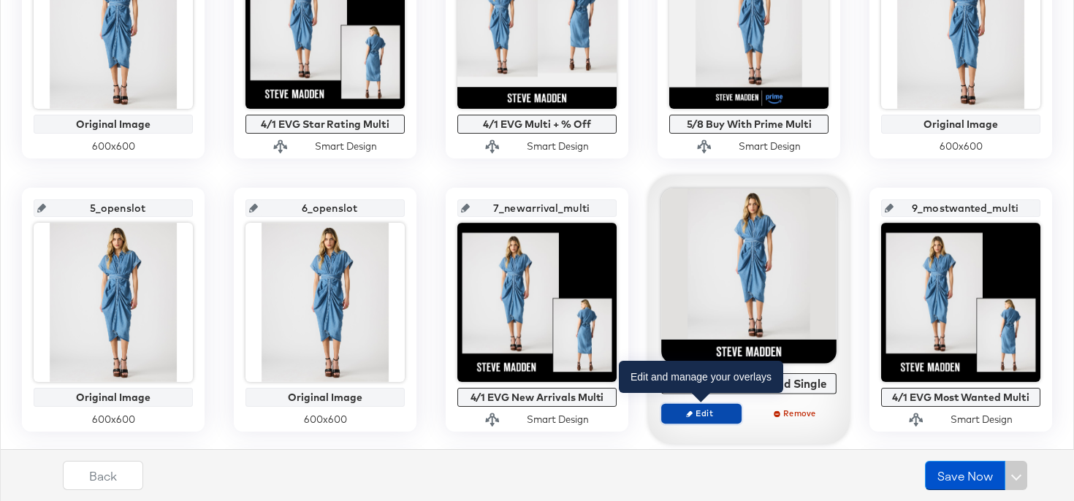
click at [692, 413] on icon "button" at bounding box center [689, 413] width 7 height 7
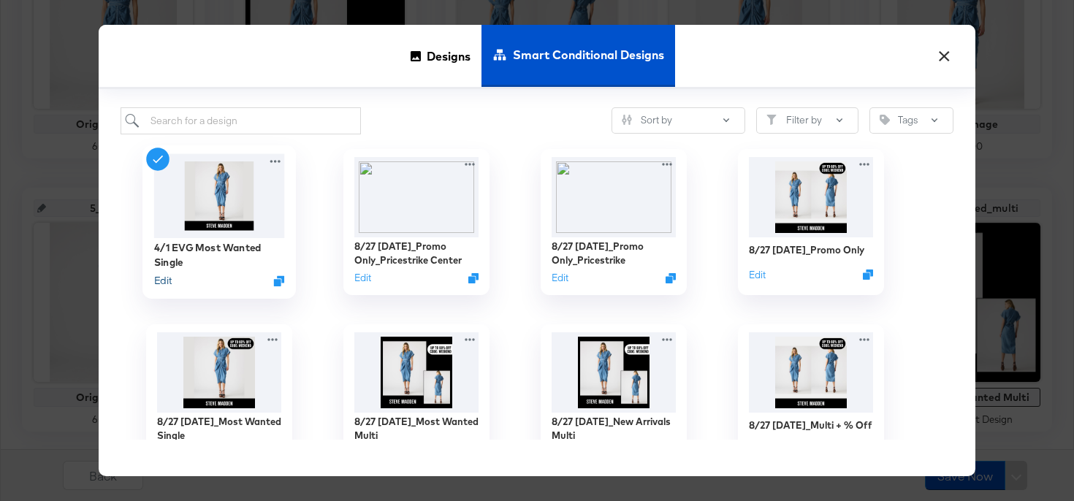
click at [161, 283] on button "Edit" at bounding box center [163, 281] width 18 height 14
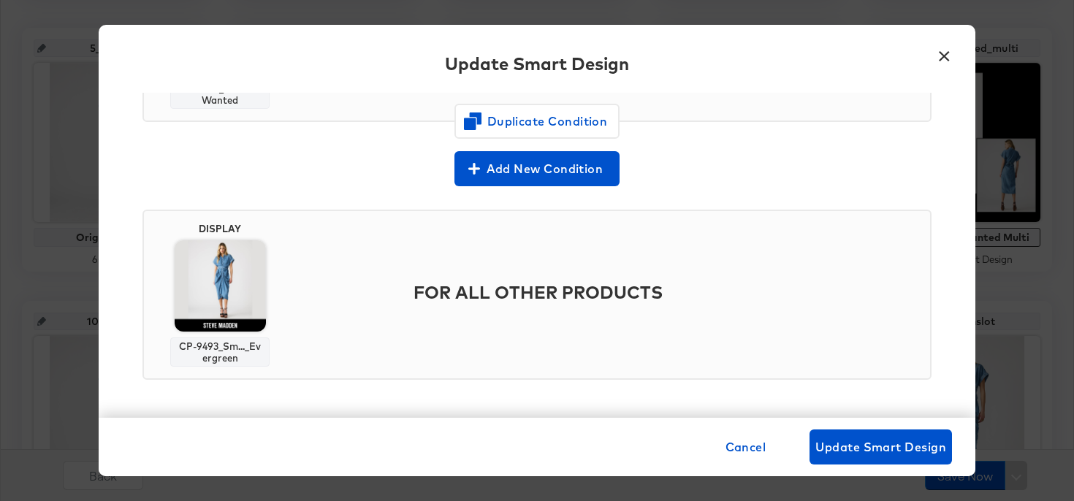
scroll to position [0, 0]
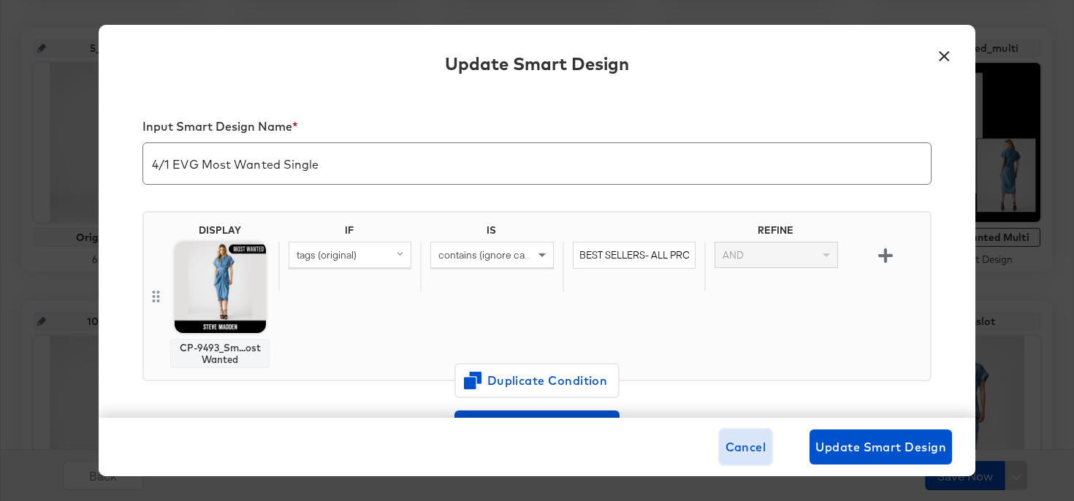
click at [746, 451] on span "Cancel" at bounding box center [745, 447] width 41 height 20
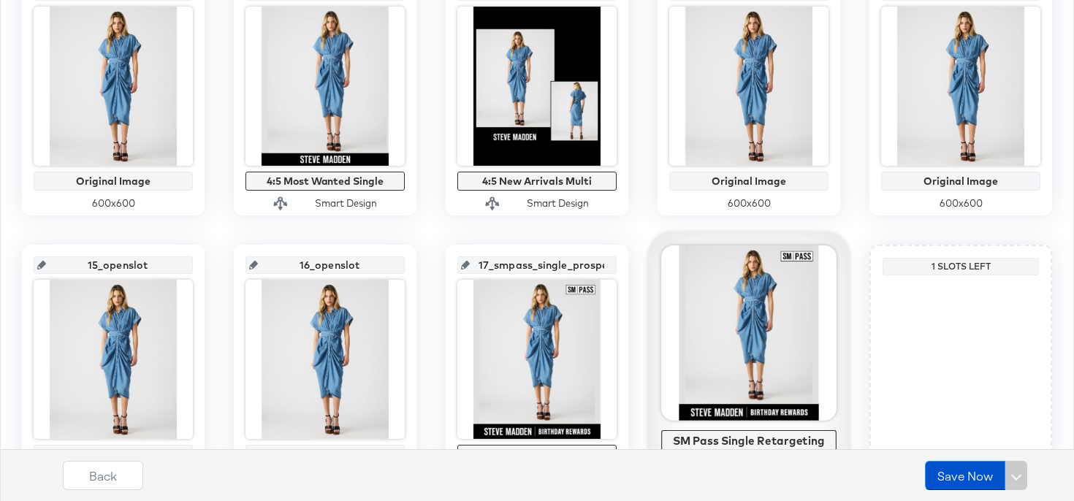
scroll to position [893, 0]
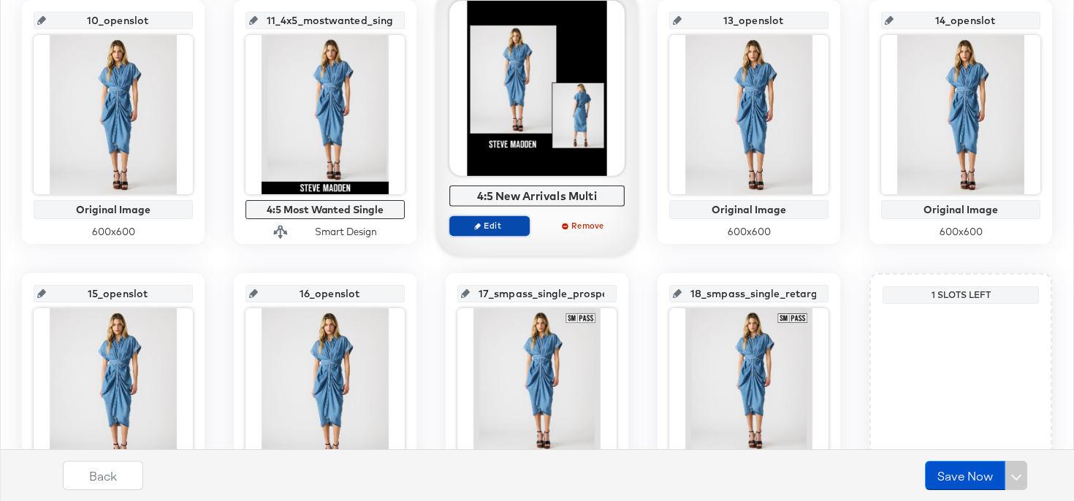
click at [496, 224] on span "Edit" at bounding box center [489, 225] width 67 height 11
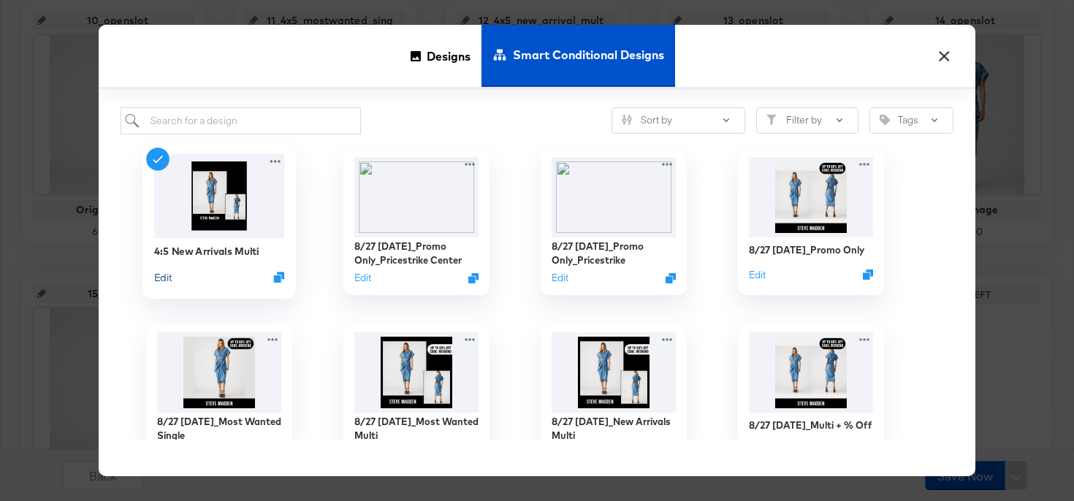
click at [166, 277] on button "Edit" at bounding box center [163, 277] width 18 height 14
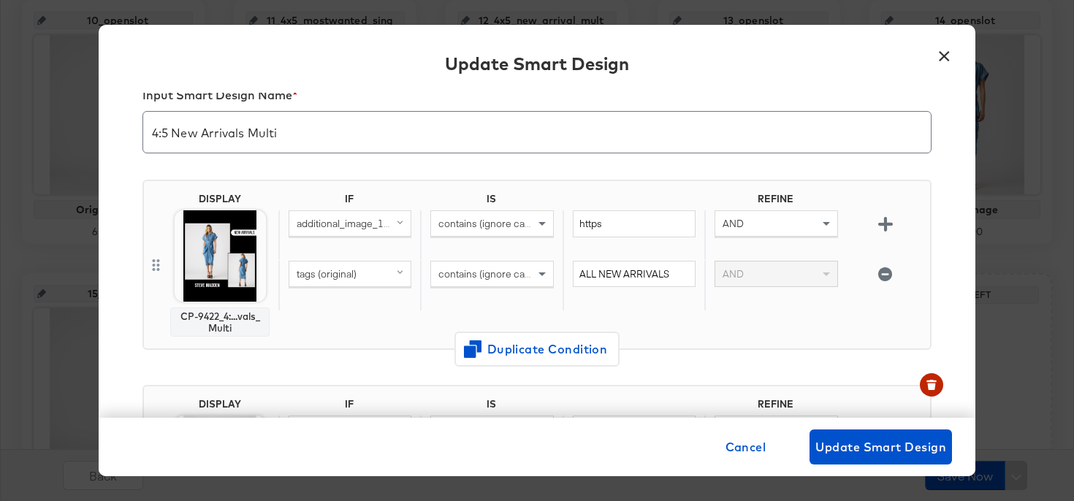
scroll to position [28, 0]
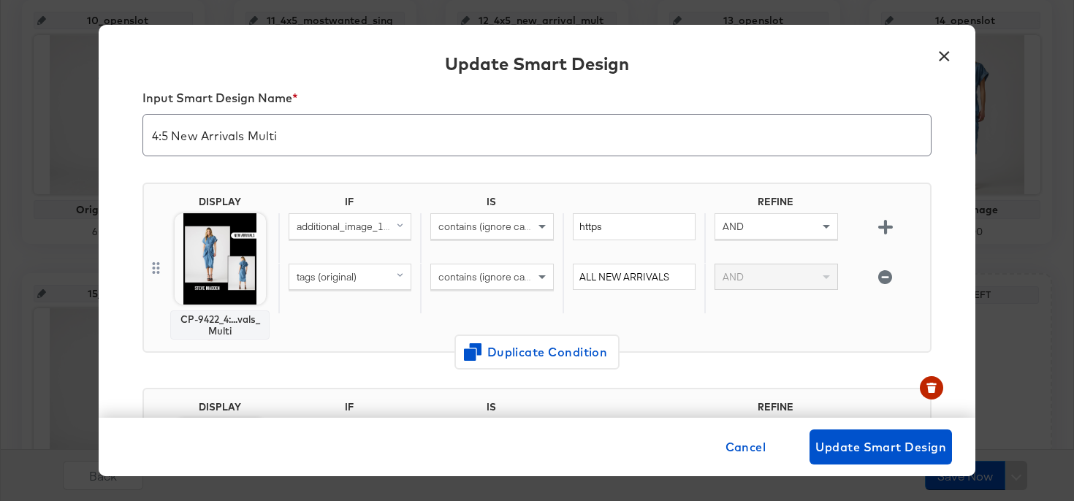
click at [939, 61] on button "×" at bounding box center [944, 52] width 26 height 26
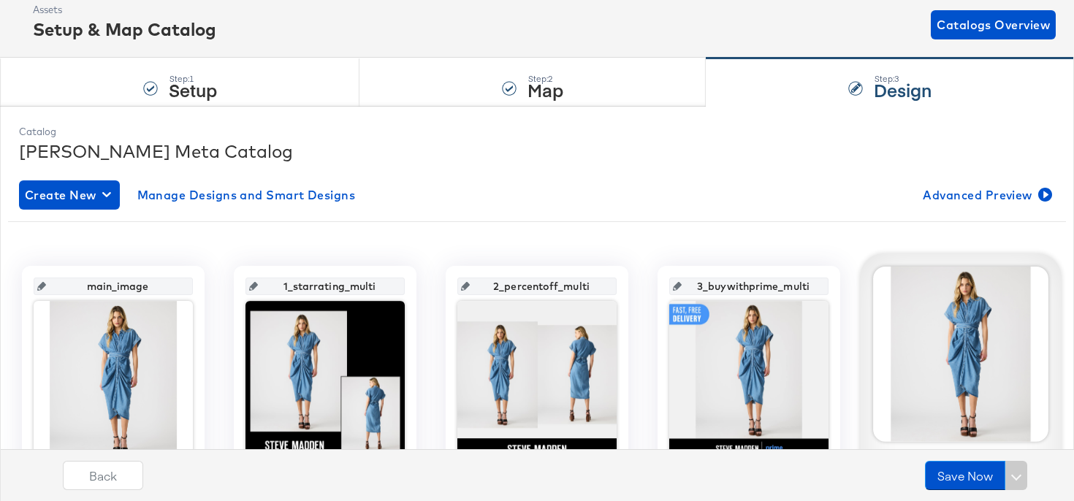
scroll to position [0, 0]
